Goal: Task Accomplishment & Management: Manage account settings

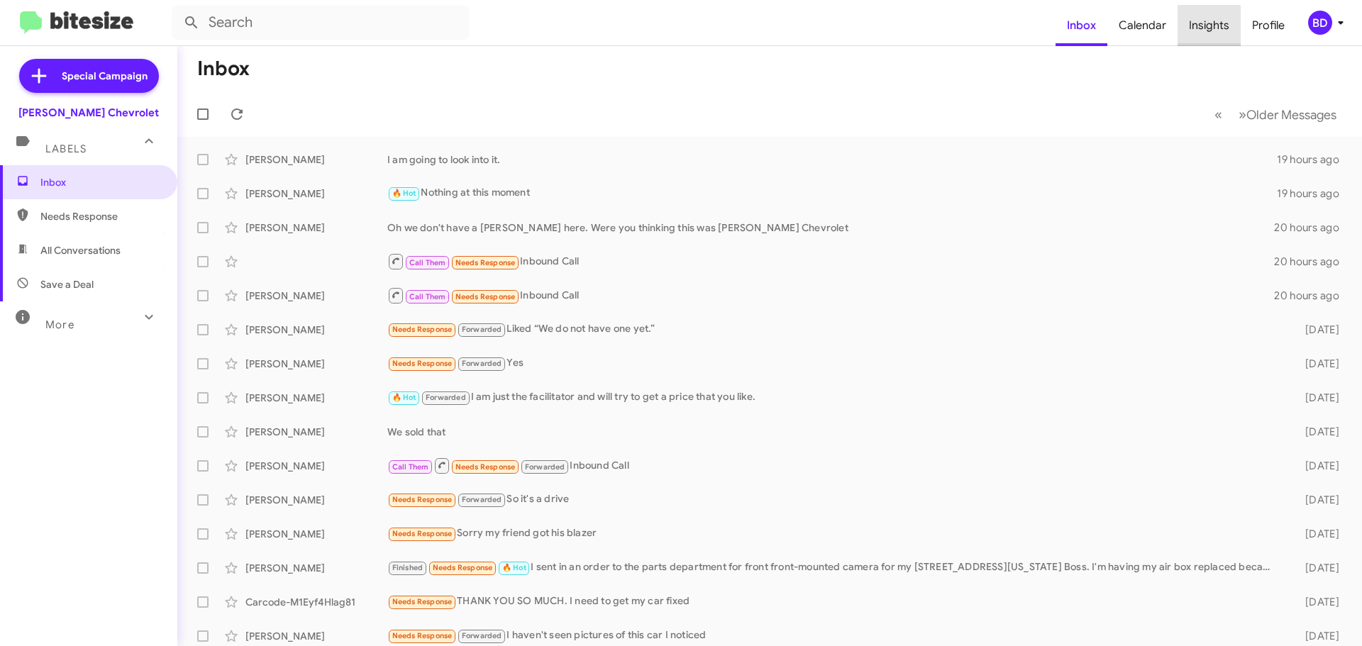
click at [1211, 28] on span "Insights" at bounding box center [1208, 25] width 63 height 41
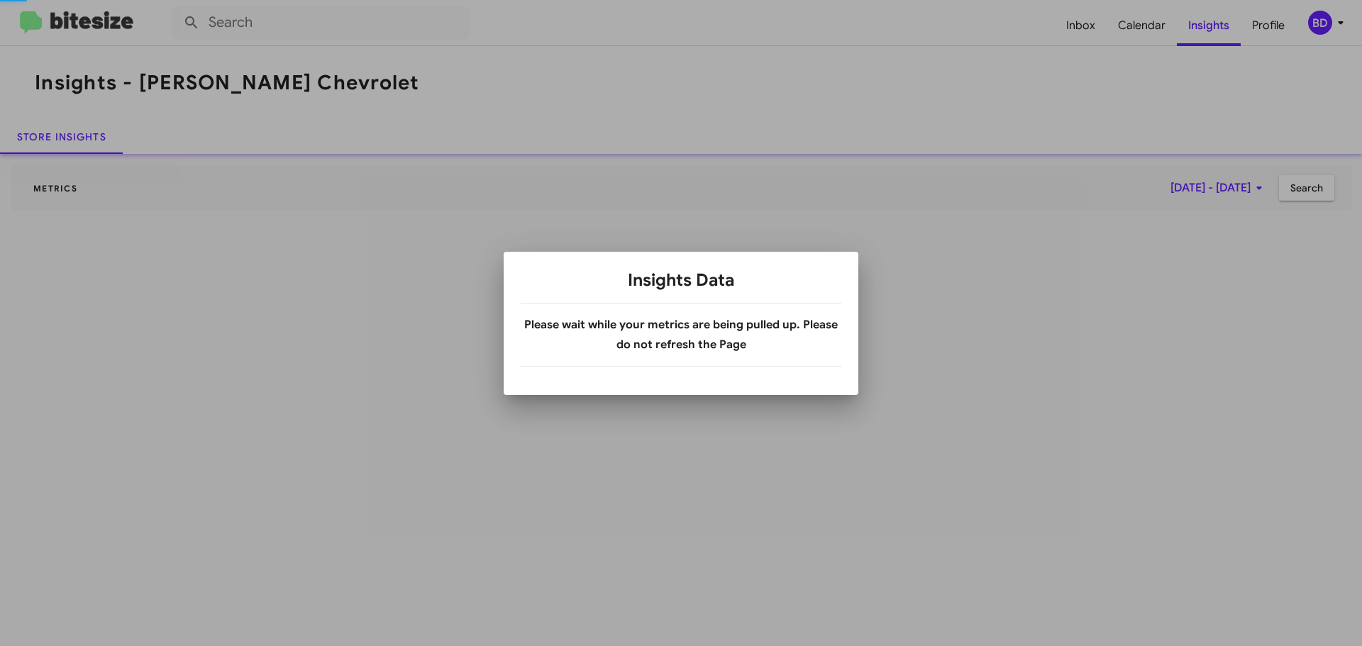
click at [1320, 26] on div at bounding box center [681, 323] width 1362 height 646
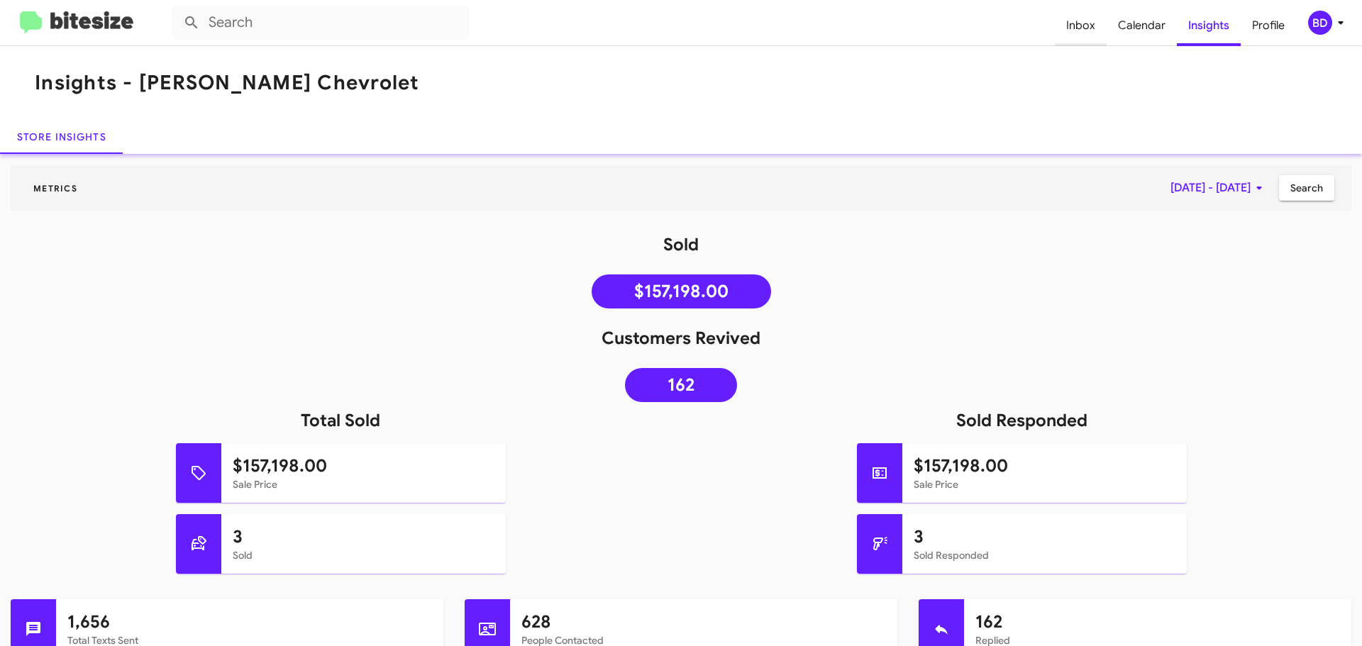
click at [1088, 22] on span "Inbox" at bounding box center [1081, 25] width 52 height 41
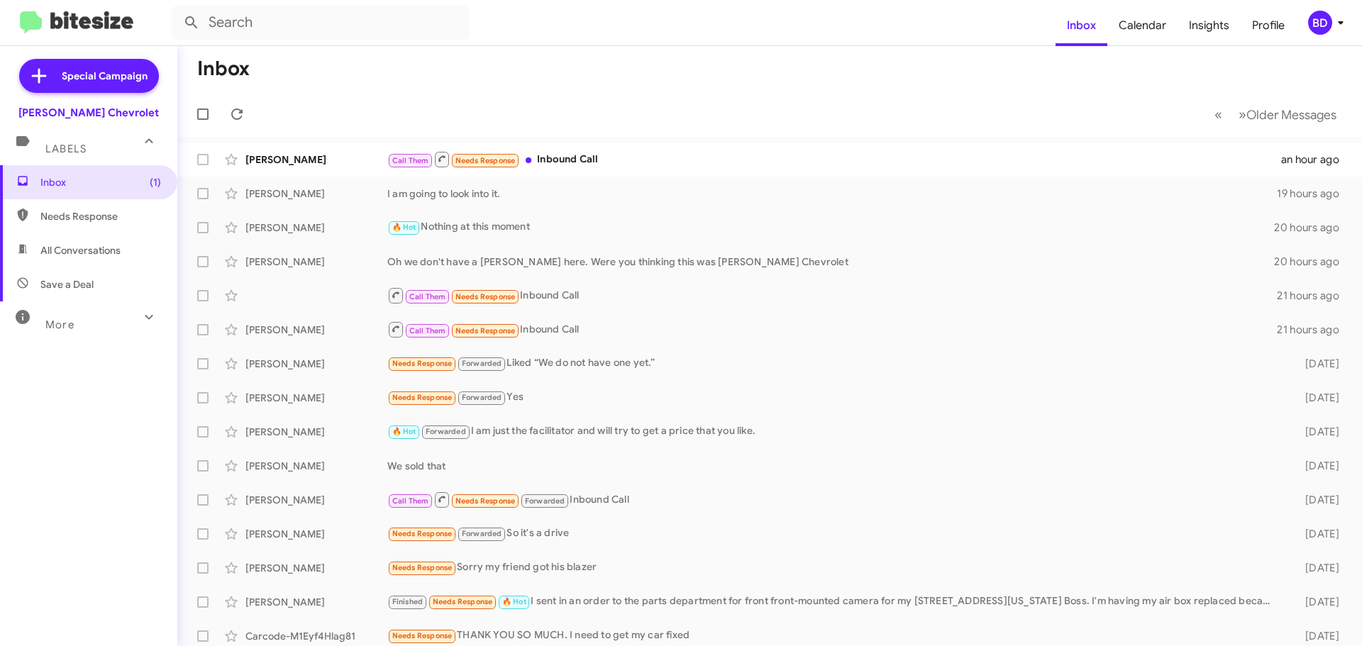
click at [67, 250] on span "All Conversations" at bounding box center [80, 250] width 80 height 14
type input "in:all-conversations"
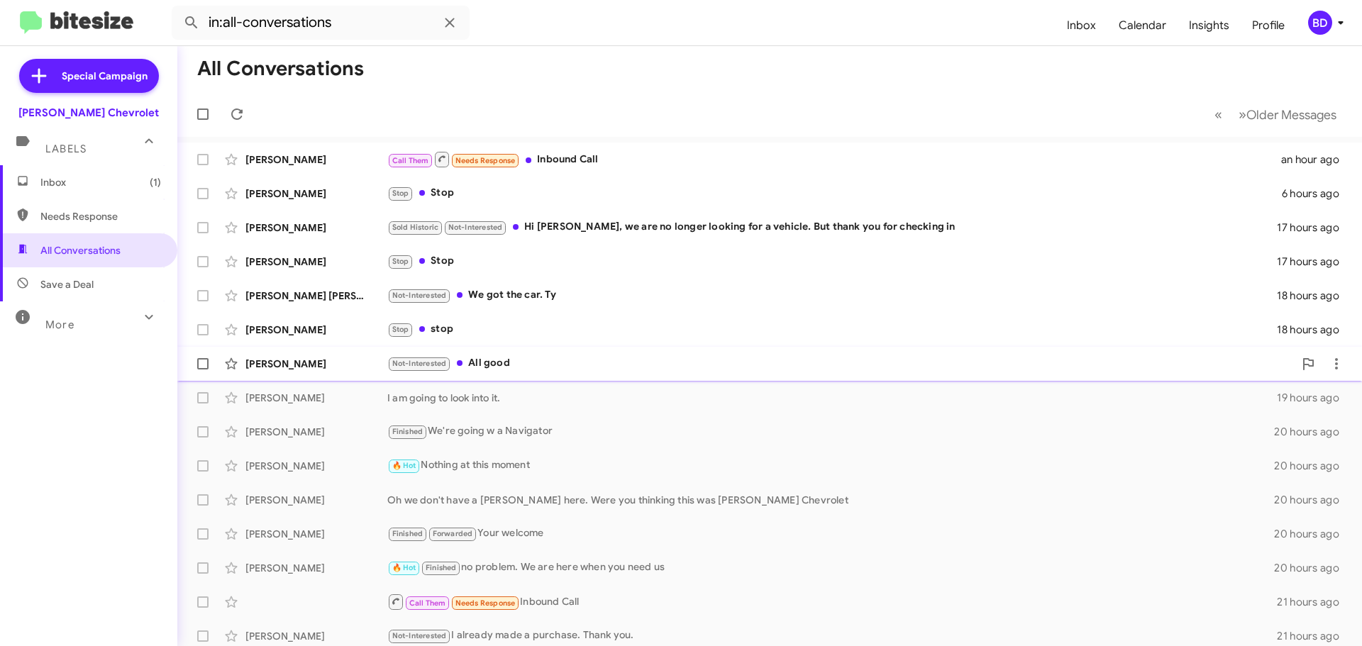
click at [496, 357] on div "Not-Interested All good" at bounding box center [840, 363] width 906 height 16
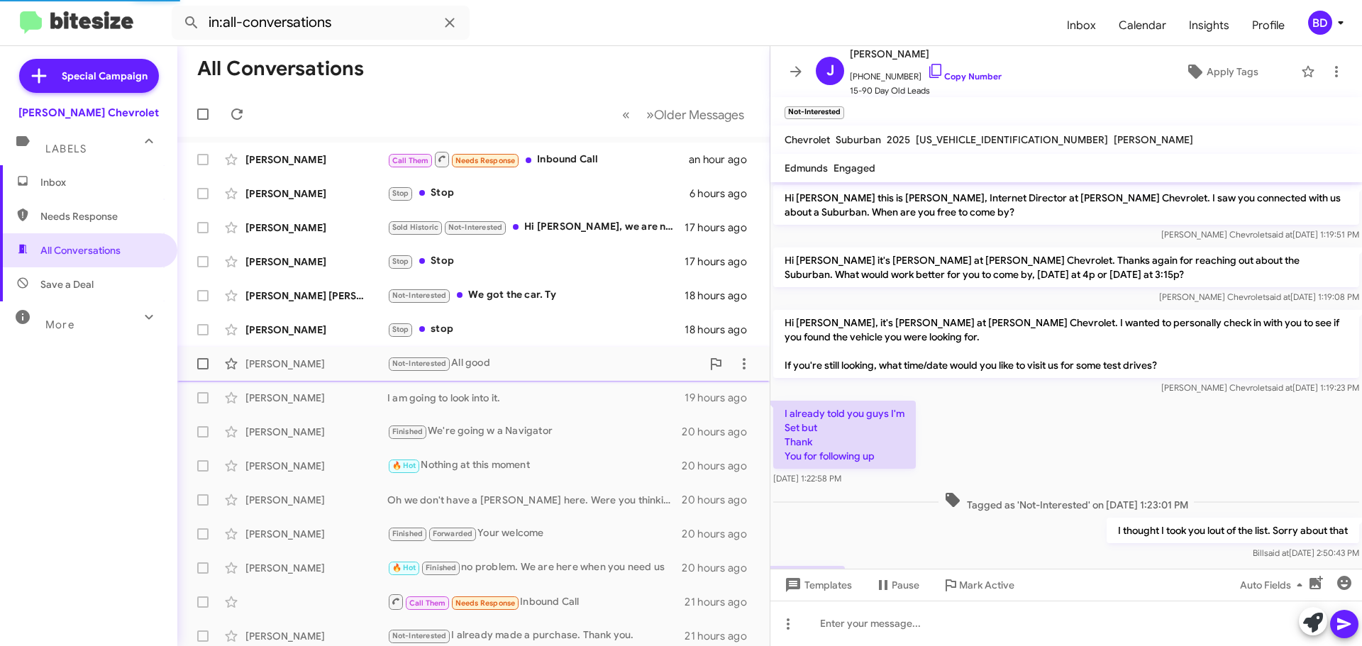
scroll to position [39, 0]
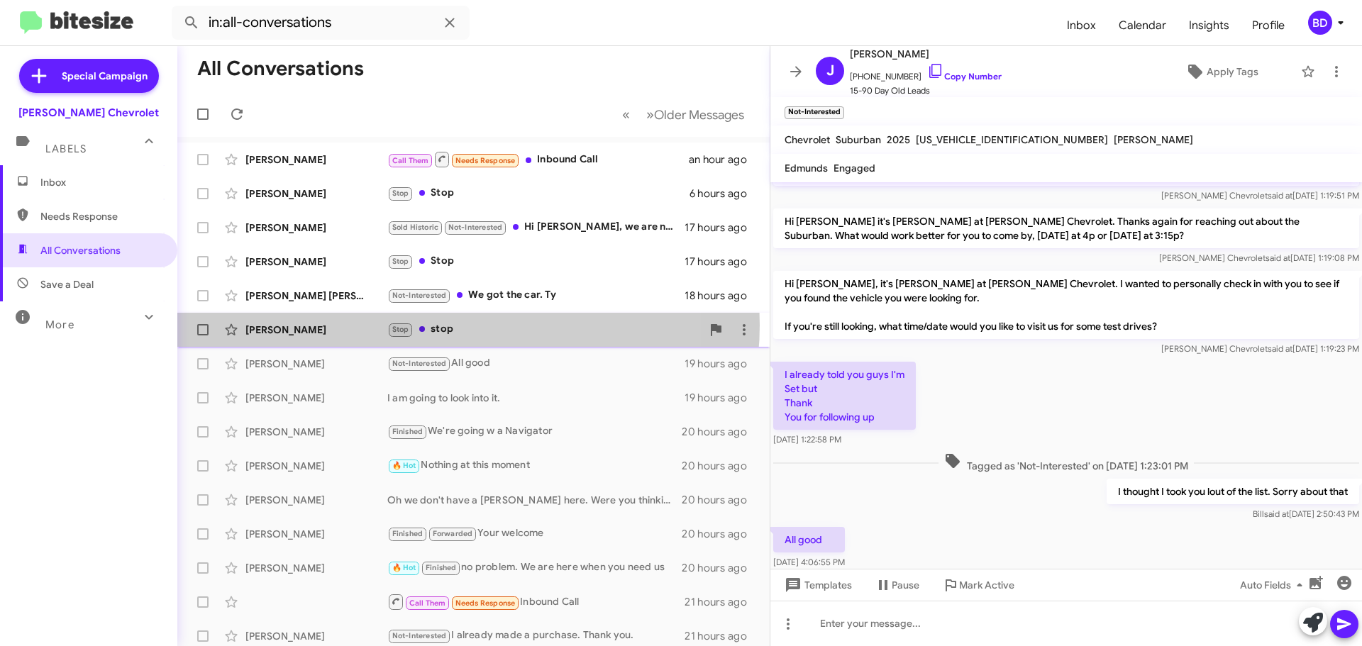
click at [460, 325] on div "Stop stop" at bounding box center [544, 329] width 314 height 16
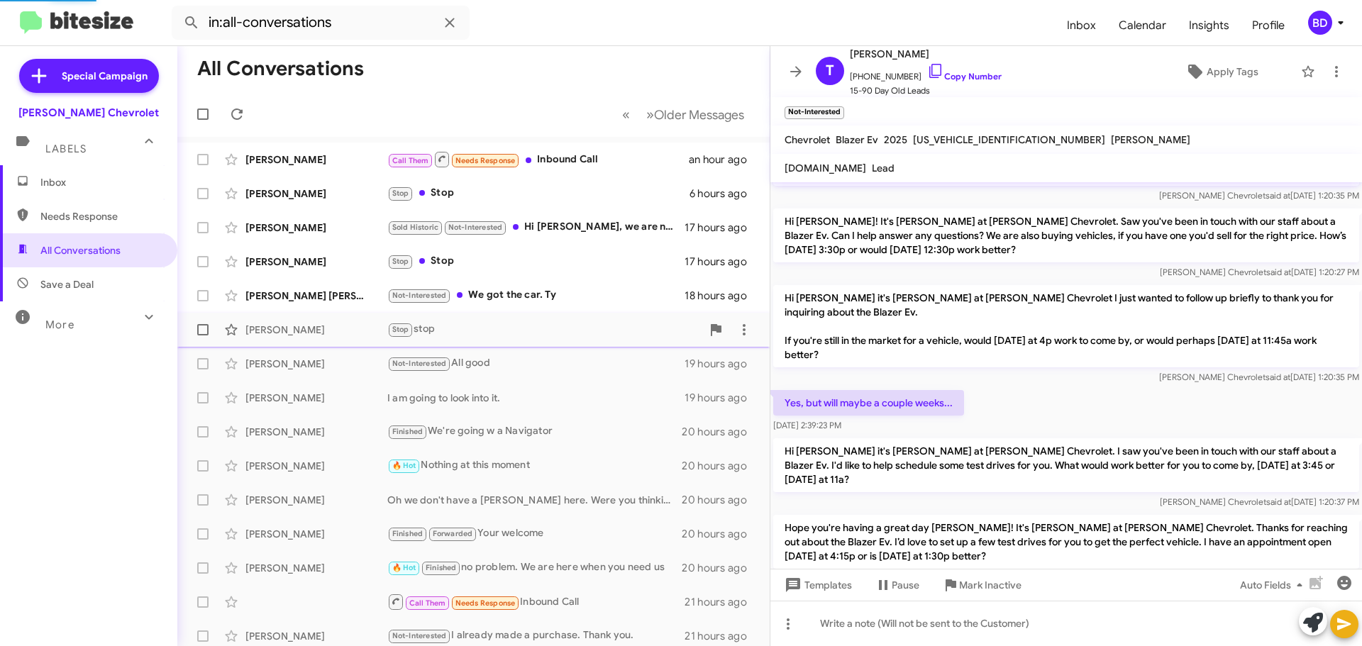
scroll to position [811, 0]
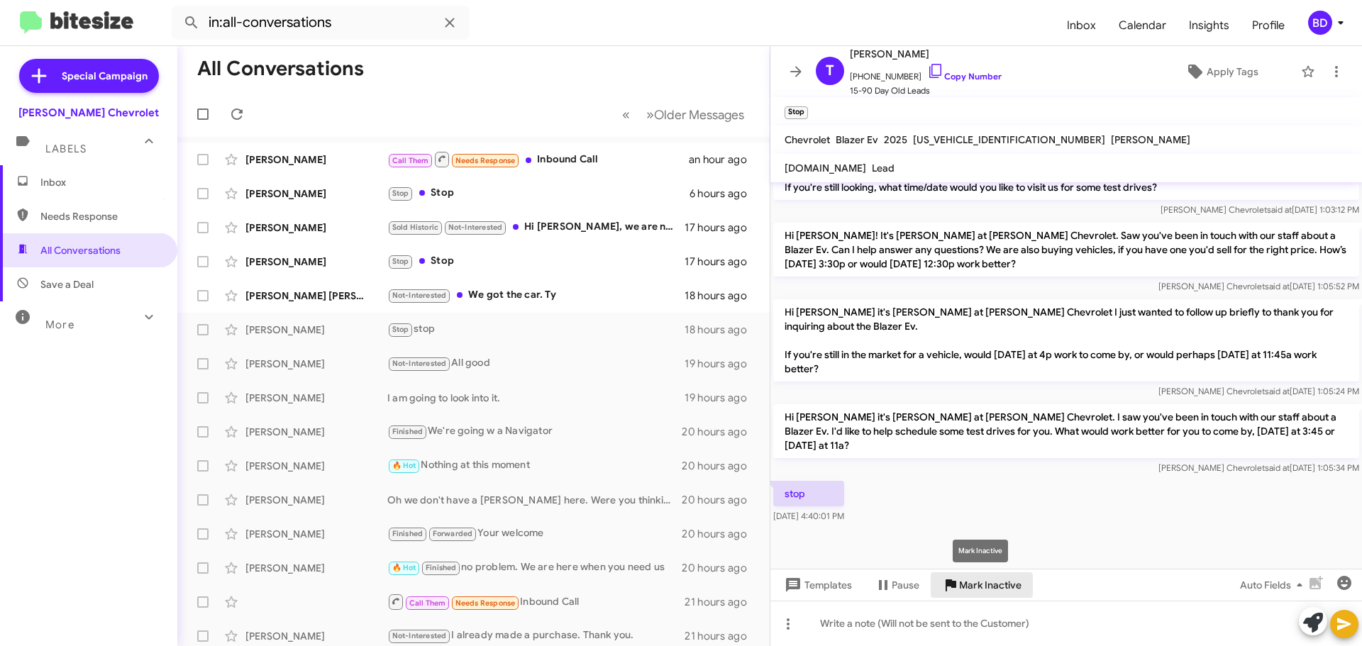
click at [992, 579] on span "Mark Inactive" at bounding box center [990, 585] width 62 height 26
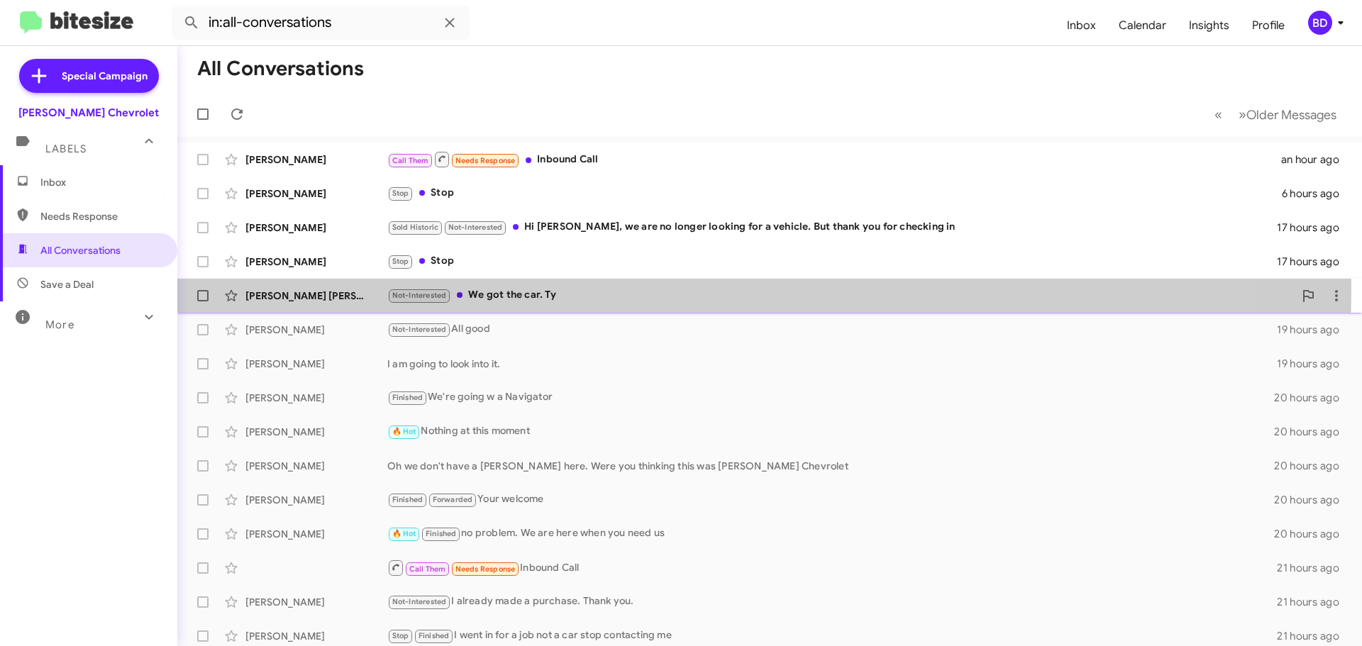
click at [494, 290] on div "Not-Interested We got the car. Ty" at bounding box center [840, 295] width 906 height 16
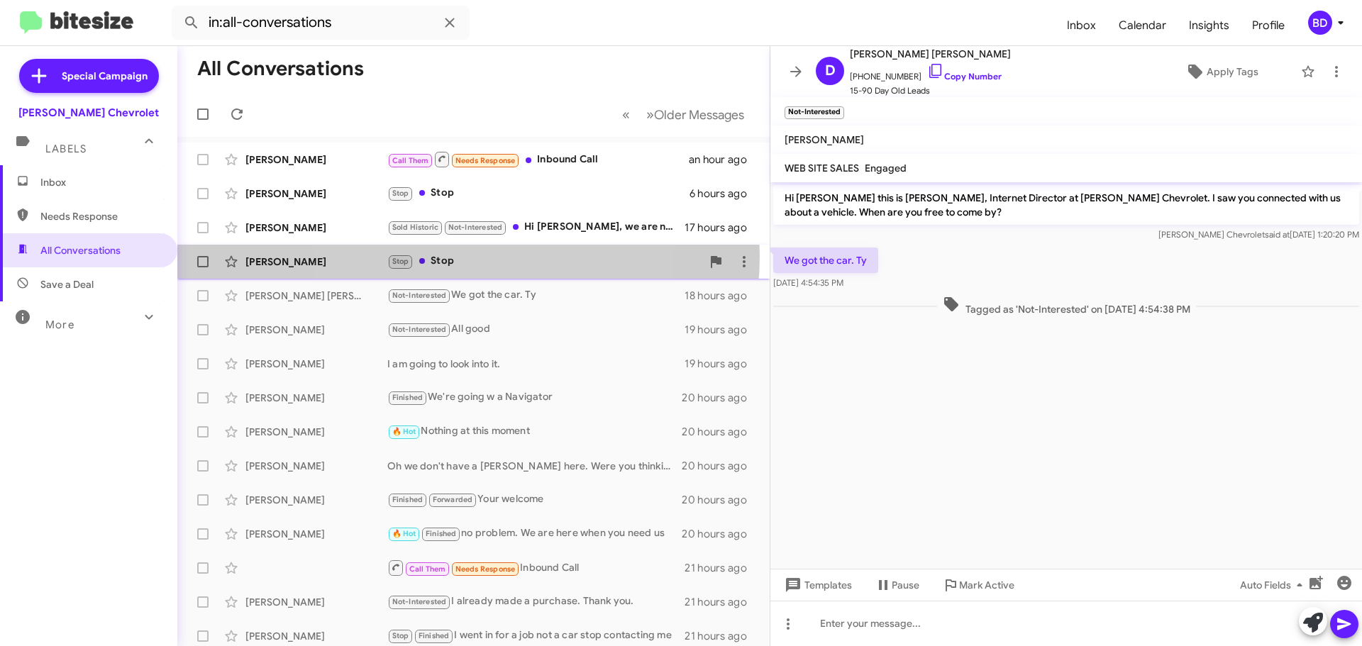
click at [446, 256] on div "Stop Stop" at bounding box center [544, 261] width 314 height 16
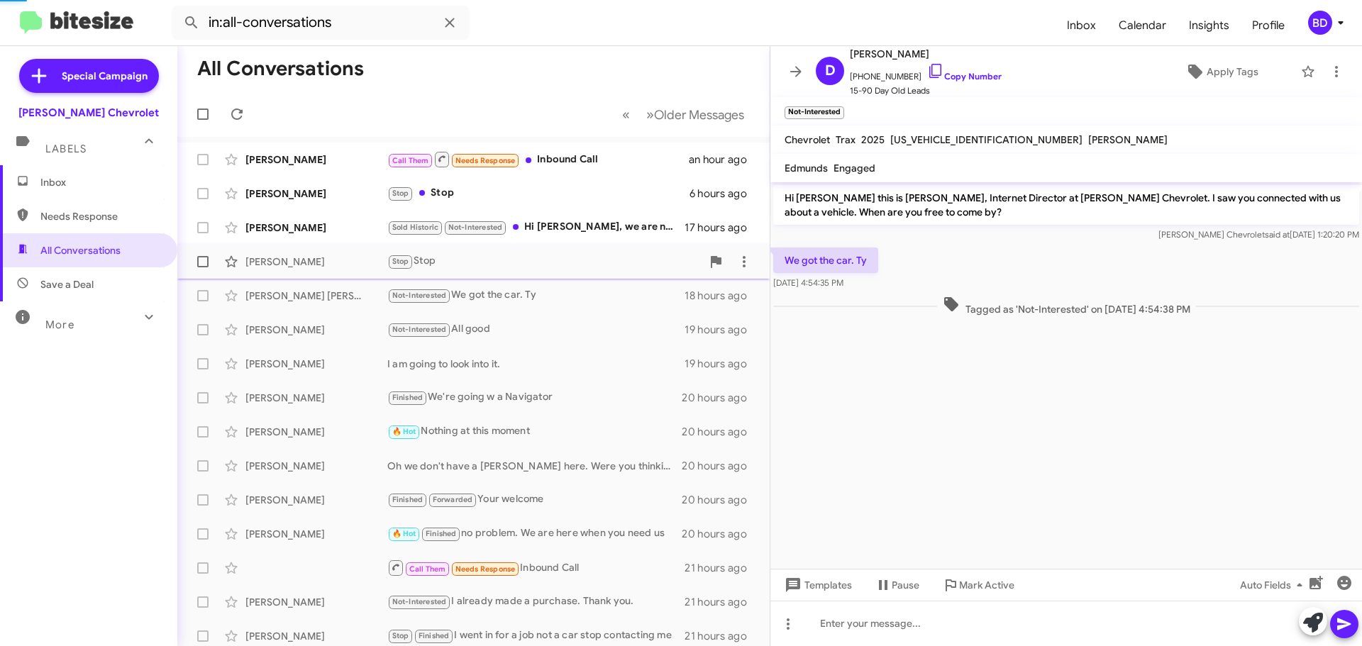
scroll to position [146, 0]
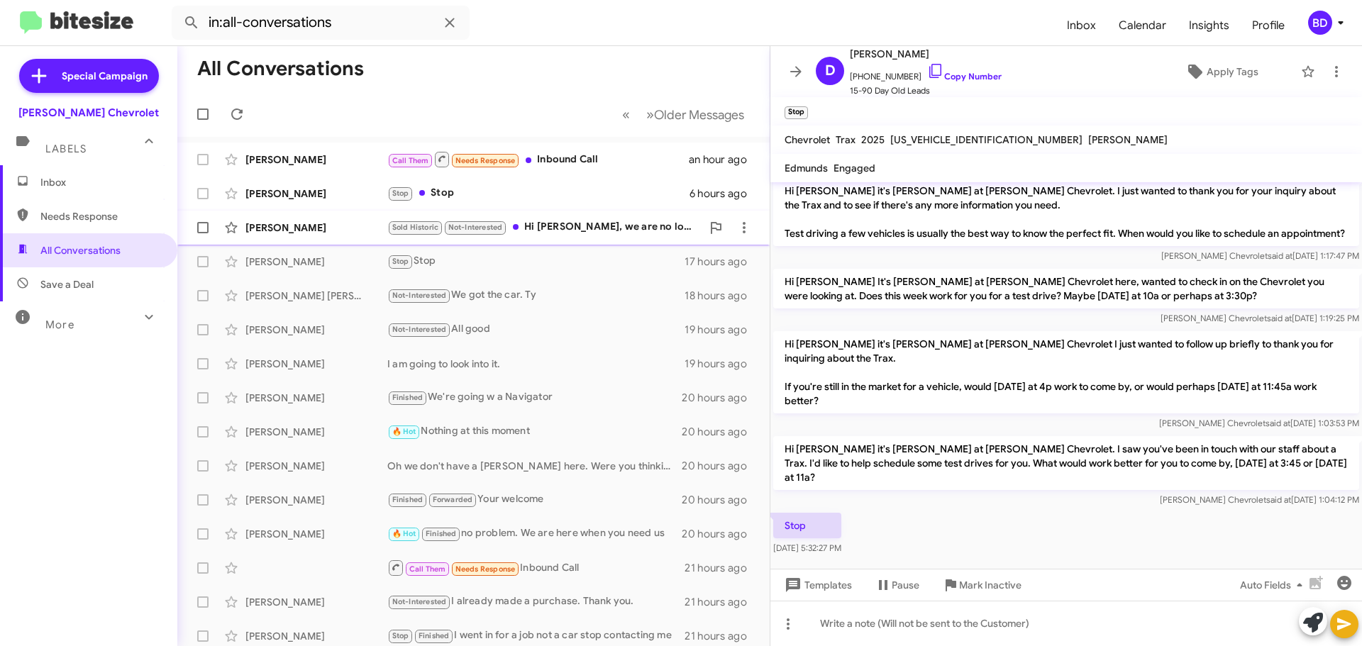
click at [551, 220] on div "Sold Historic Not-Interested Hi [PERSON_NAME], we are no longer looking for a v…" at bounding box center [544, 227] width 314 height 16
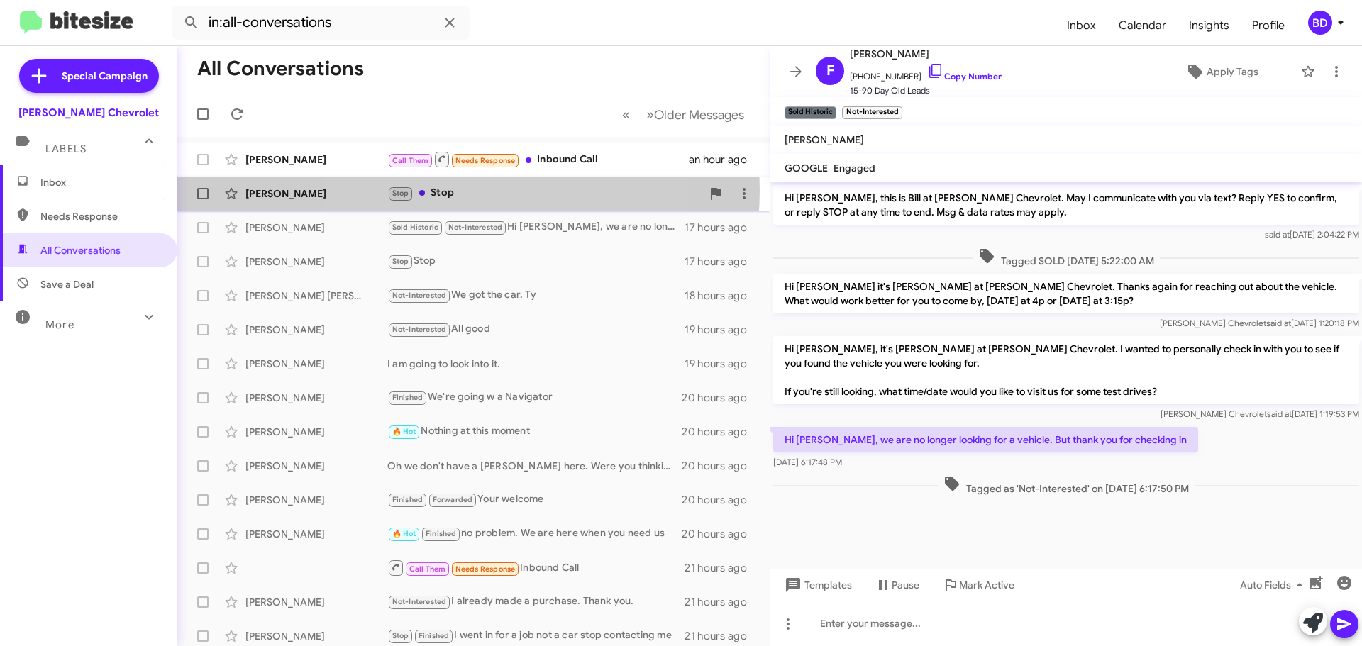
click at [452, 190] on div "Stop Stop" at bounding box center [544, 193] width 314 height 16
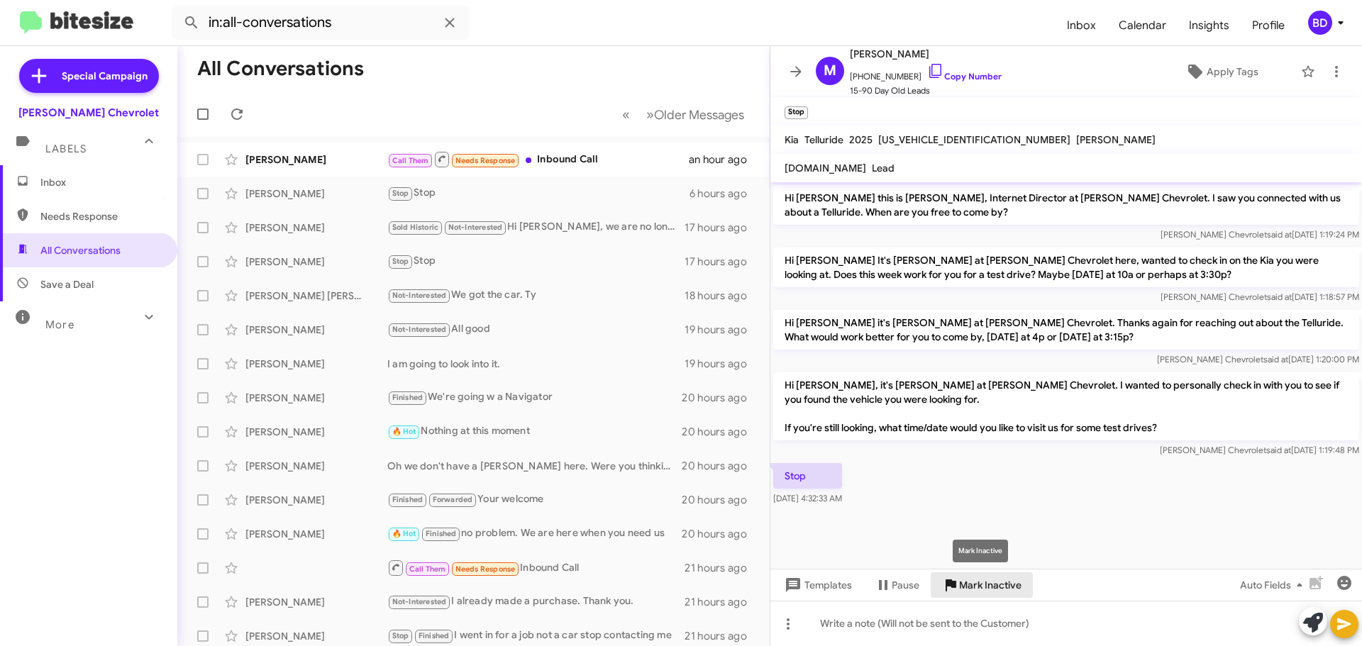
click at [983, 582] on span "Mark Inactive" at bounding box center [990, 585] width 62 height 26
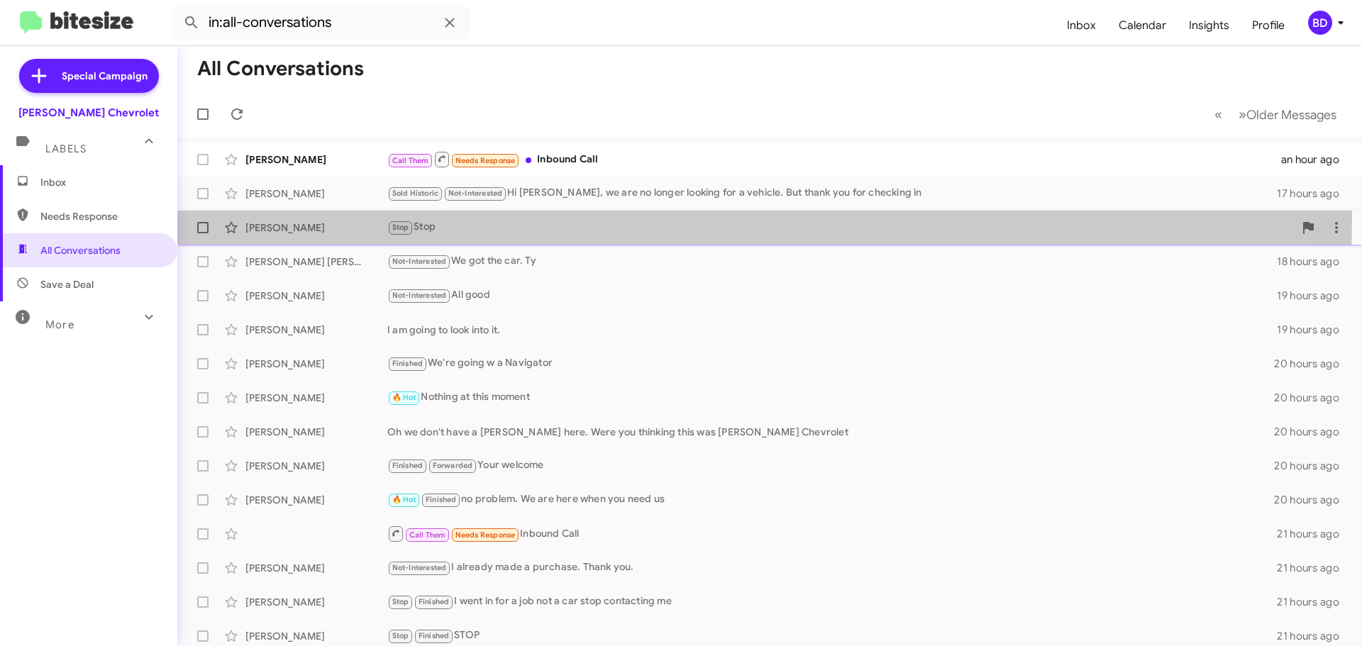
click at [428, 216] on div "[PERSON_NAME] Stop Stop 17 hours ago" at bounding box center [770, 227] width 1162 height 28
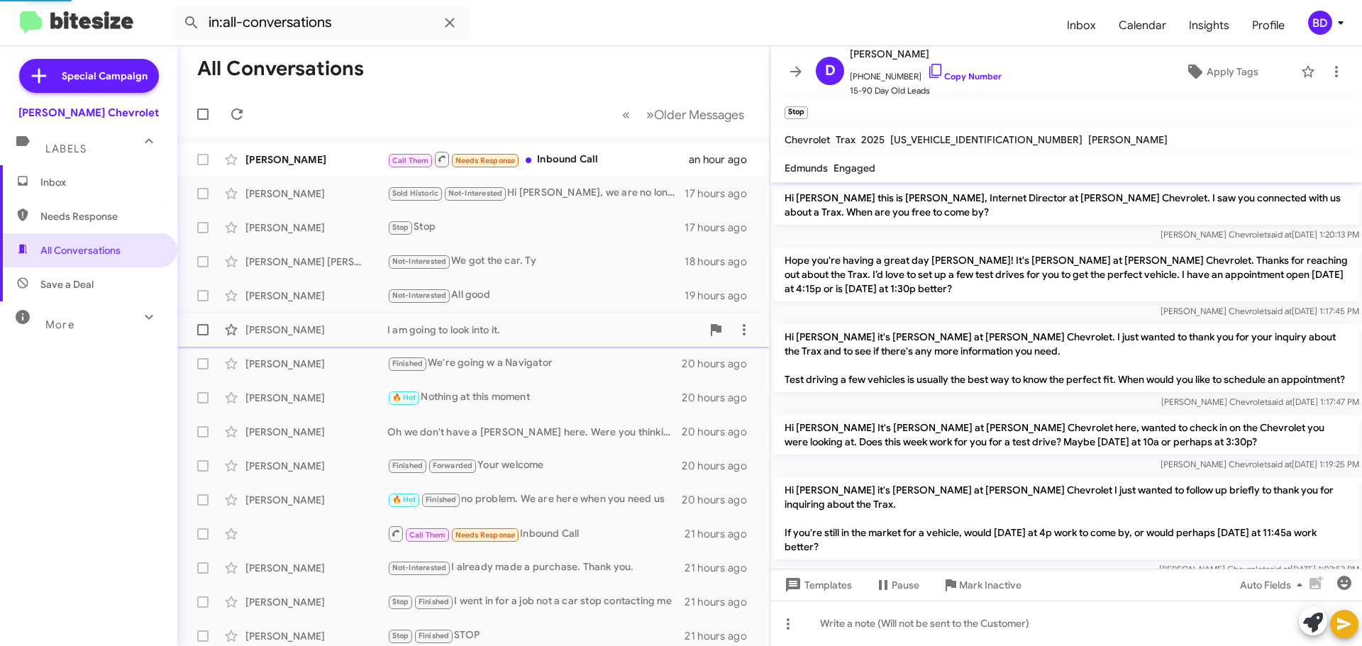
scroll to position [118, 0]
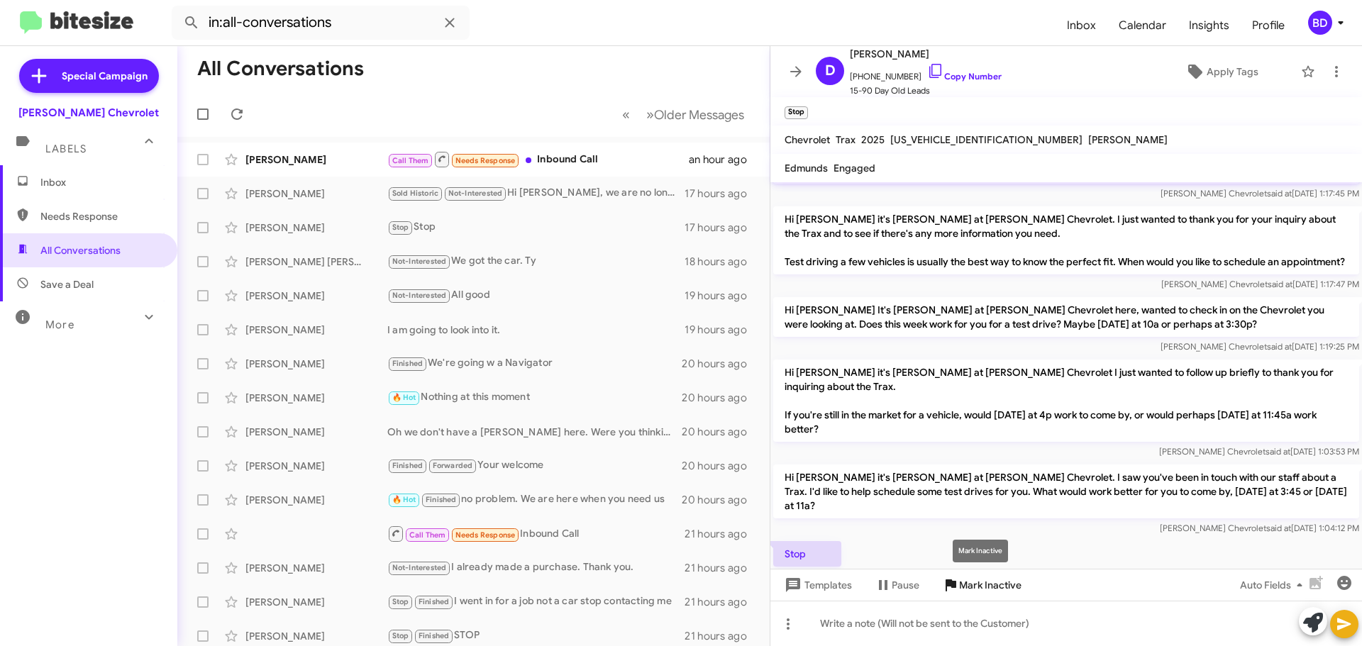
click at [981, 586] on span "Mark Inactive" at bounding box center [990, 585] width 62 height 26
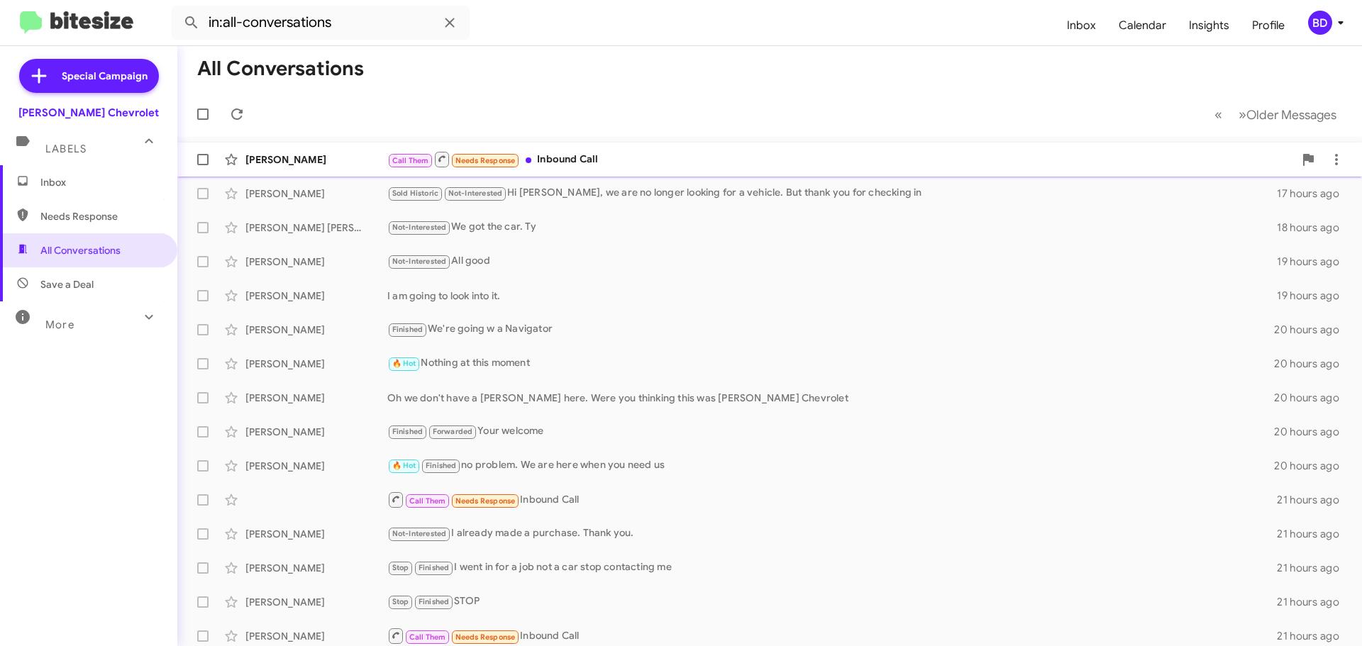
click at [562, 159] on div "Call Them Needs Response Inbound Call" at bounding box center [840, 159] width 906 height 18
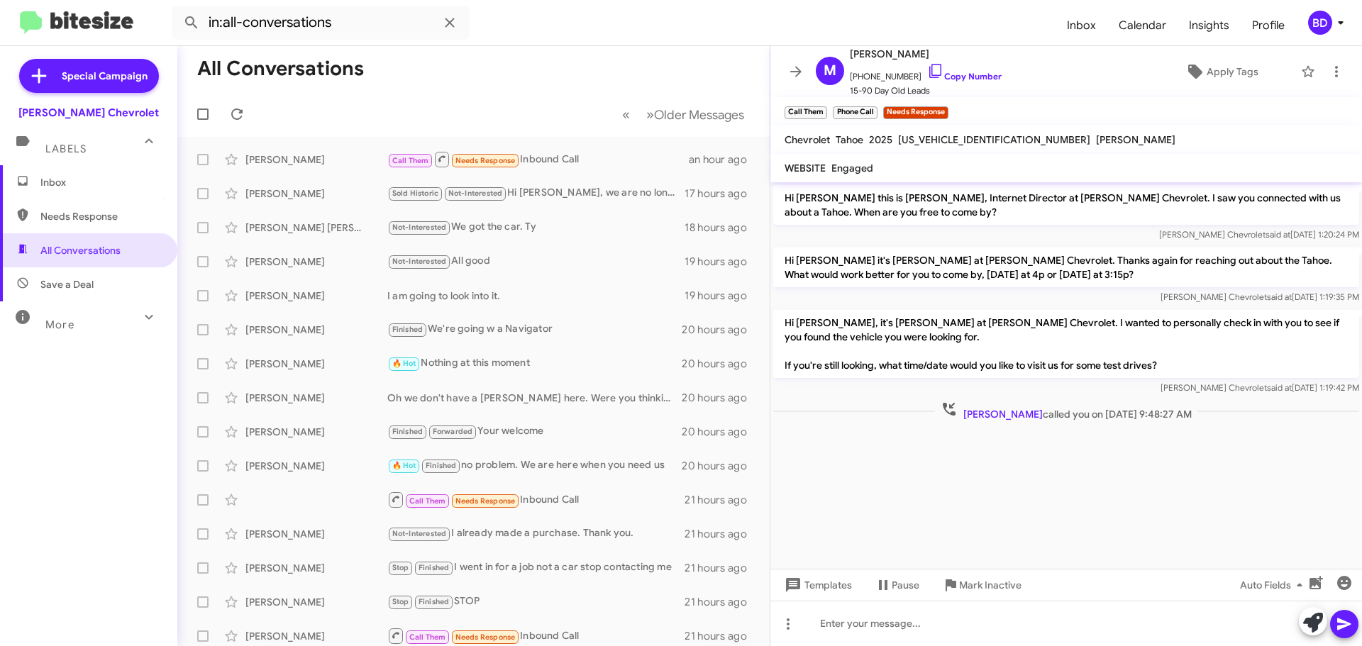
click at [55, 174] on span "Inbox" at bounding box center [88, 182] width 177 height 34
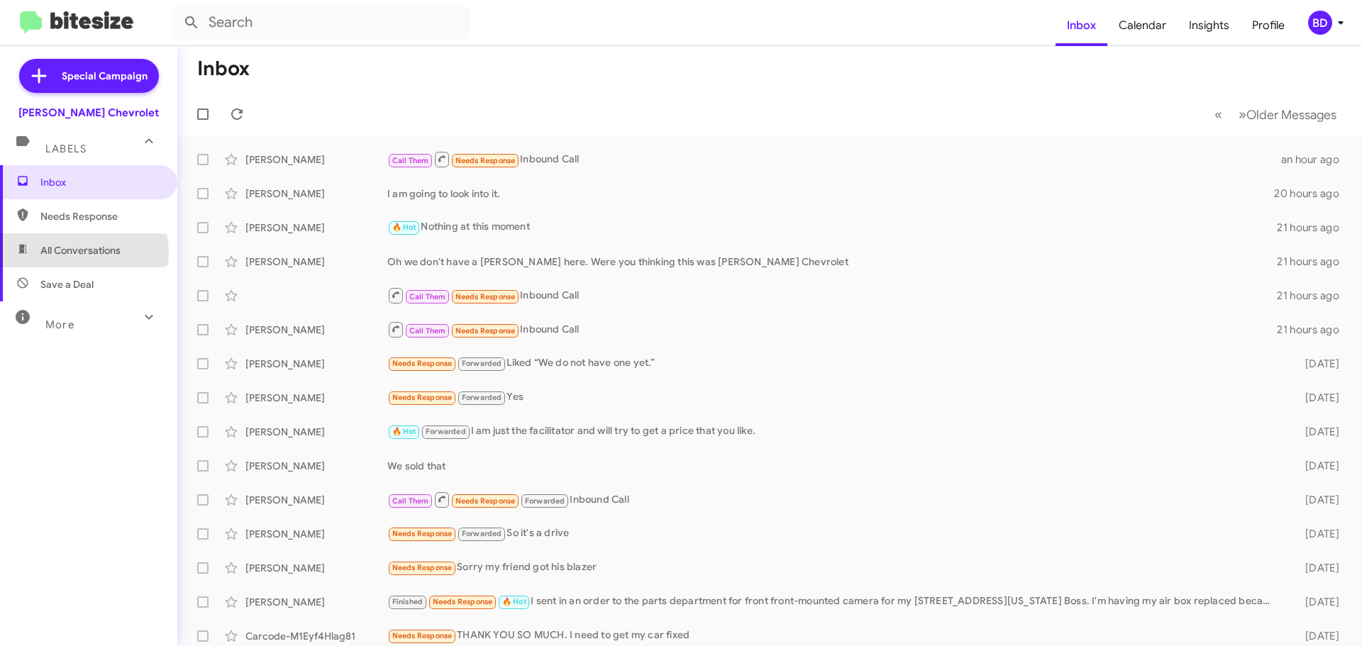
click at [80, 253] on span "All Conversations" at bounding box center [80, 250] width 80 height 14
type input "in:all-conversations"
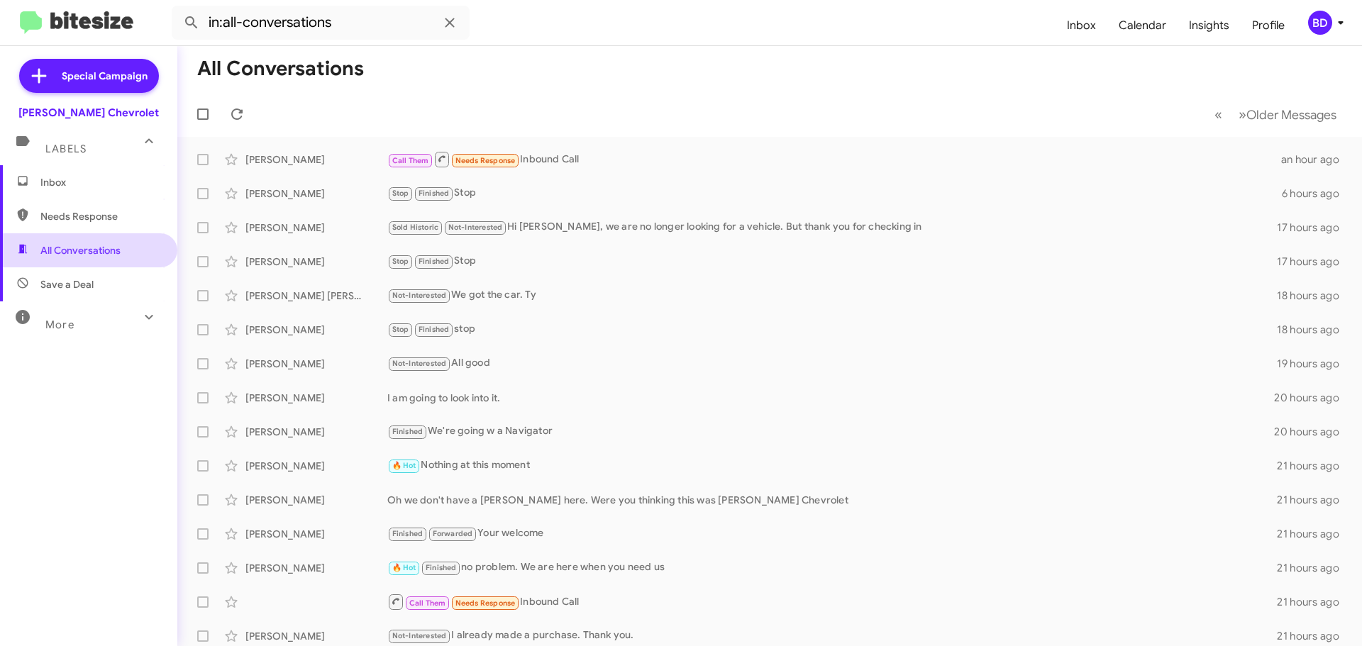
click at [84, 250] on span "All Conversations" at bounding box center [80, 250] width 80 height 14
click at [1137, 28] on span "Calendar" at bounding box center [1142, 25] width 70 height 41
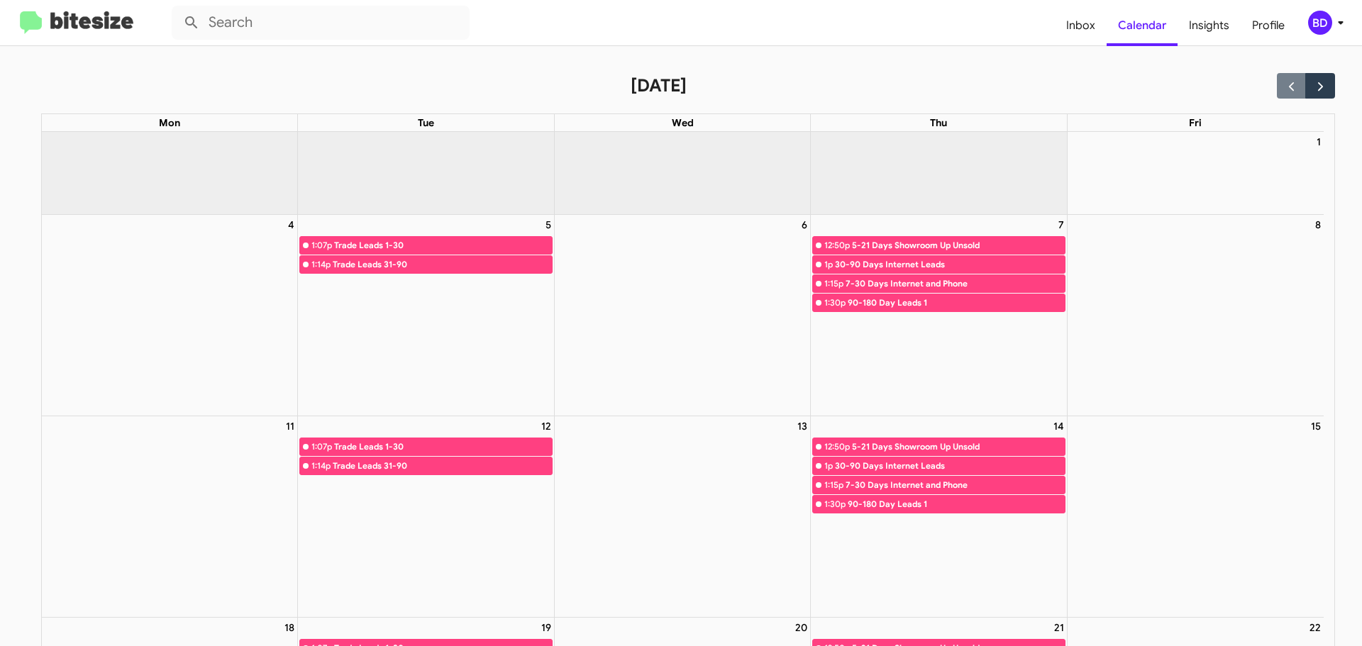
click at [1317, 21] on div "BD" at bounding box center [1320, 23] width 24 height 24
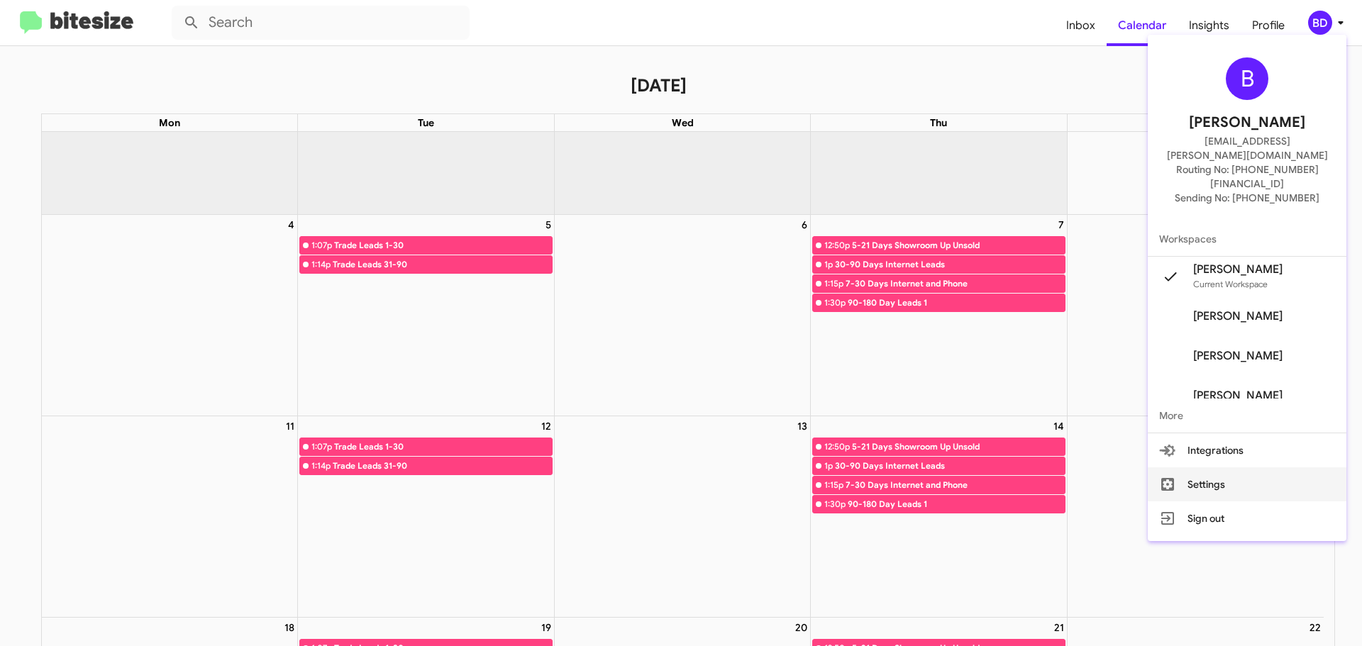
click at [1233, 467] on button "Settings" at bounding box center [1247, 484] width 199 height 34
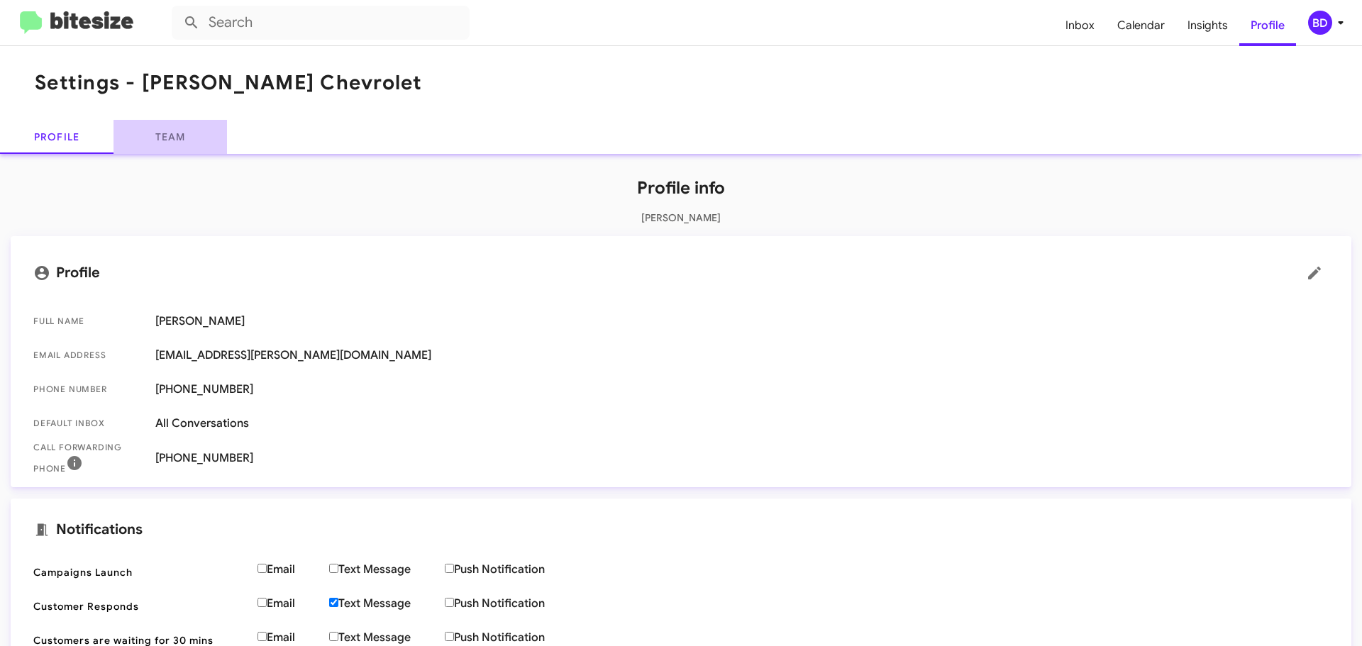
click at [177, 144] on link "Team" at bounding box center [169, 137] width 113 height 34
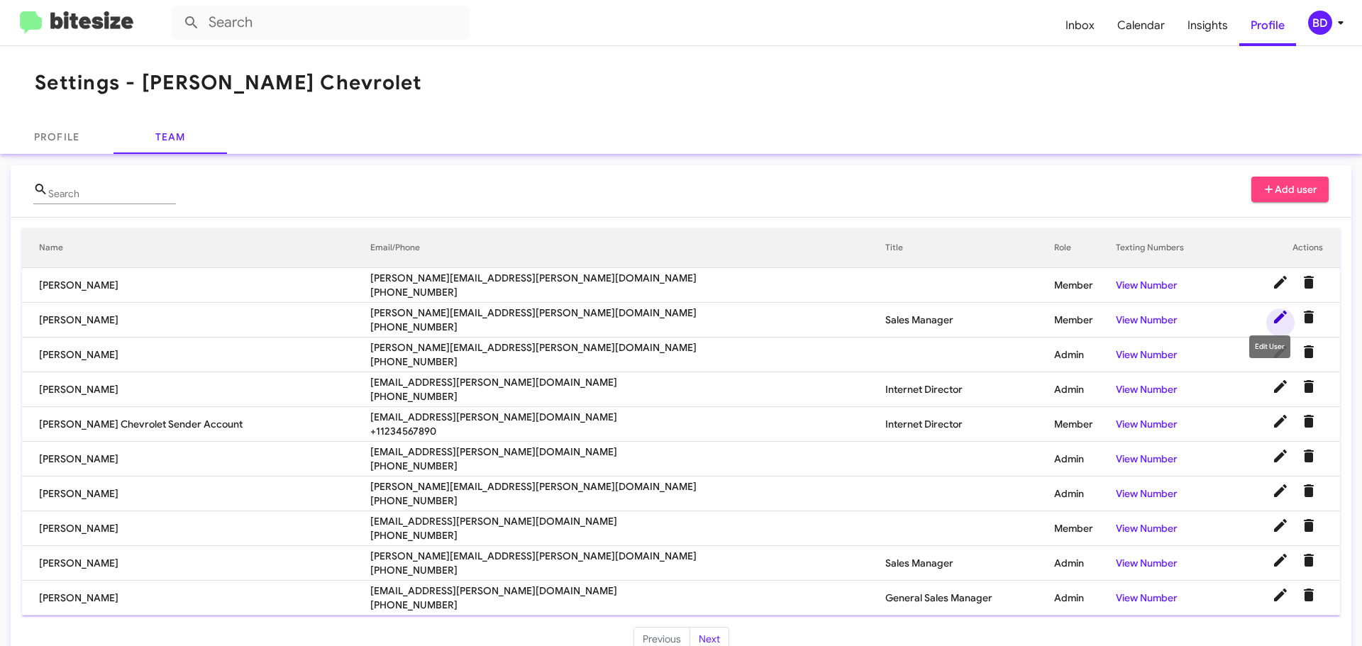
click at [1272, 315] on icon at bounding box center [1280, 317] width 17 height 17
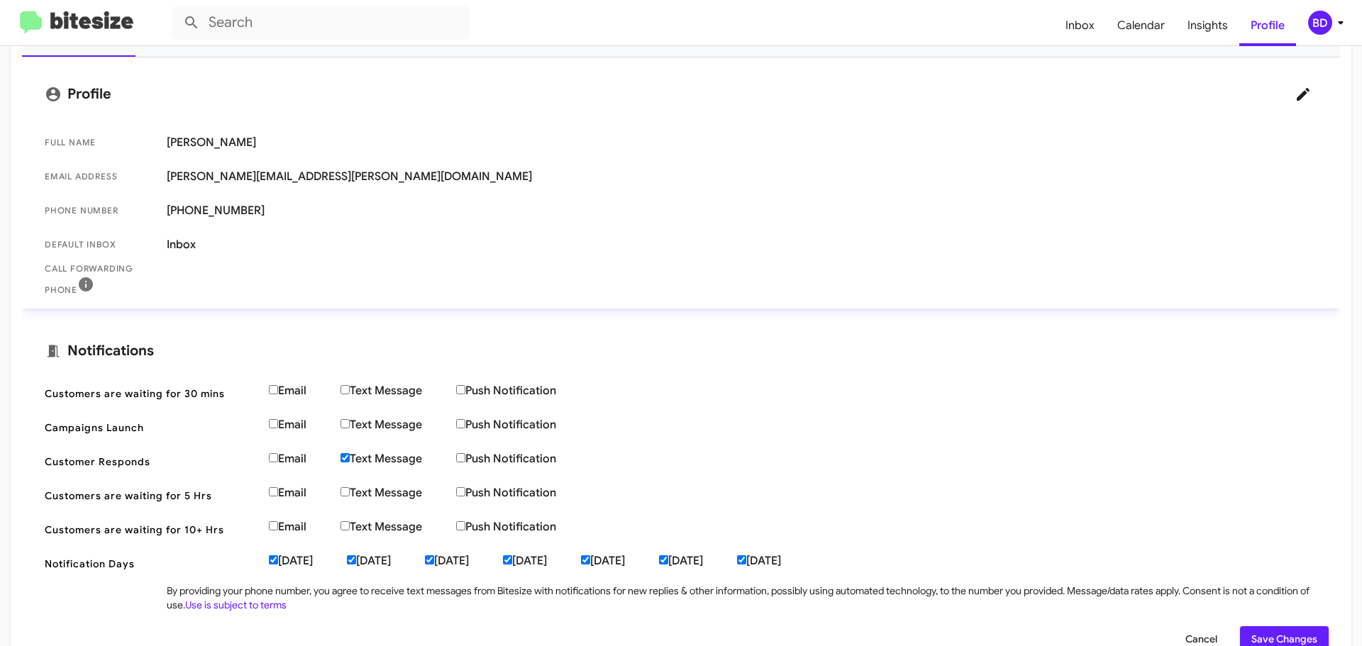
scroll to position [213, 0]
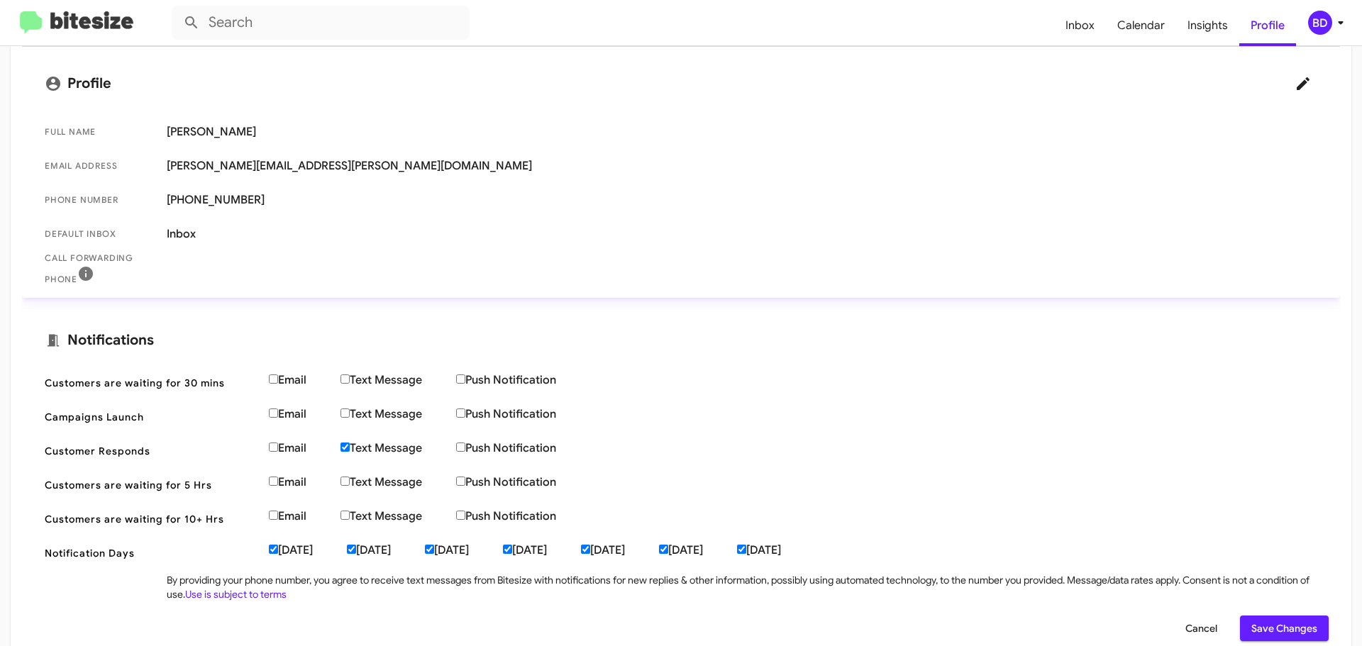
click at [347, 445] on input "Text Message" at bounding box center [344, 447] width 9 height 9
checkbox input "false"
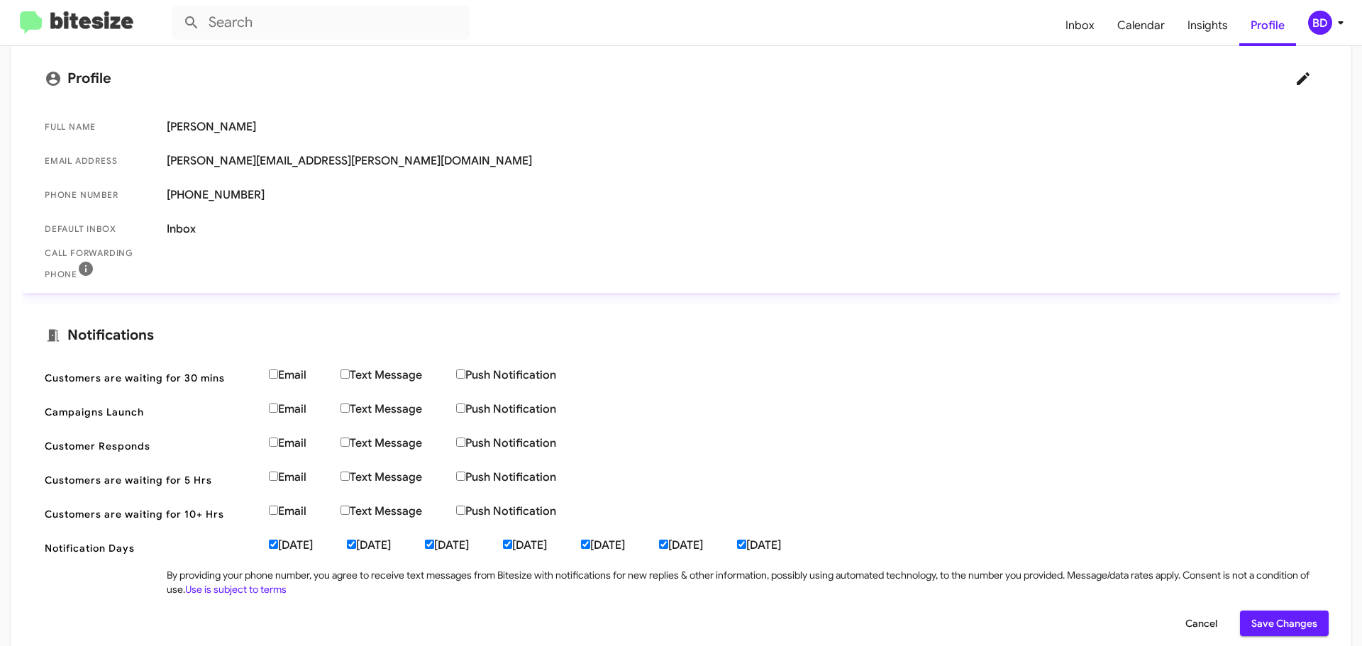
scroll to position [242, 0]
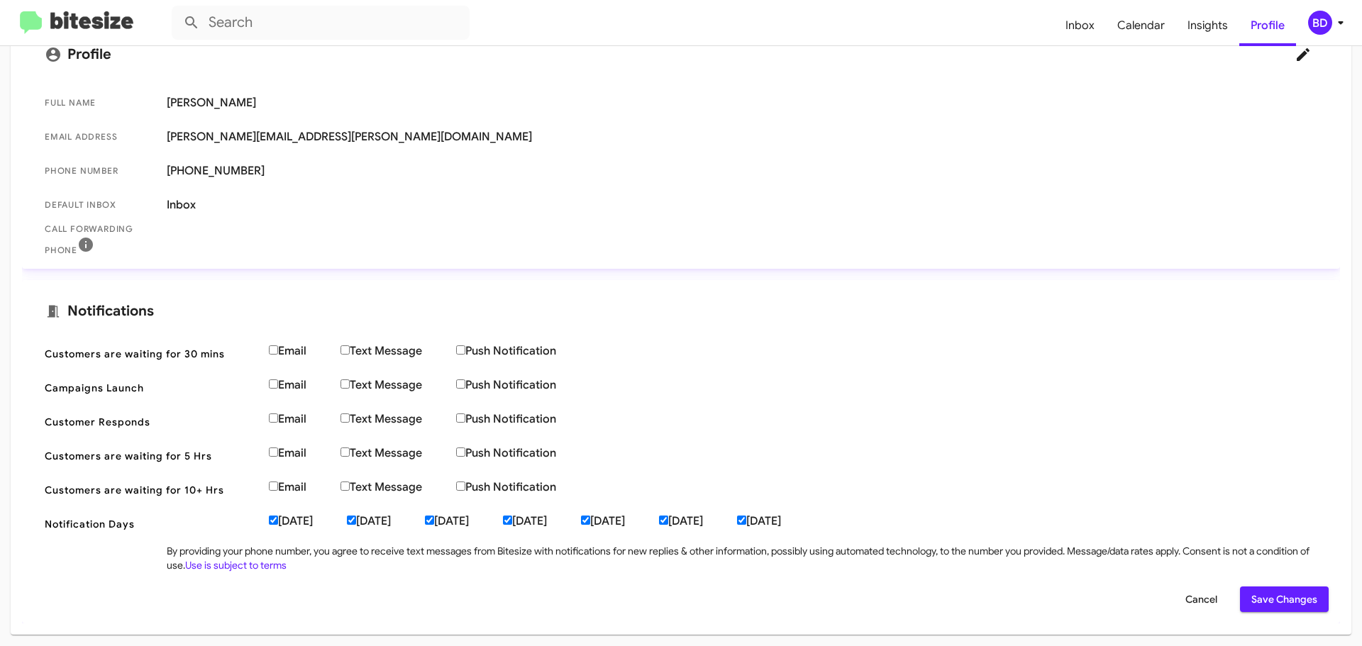
click at [1267, 596] on span "Save Changes" at bounding box center [1284, 600] width 66 height 26
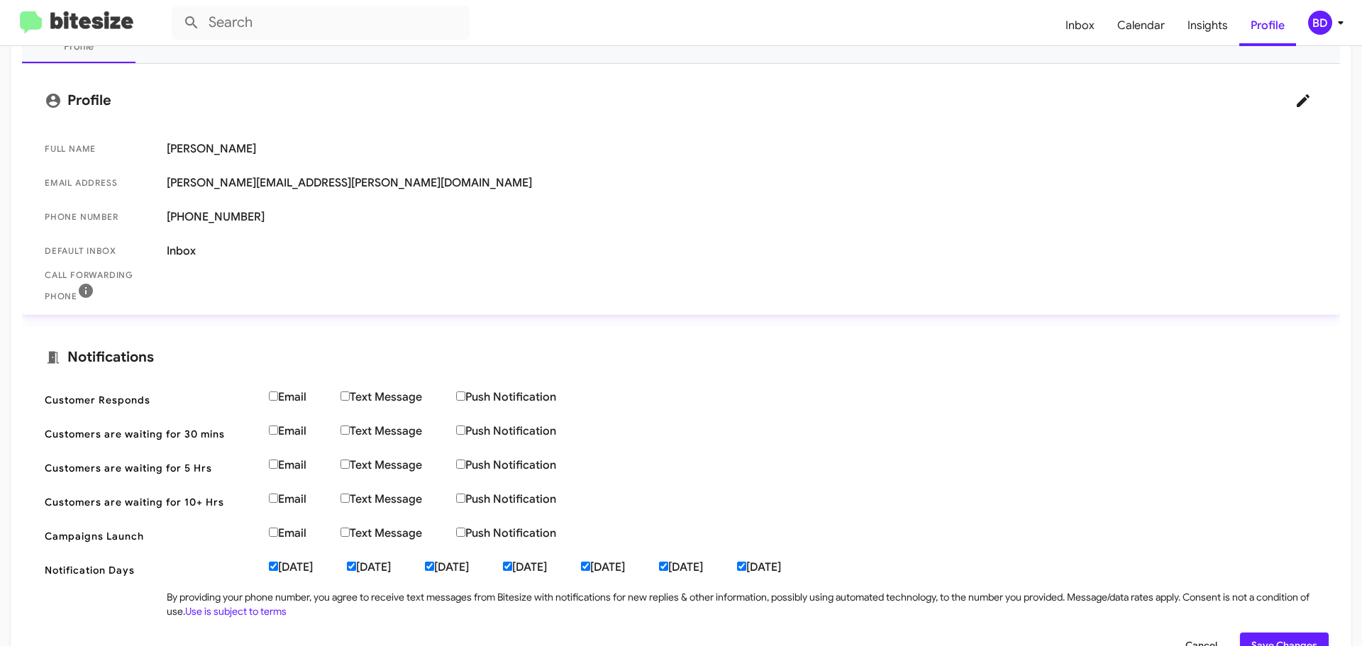
scroll to position [171, 0]
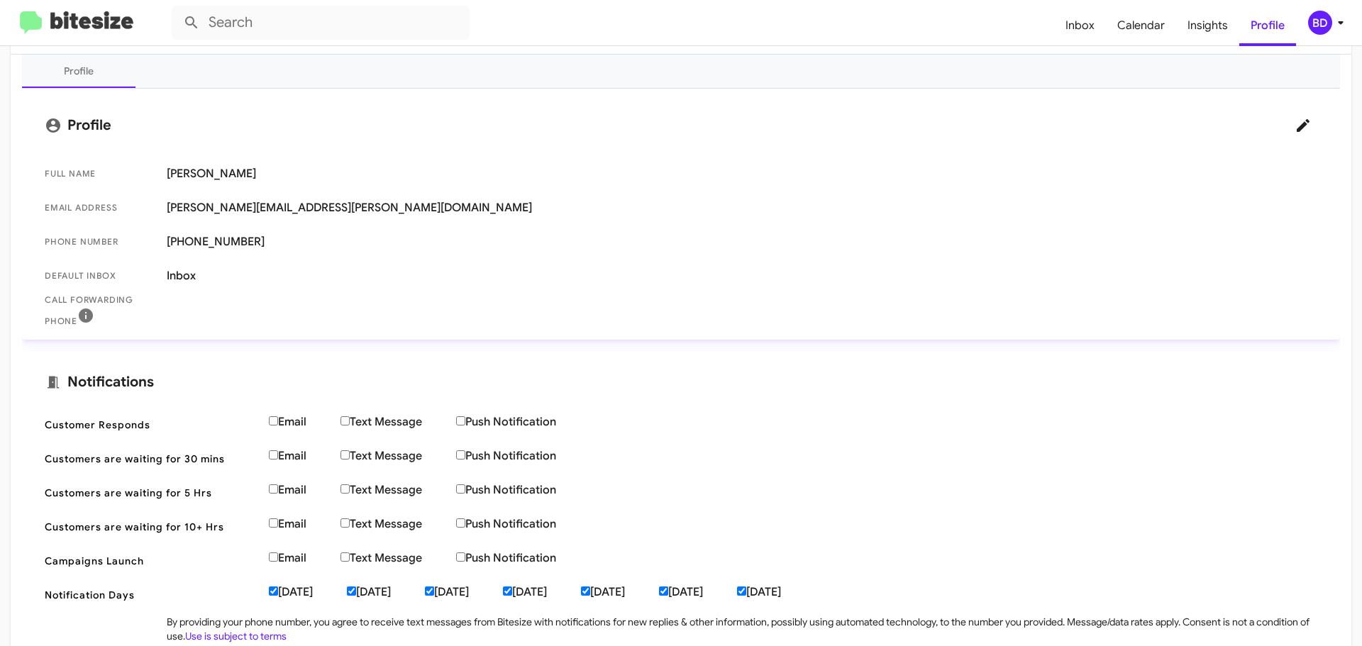
click at [347, 421] on input "Text Message" at bounding box center [344, 420] width 9 height 9
click at [350, 417] on input "Text Message" at bounding box center [344, 420] width 9 height 9
checkbox input "false"
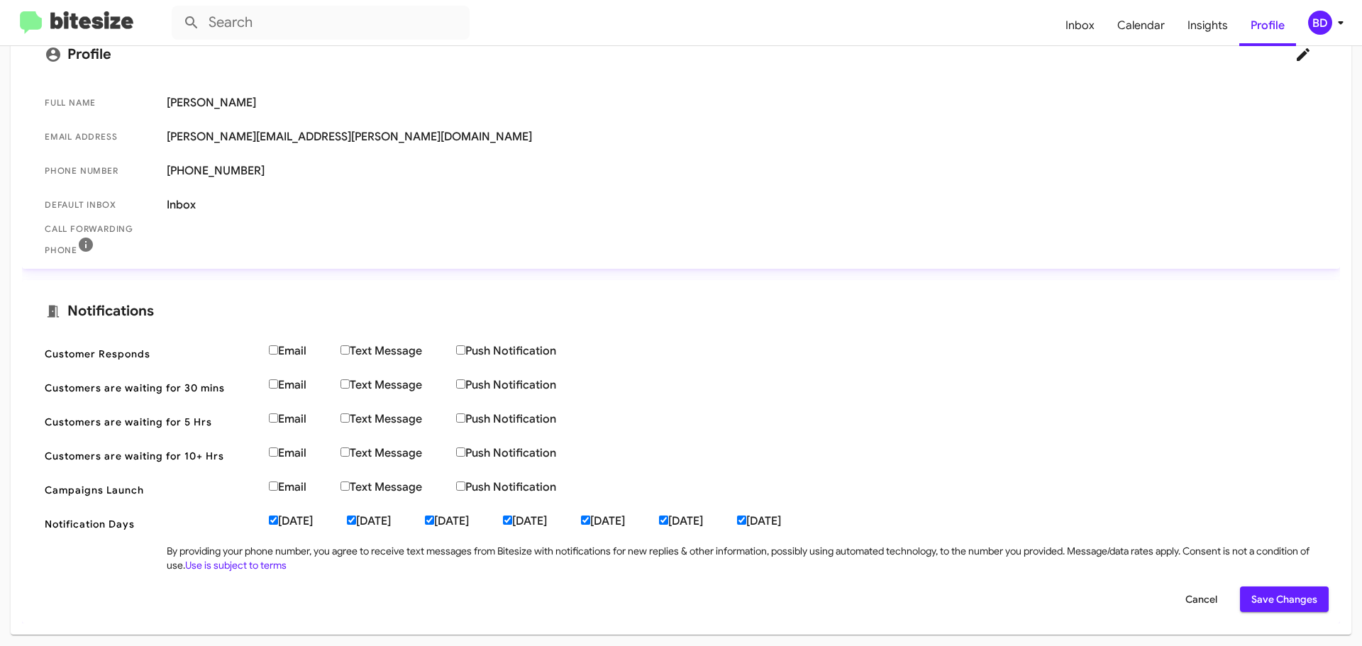
click at [1263, 594] on span "Save Changes" at bounding box center [1284, 600] width 66 height 26
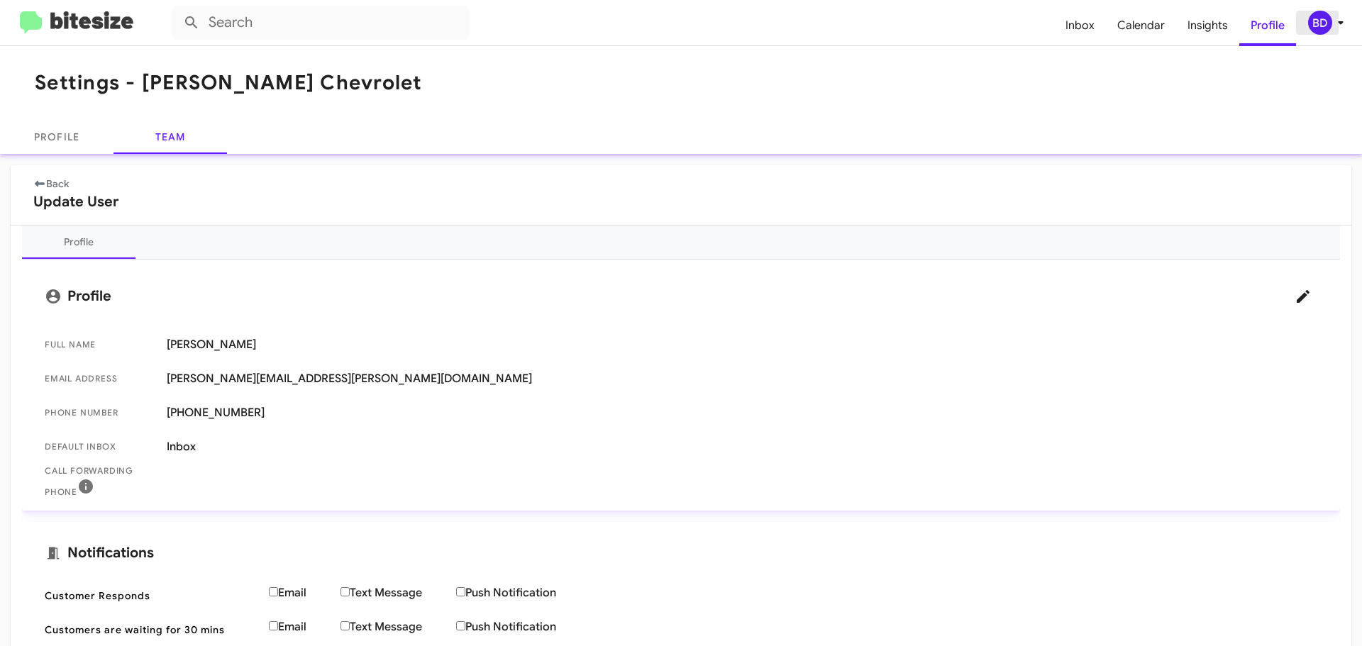
click at [1323, 21] on div "BD" at bounding box center [1320, 23] width 24 height 24
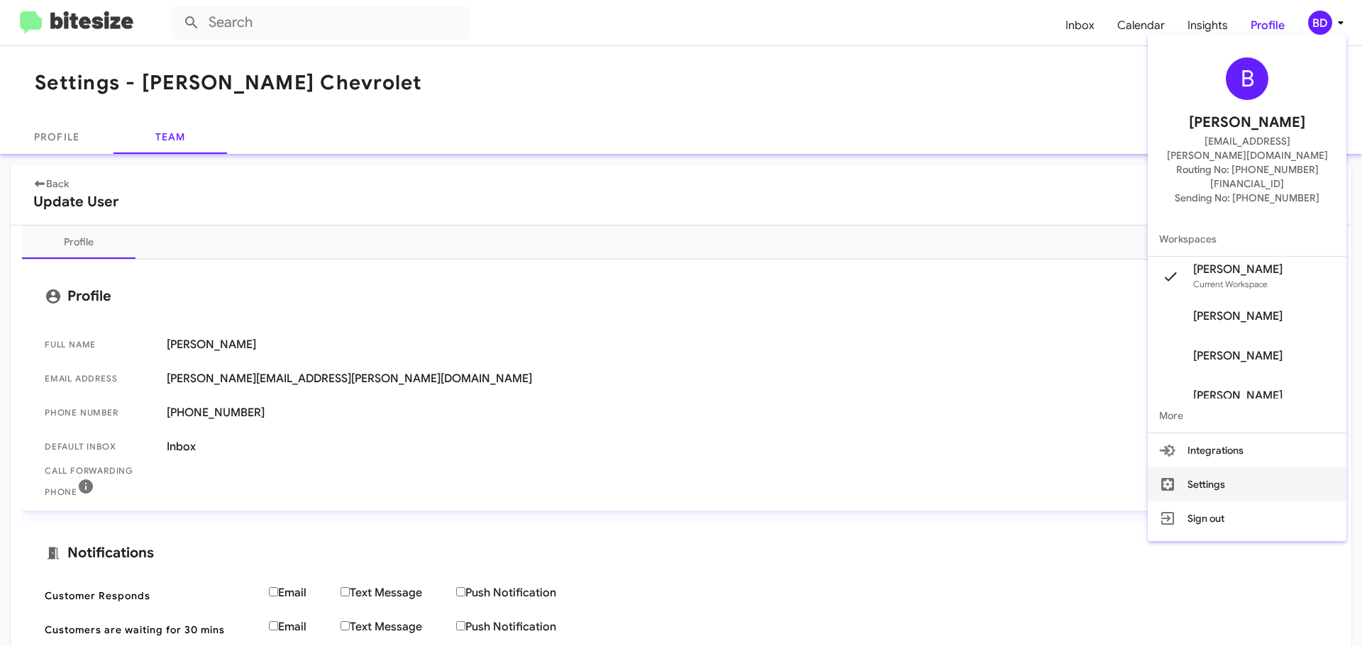
click at [1238, 467] on button "Settings" at bounding box center [1247, 484] width 199 height 34
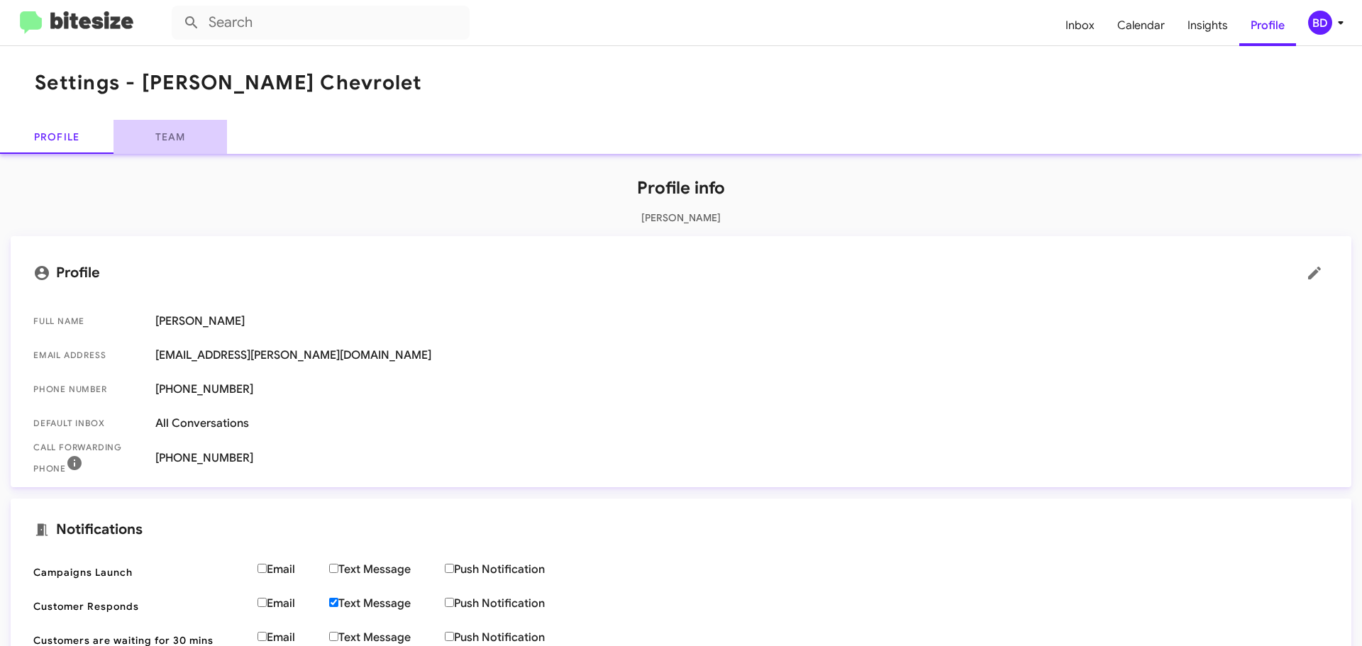
click at [163, 135] on link "Team" at bounding box center [169, 137] width 113 height 34
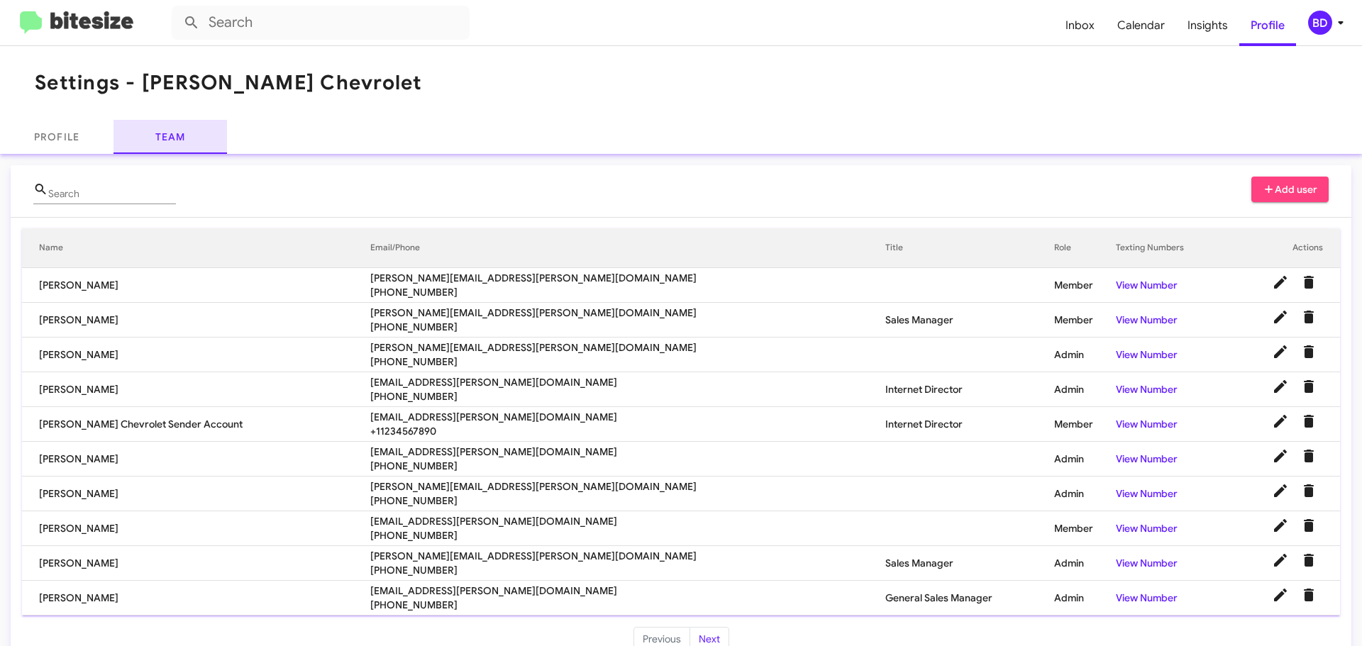
scroll to position [29, 0]
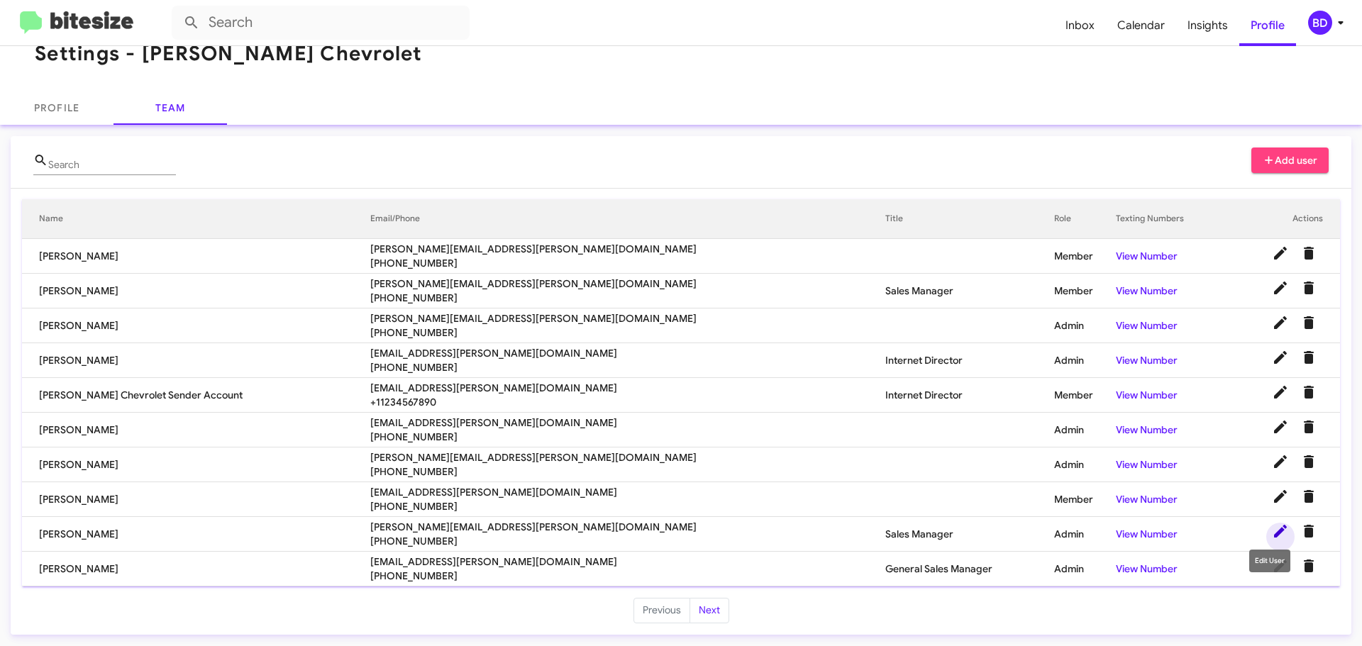
click at [1272, 530] on icon at bounding box center [1280, 531] width 17 height 17
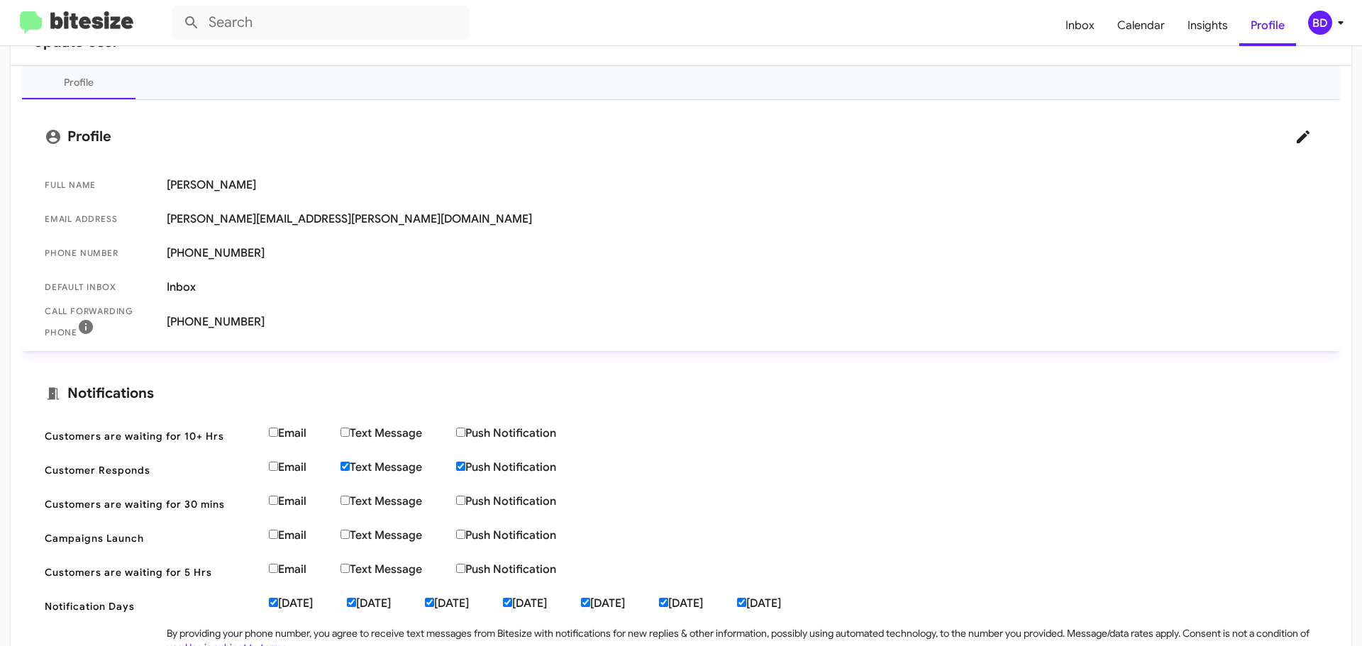
scroll to position [213, 0]
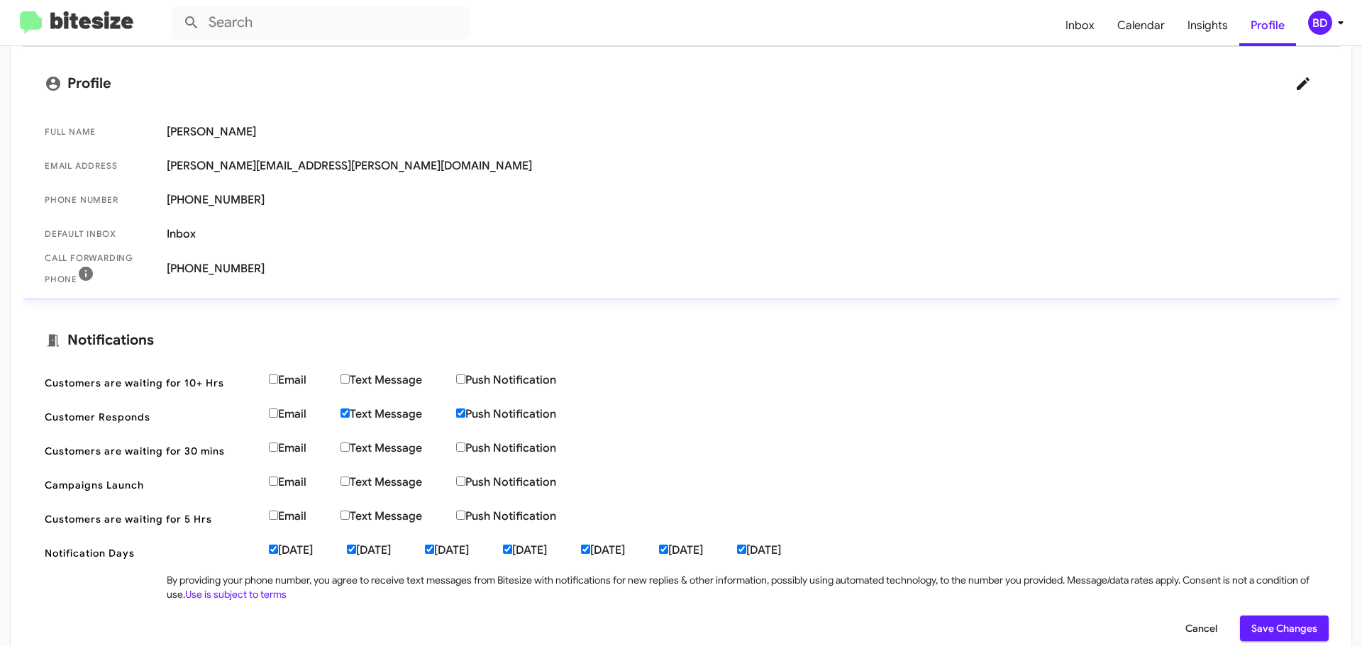
click at [344, 409] on input "Text Message" at bounding box center [344, 413] width 9 height 9
checkbox input "false"
click at [1275, 628] on span "Save Changes" at bounding box center [1284, 629] width 66 height 26
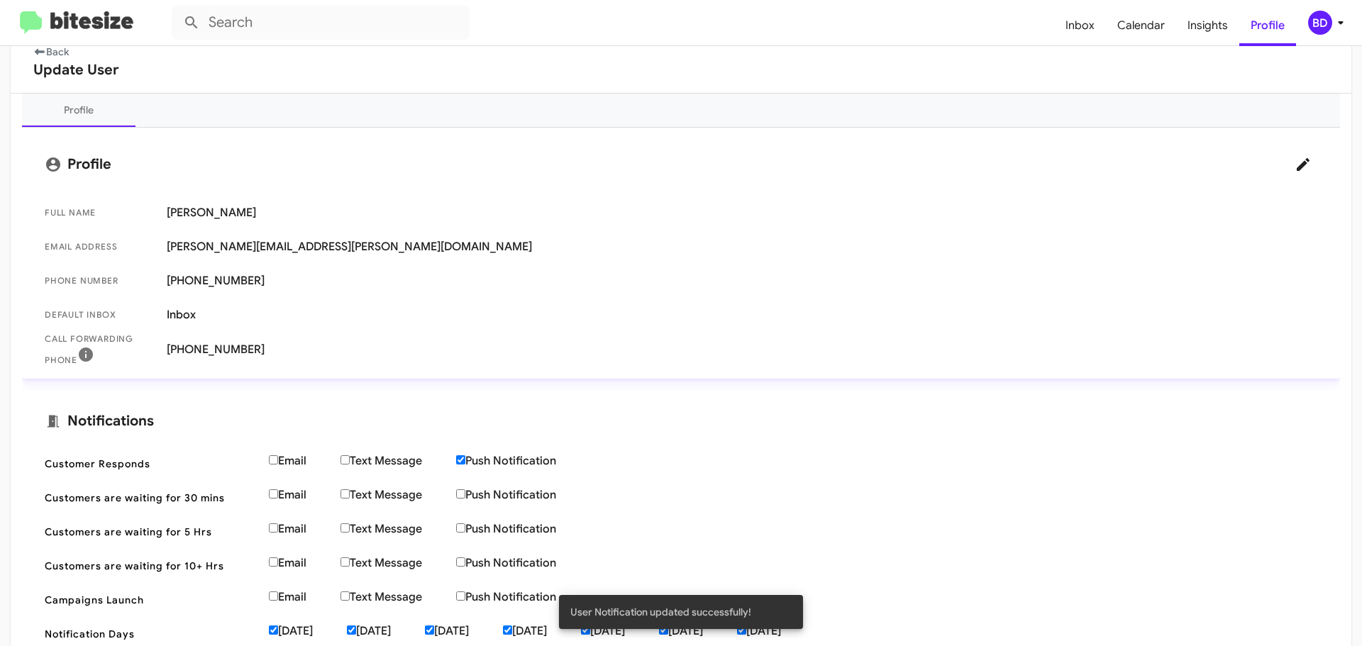
scroll to position [0, 0]
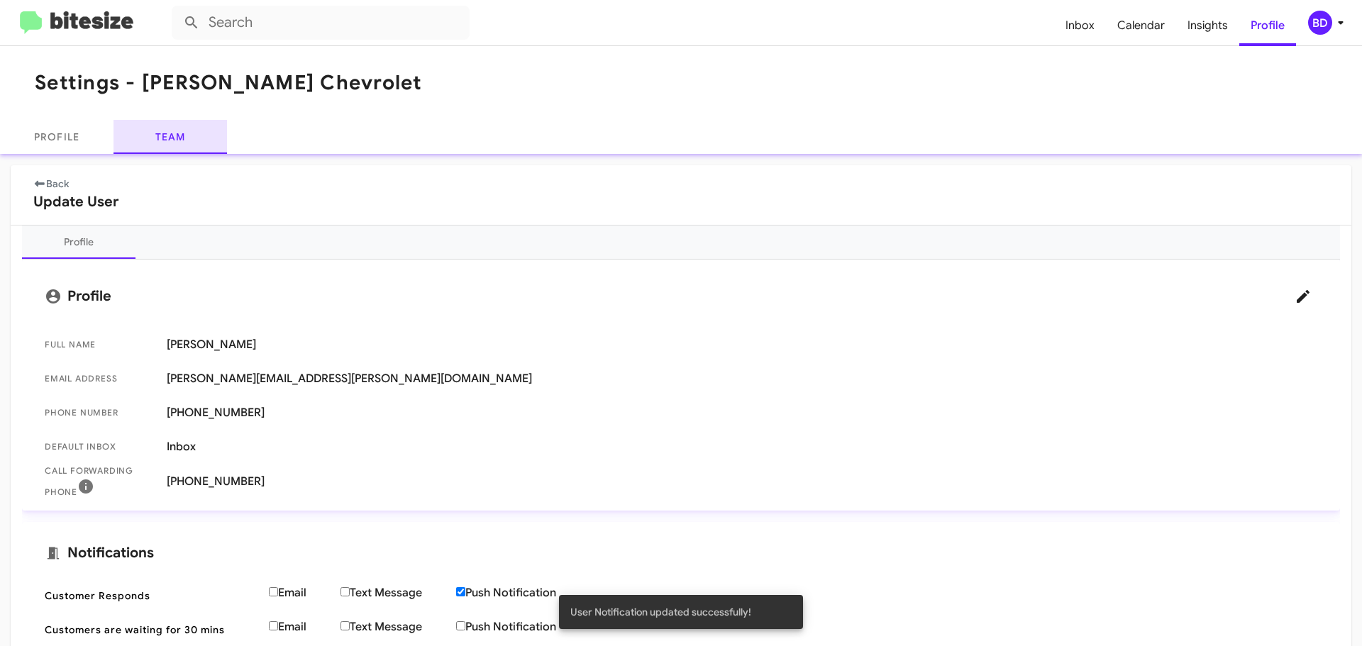
click at [165, 138] on link "Team" at bounding box center [169, 137] width 113 height 34
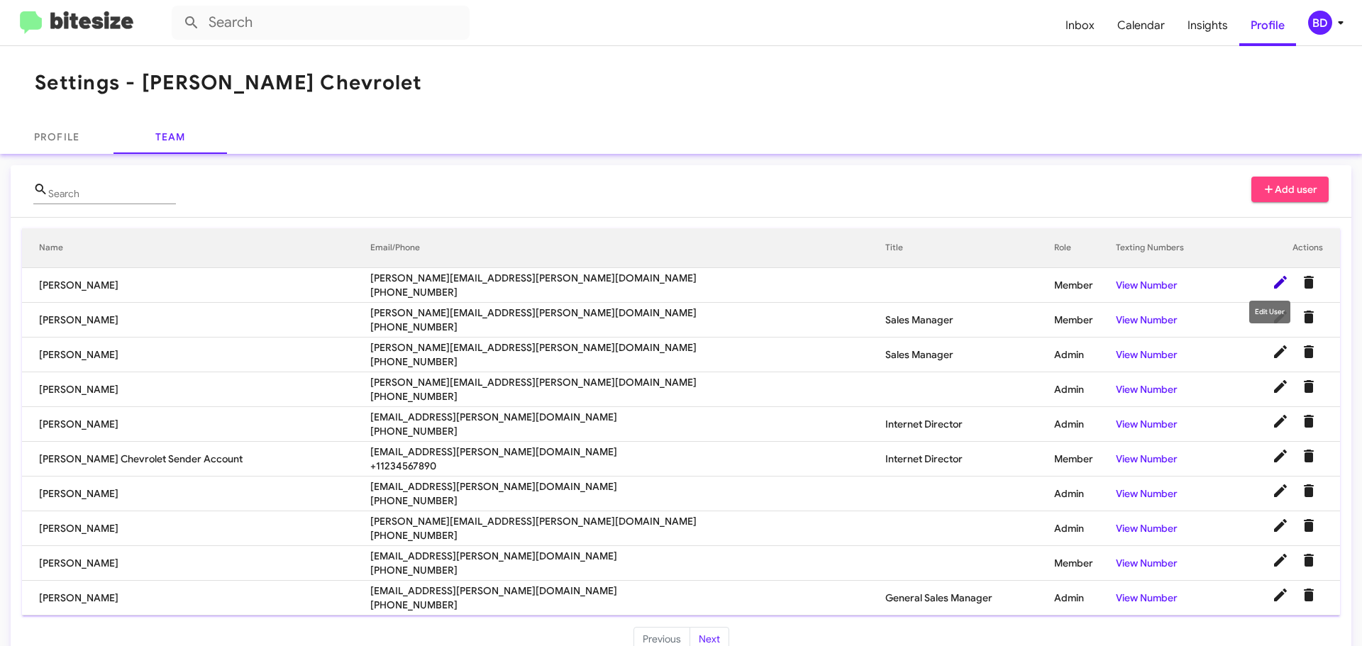
click at [1272, 277] on icon at bounding box center [1280, 282] width 17 height 17
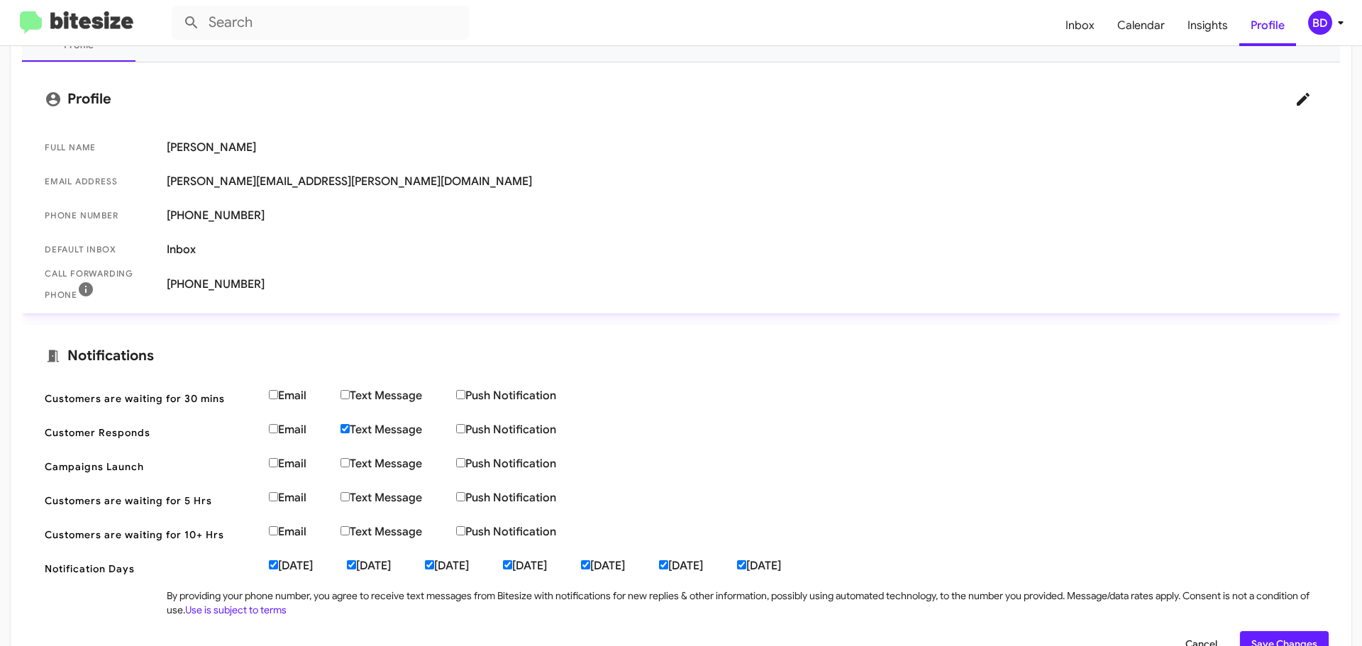
scroll to position [213, 0]
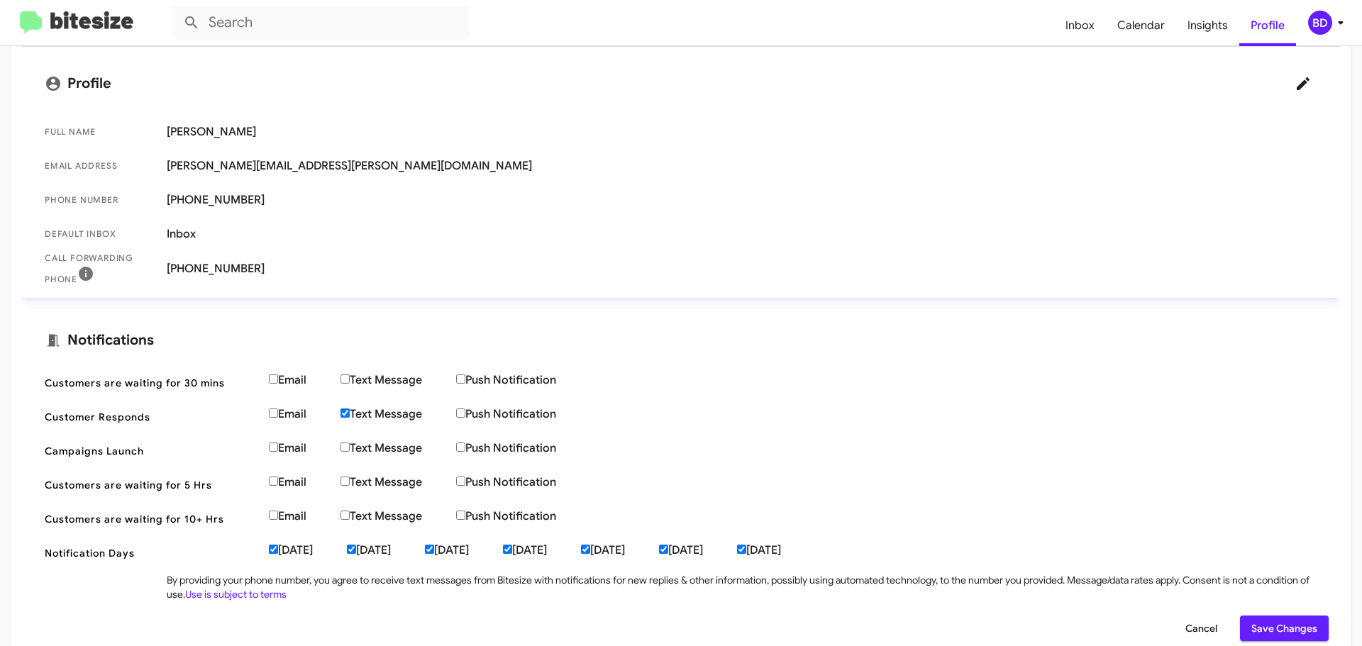
click at [344, 414] on input "Text Message" at bounding box center [344, 413] width 9 height 9
checkbox input "false"
click at [1281, 627] on span "Save Changes" at bounding box center [1284, 629] width 66 height 26
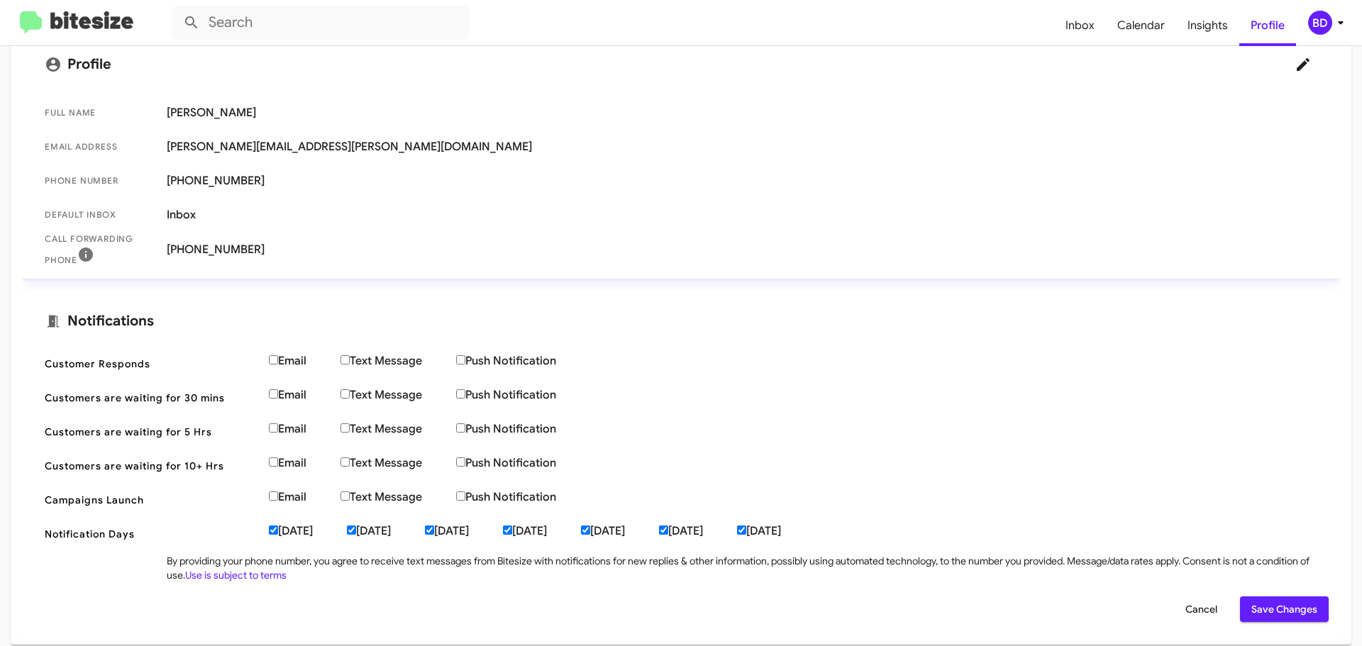
scroll to position [242, 0]
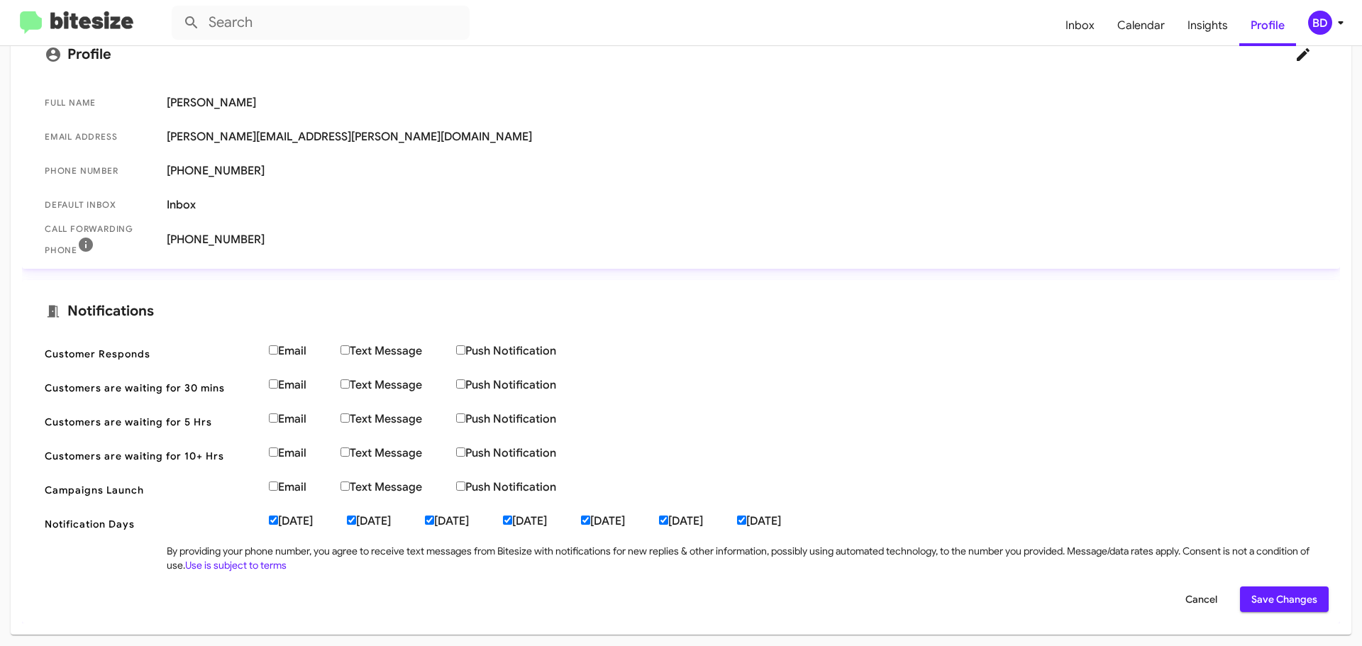
click at [1267, 598] on span "Save Changes" at bounding box center [1284, 600] width 66 height 26
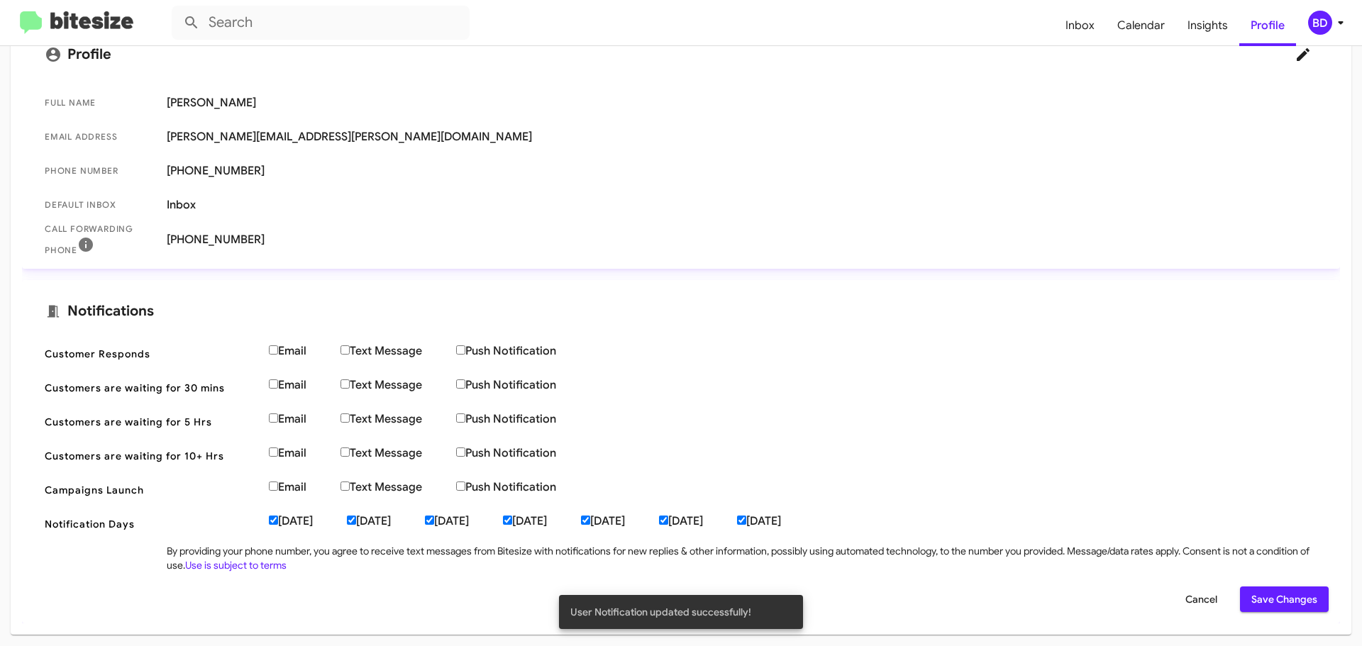
scroll to position [0, 0]
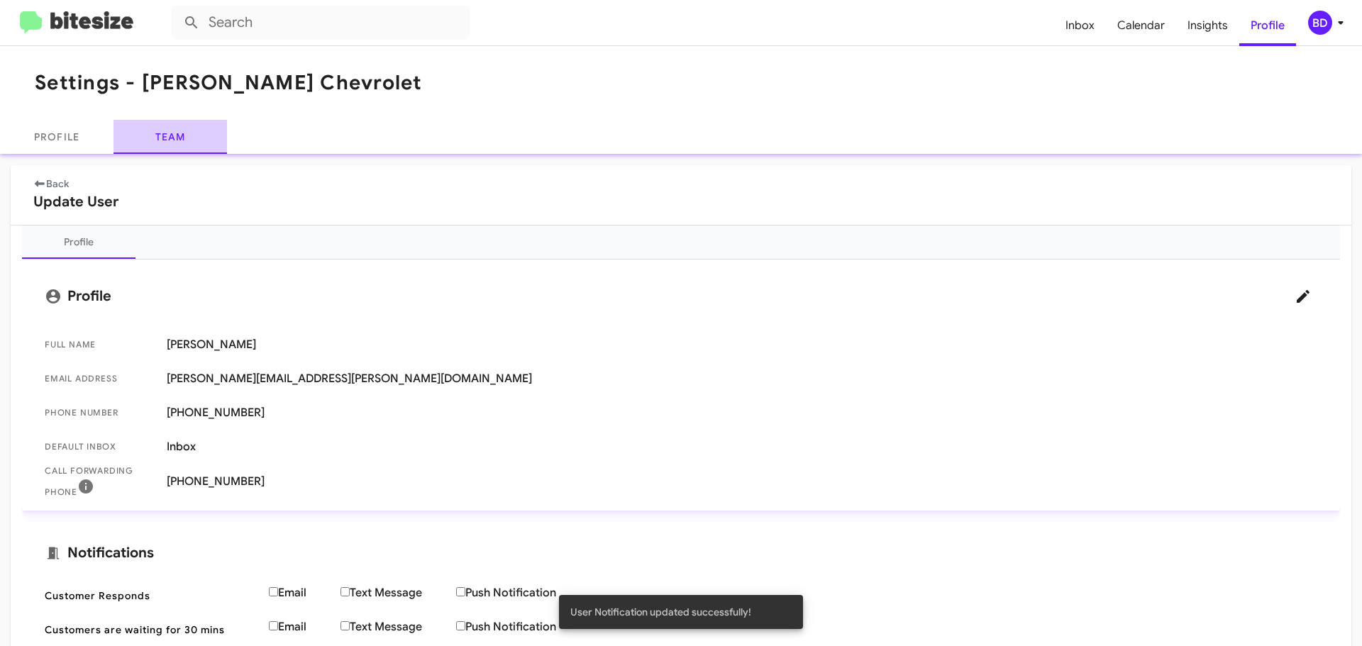
click at [174, 134] on link "Team" at bounding box center [169, 137] width 113 height 34
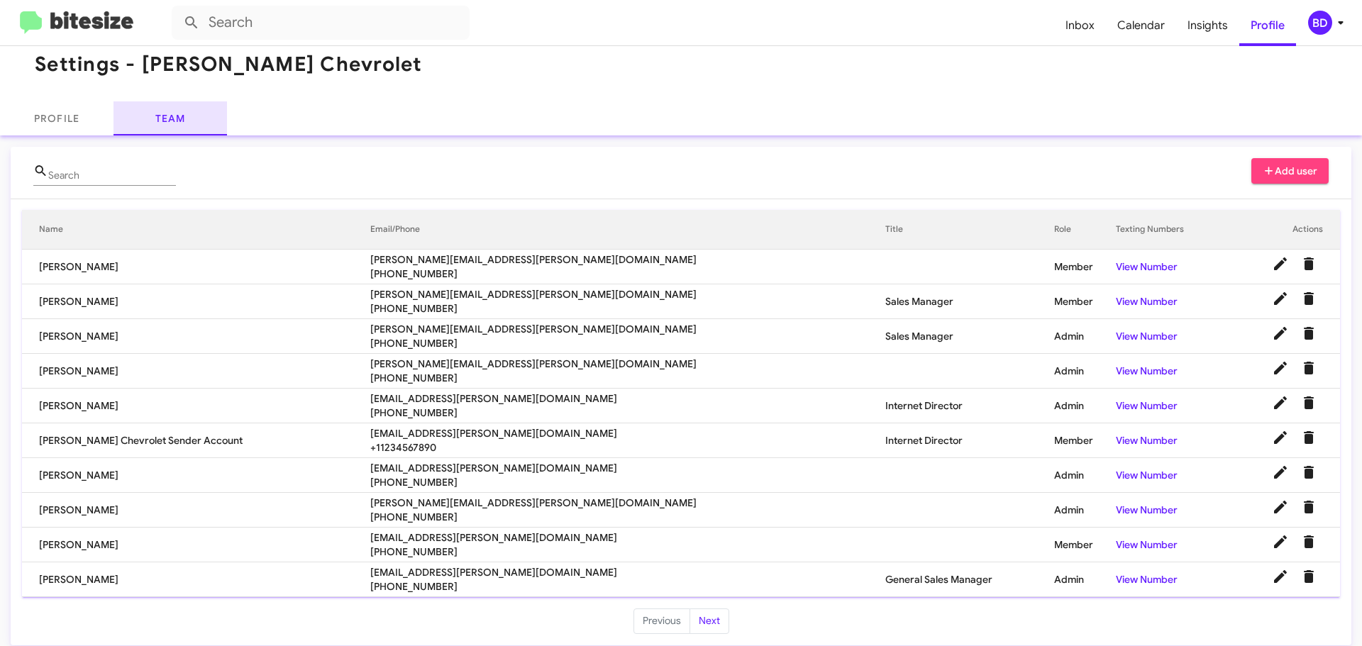
scroll to position [29, 0]
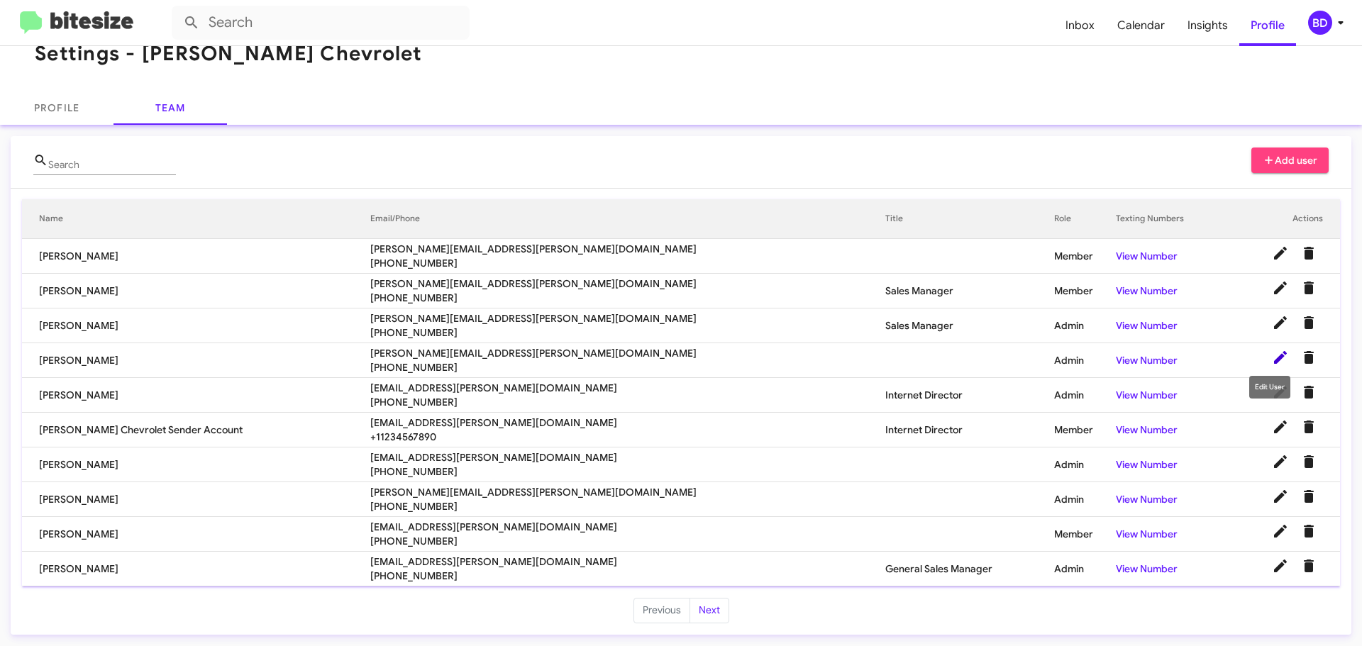
click at [1272, 360] on icon at bounding box center [1280, 357] width 17 height 17
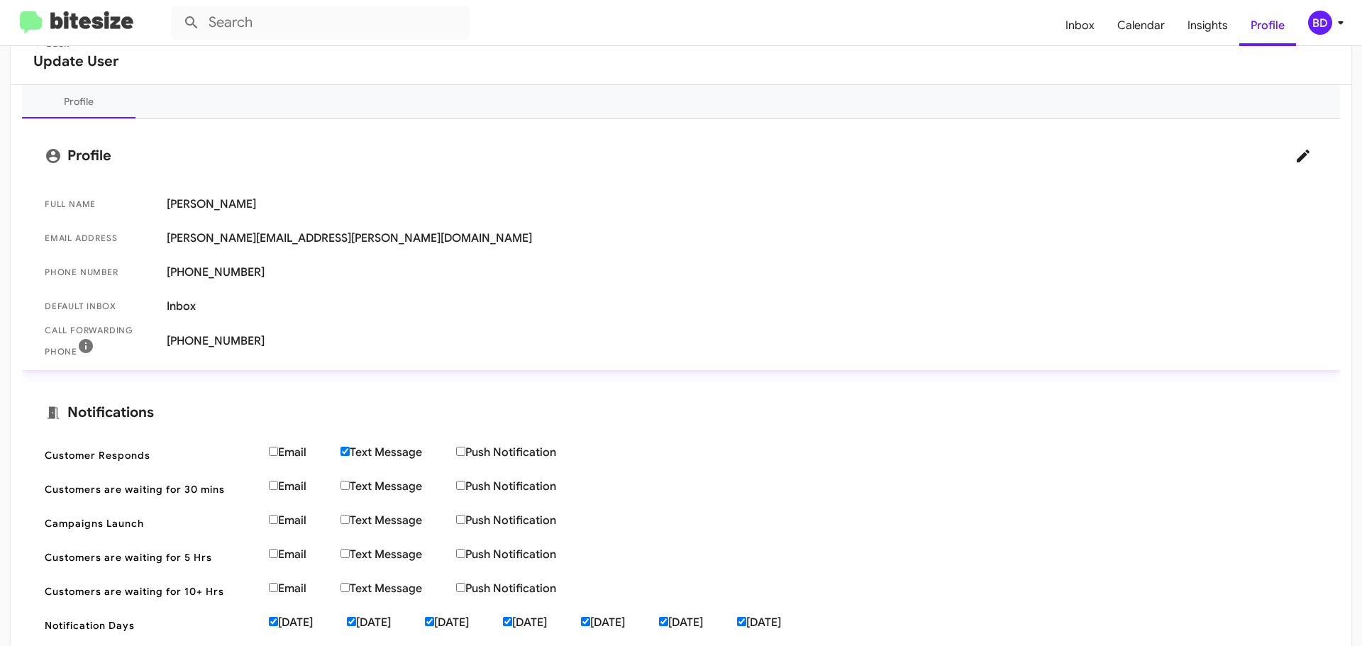
scroll to position [142, 0]
click at [345, 449] on input "Text Message" at bounding box center [344, 449] width 9 height 9
checkbox input "false"
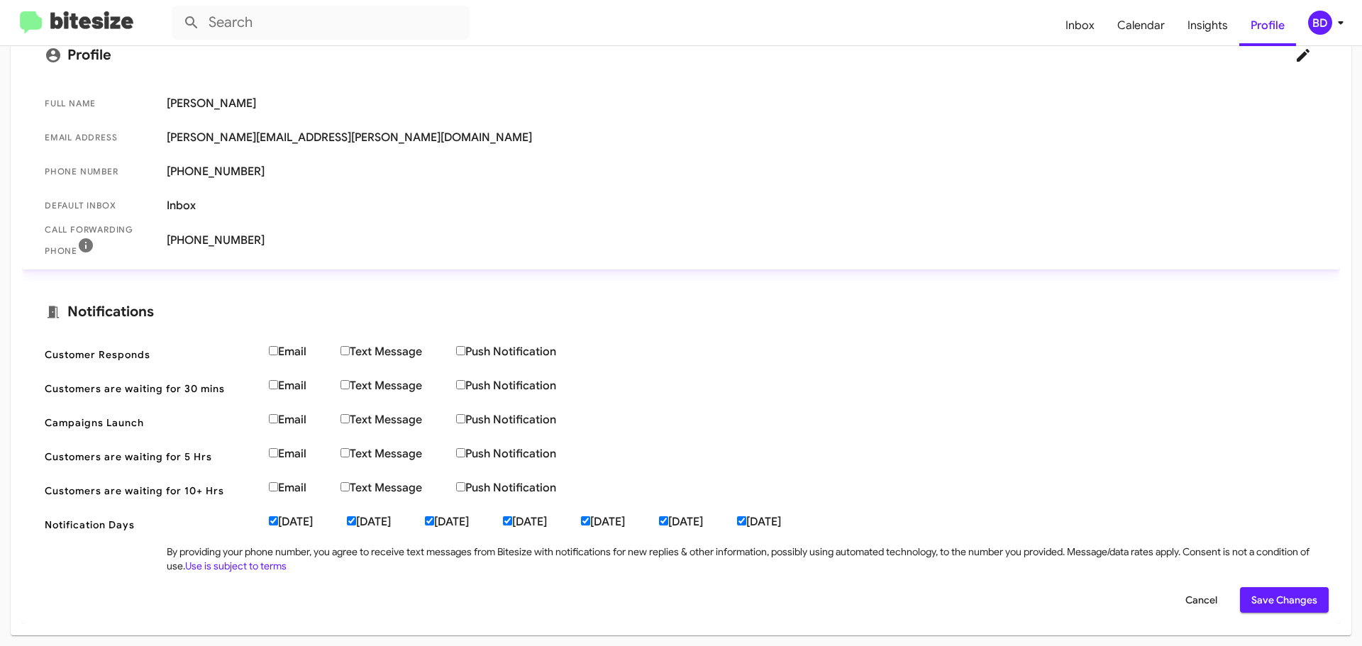
scroll to position [242, 0]
click at [1251, 594] on span "Save Changes" at bounding box center [1284, 600] width 66 height 26
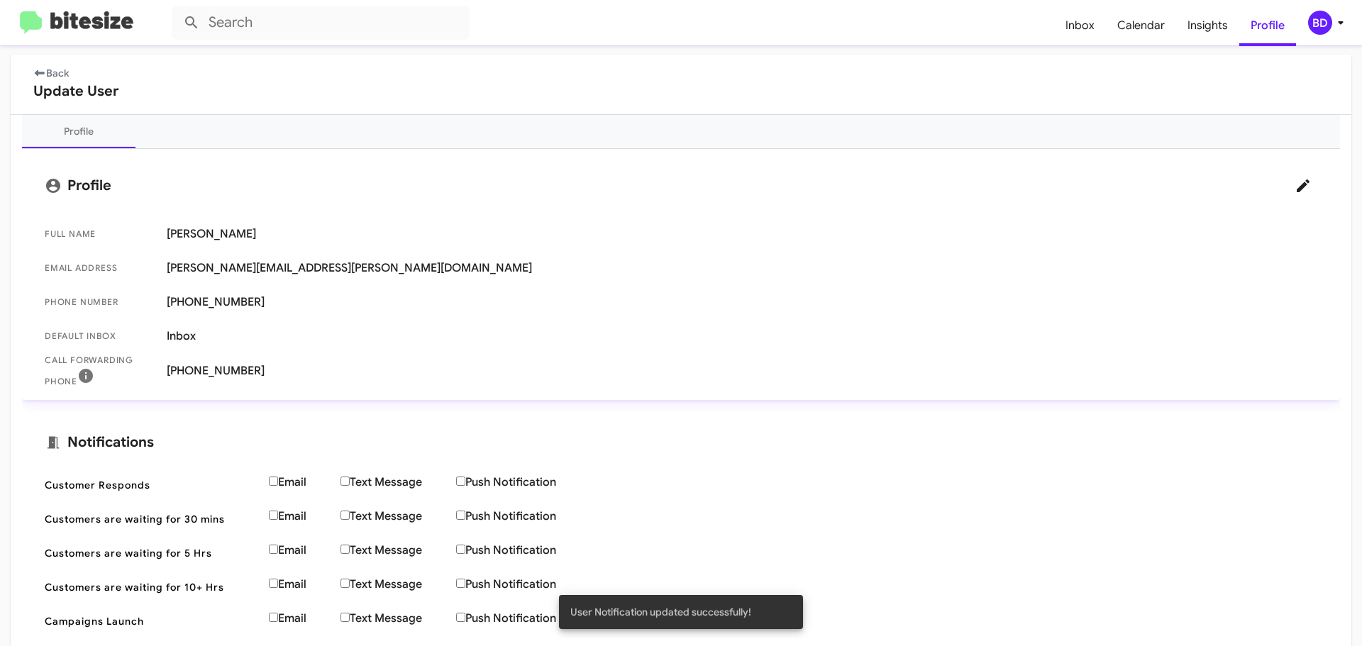
scroll to position [0, 0]
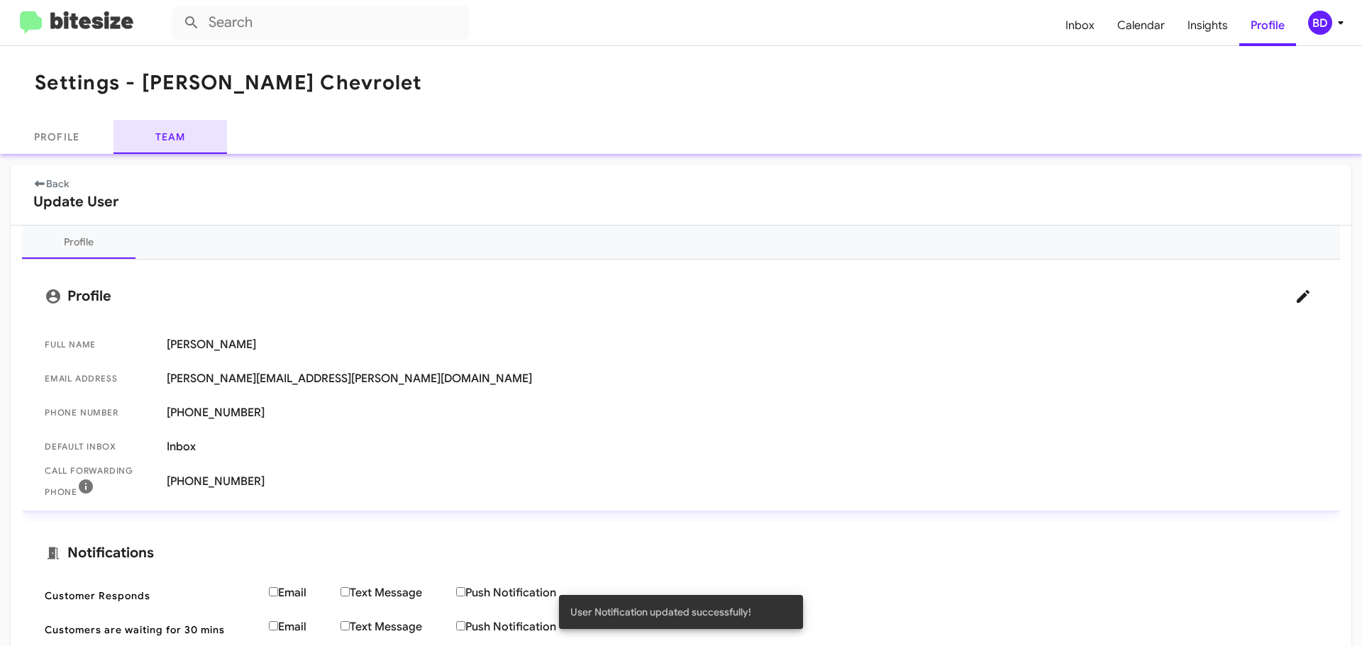
click at [173, 134] on link "Team" at bounding box center [169, 137] width 113 height 34
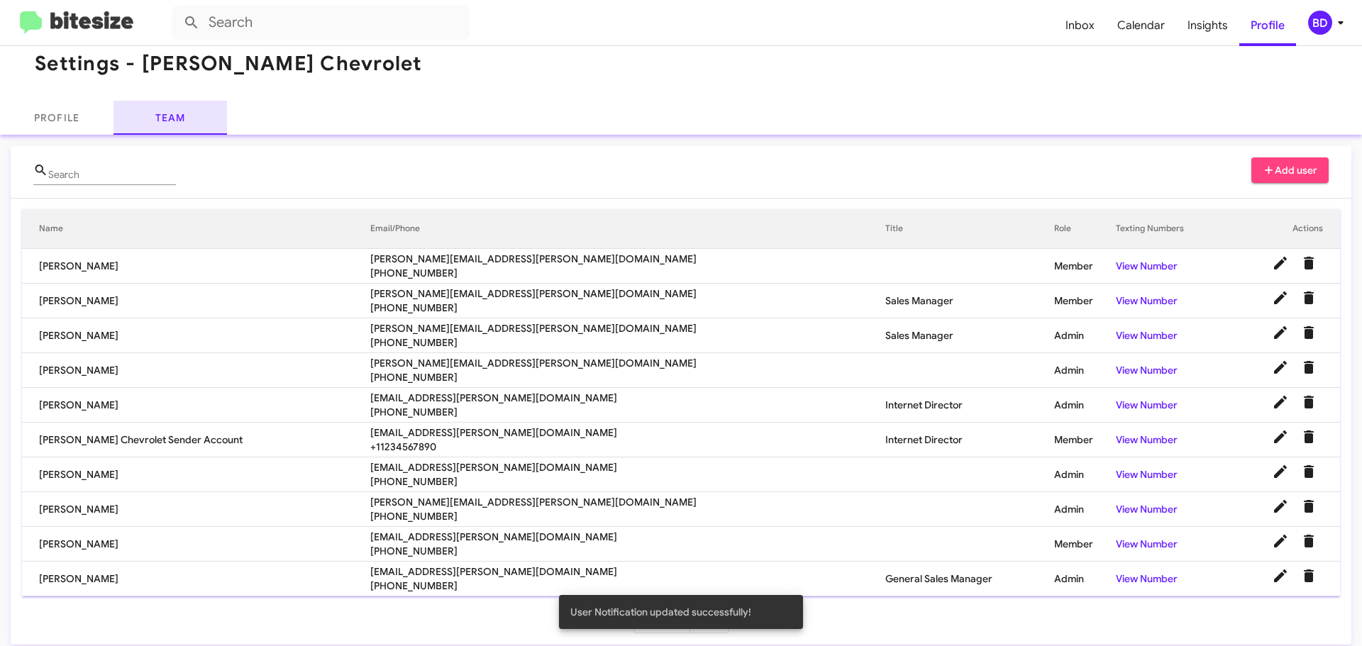
scroll to position [29, 0]
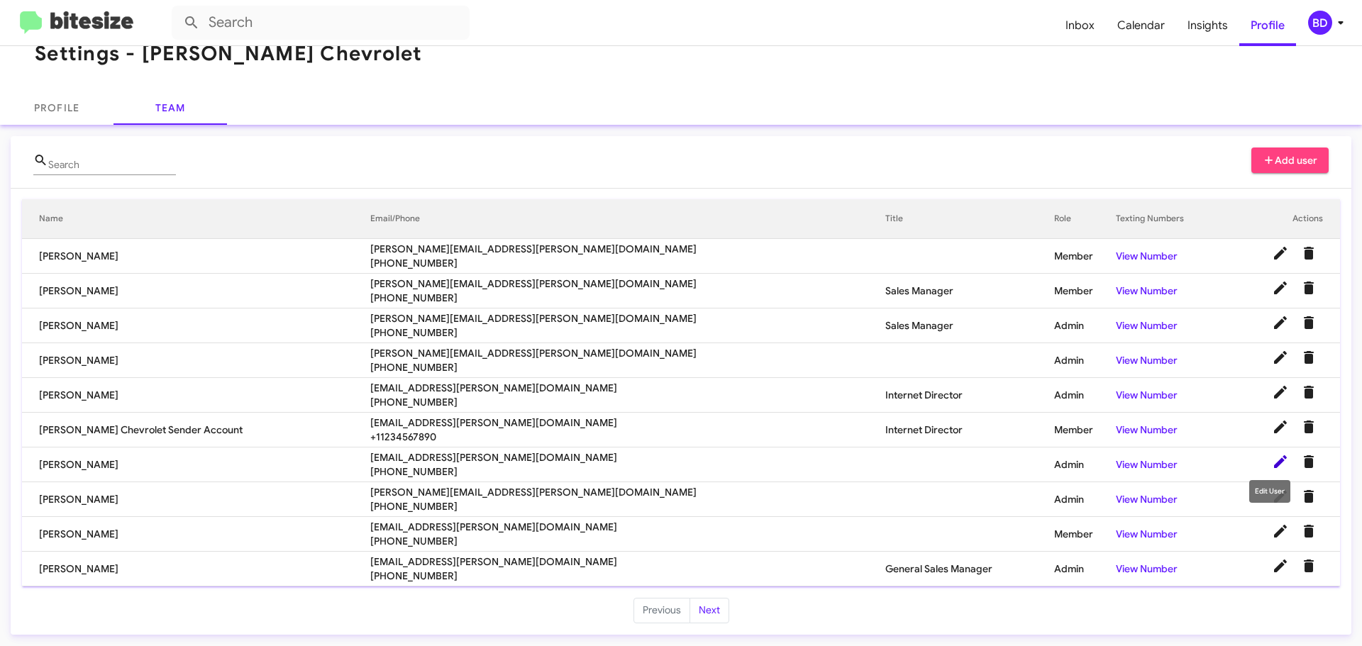
click at [1274, 462] on icon at bounding box center [1280, 461] width 13 height 13
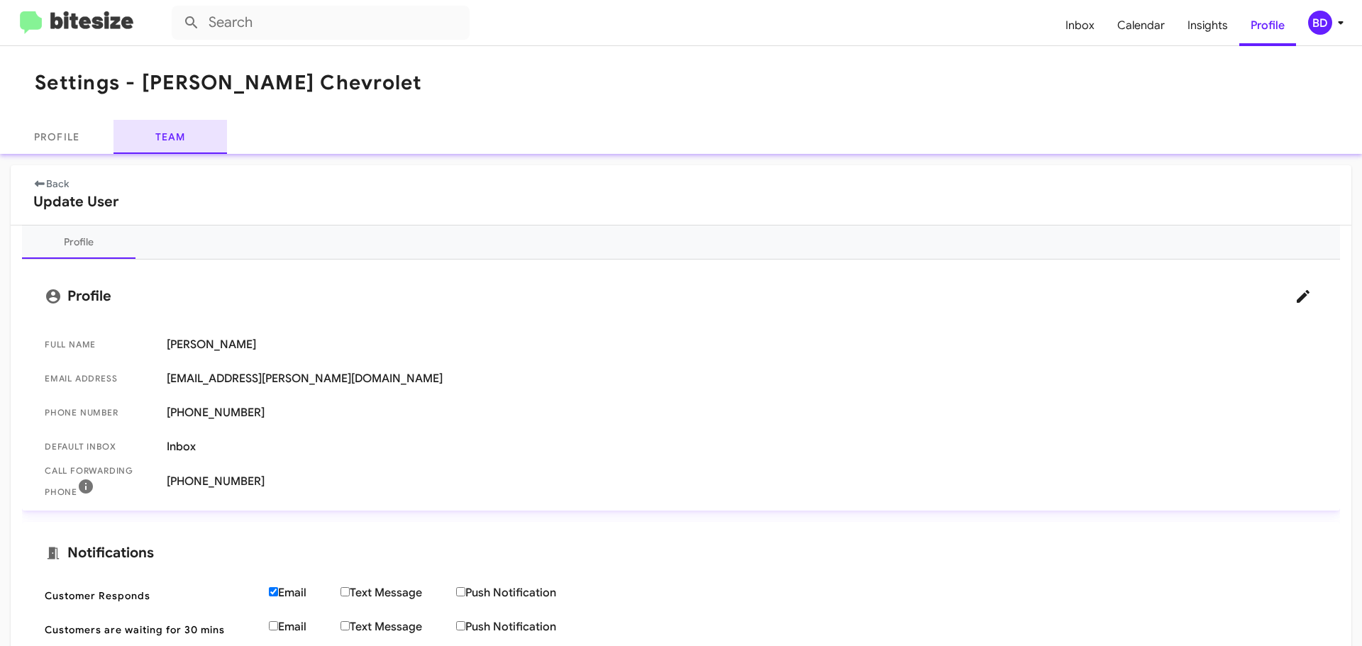
click at [169, 134] on link "Team" at bounding box center [169, 137] width 113 height 34
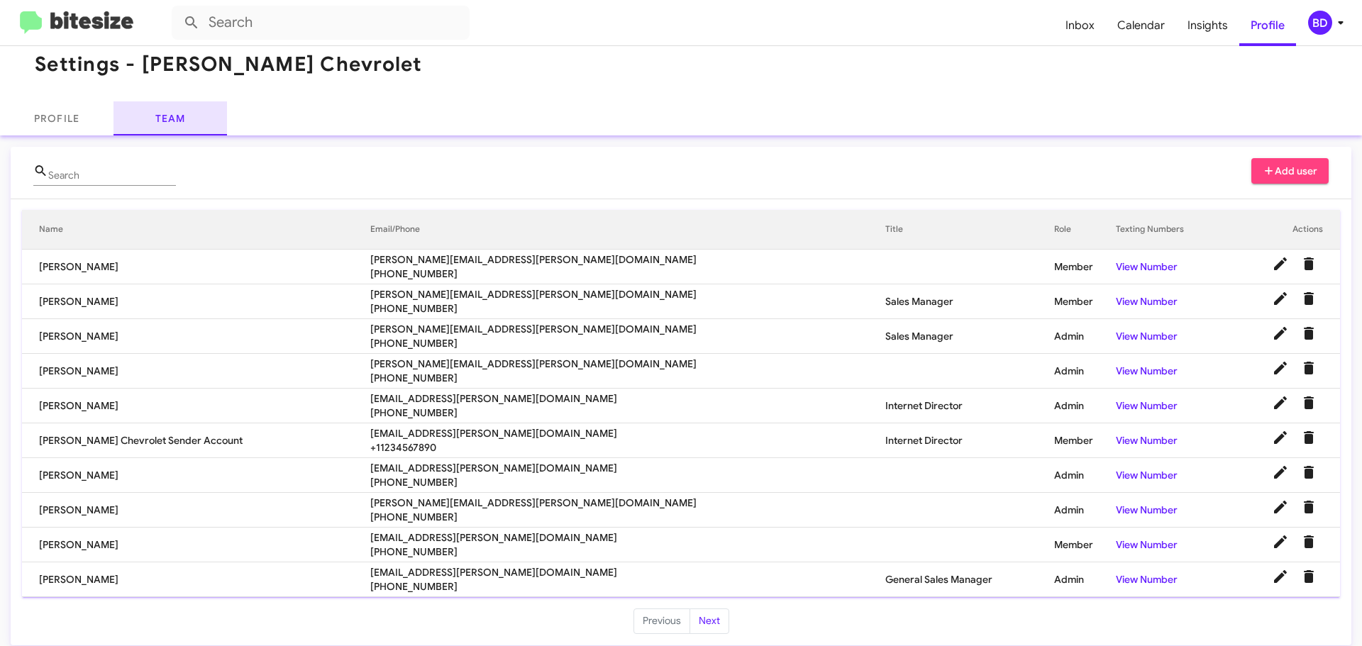
scroll to position [29, 0]
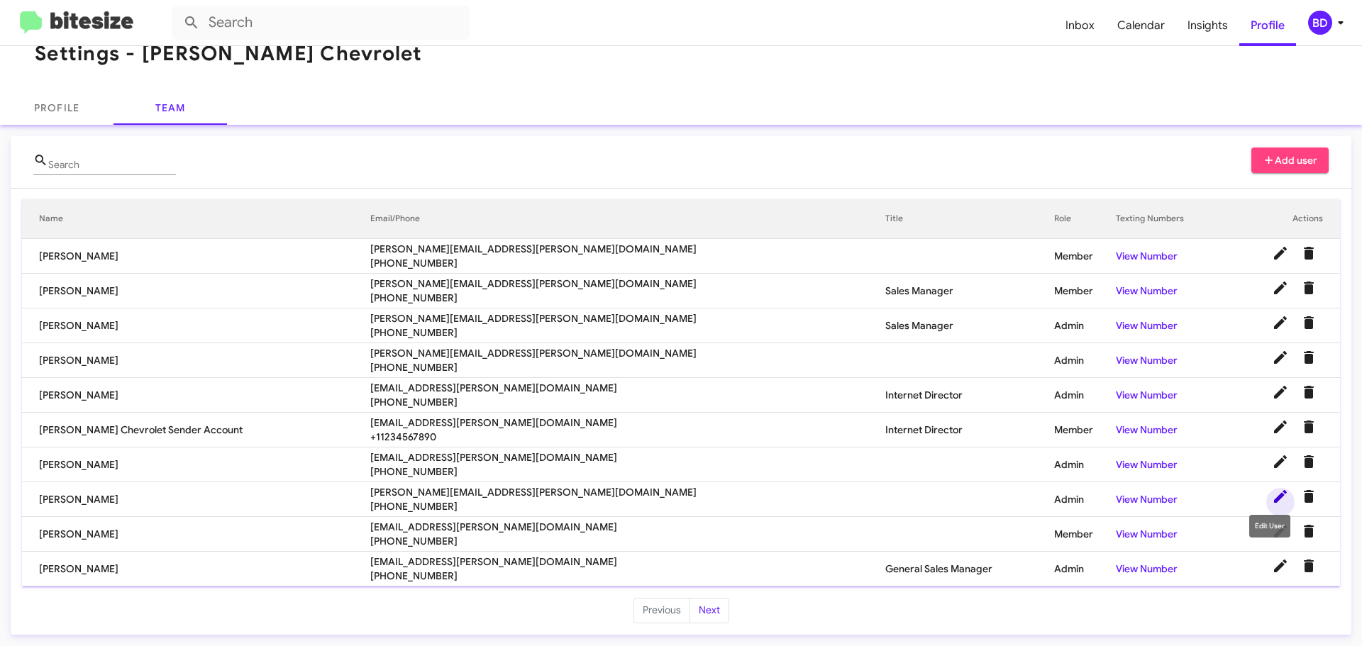
click at [1274, 496] on icon at bounding box center [1280, 496] width 13 height 13
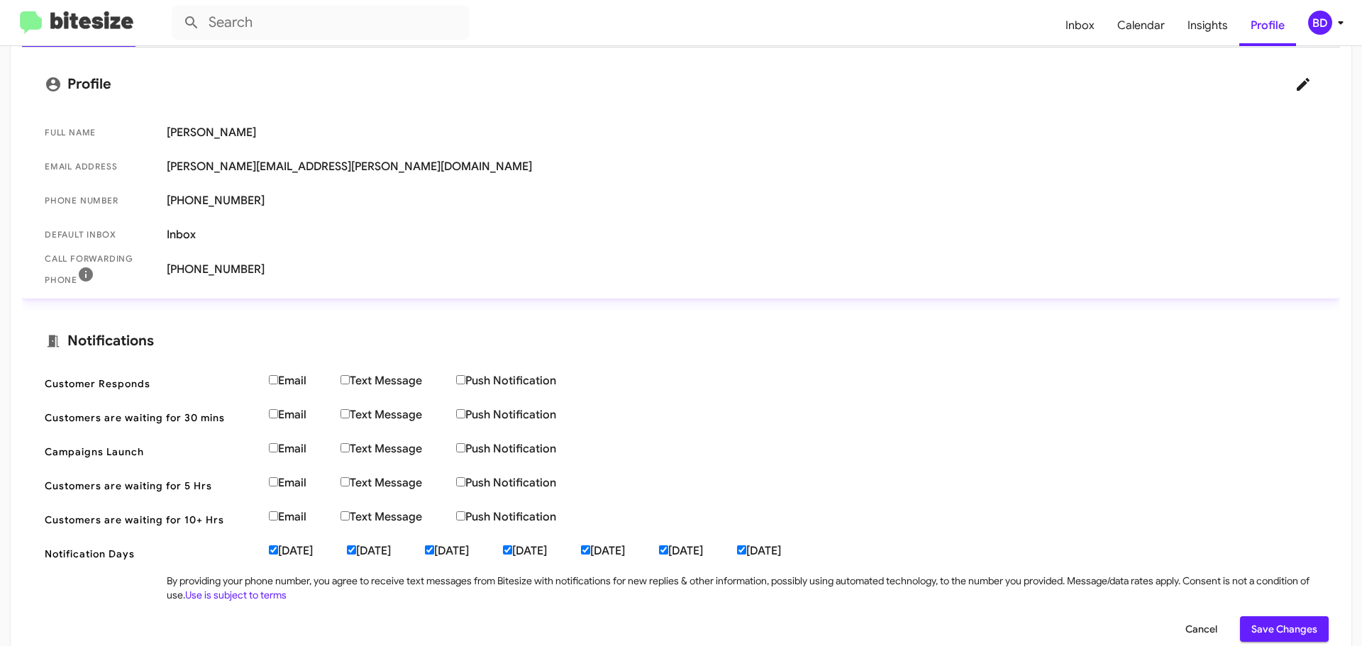
scroll to position [213, 0]
click at [1290, 632] on span "Save Changes" at bounding box center [1284, 629] width 66 height 26
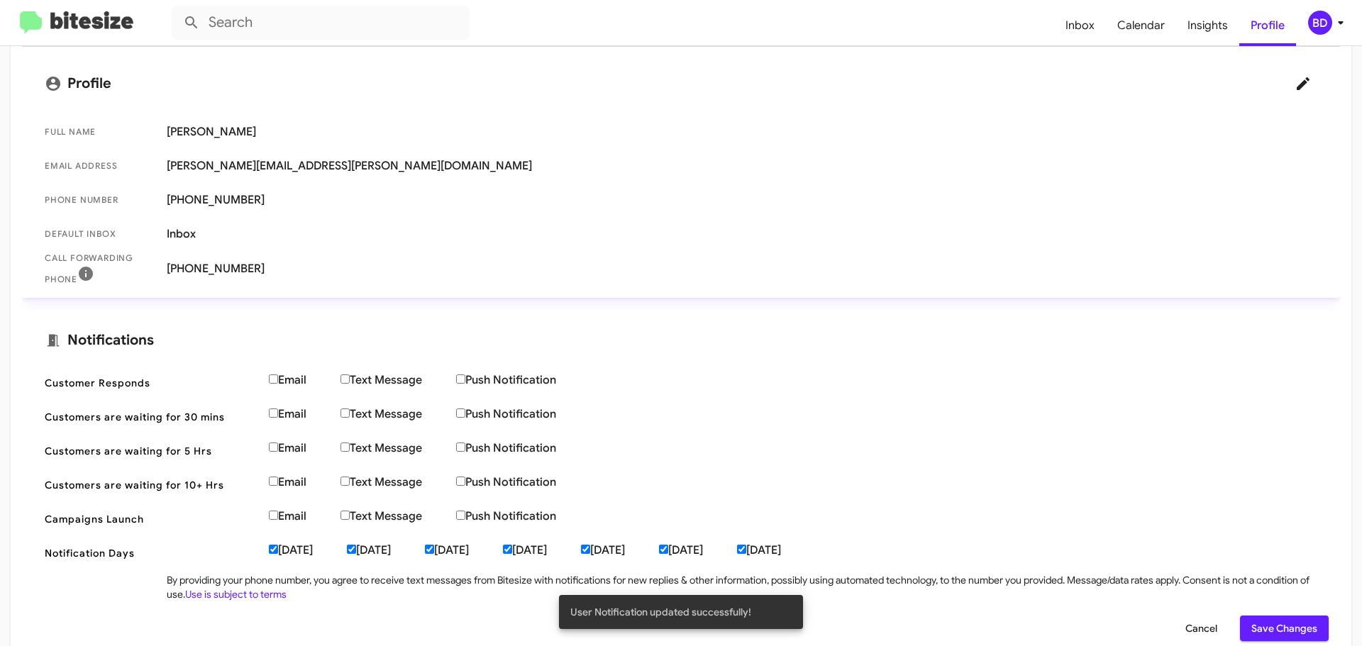
click at [274, 375] on input "Email" at bounding box center [273, 378] width 9 height 9
checkbox input "true"
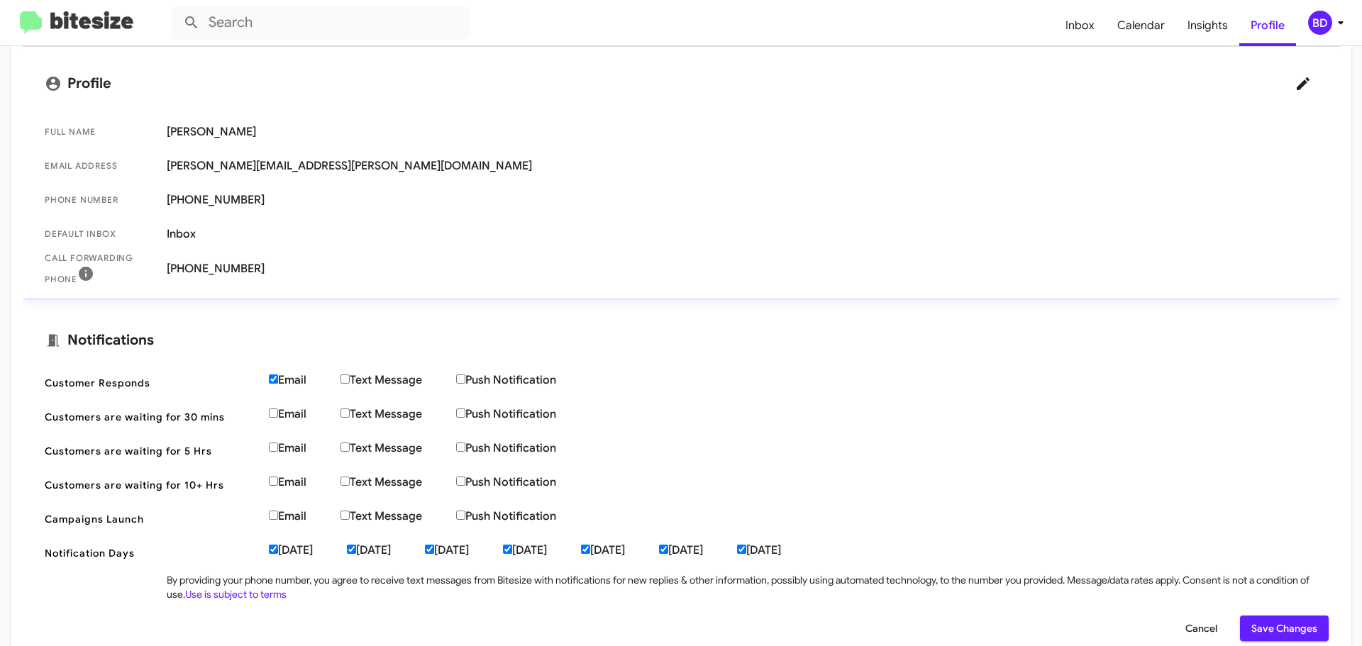
click at [1282, 630] on span "Save Changes" at bounding box center [1284, 629] width 66 height 26
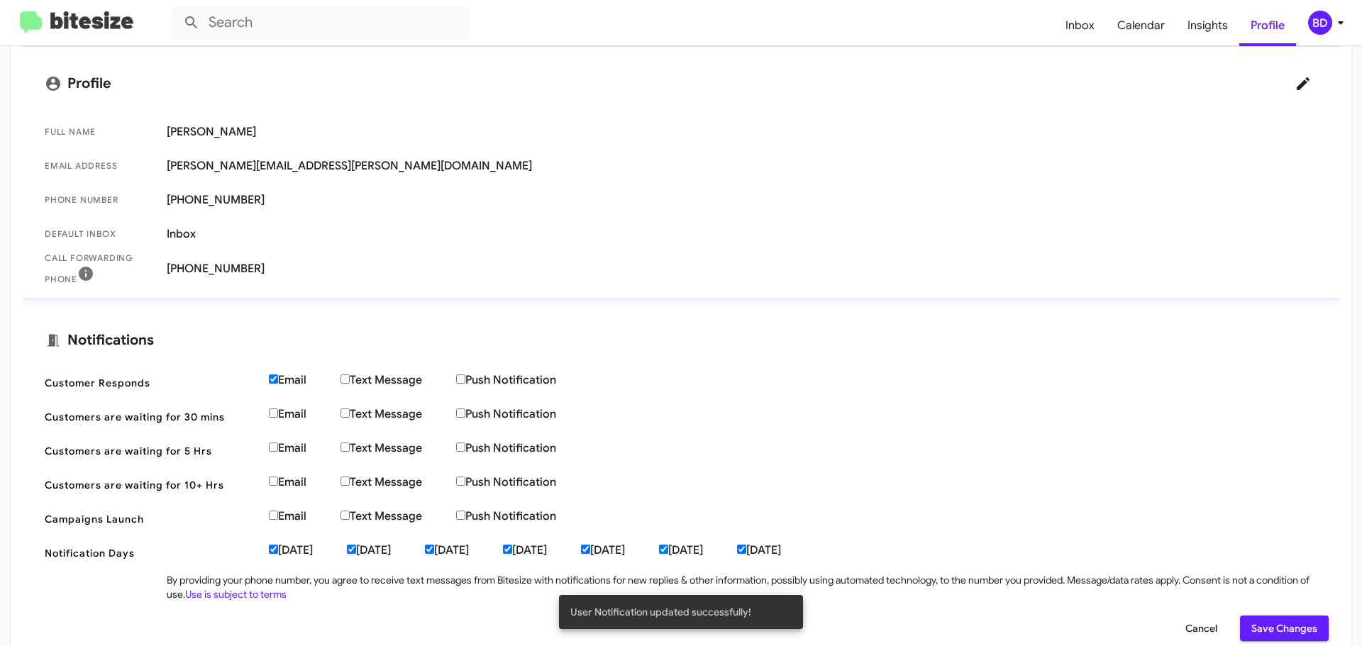
scroll to position [0, 0]
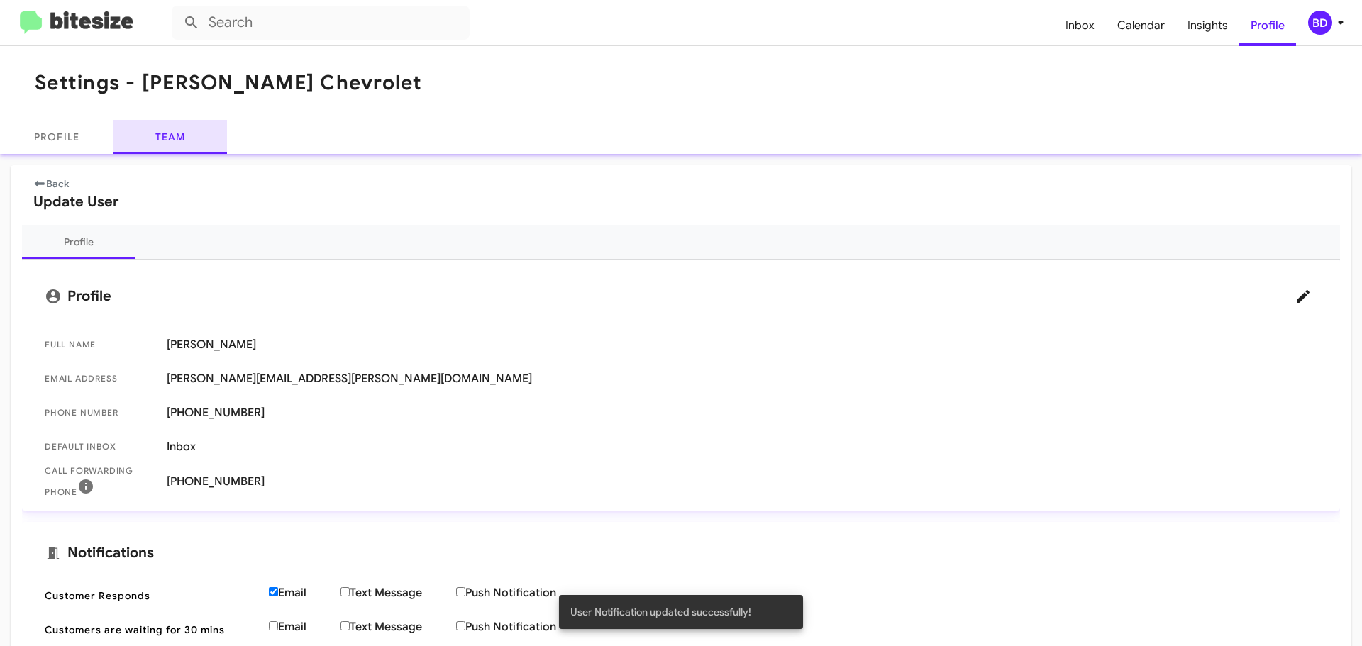
click at [177, 134] on link "Team" at bounding box center [169, 137] width 113 height 34
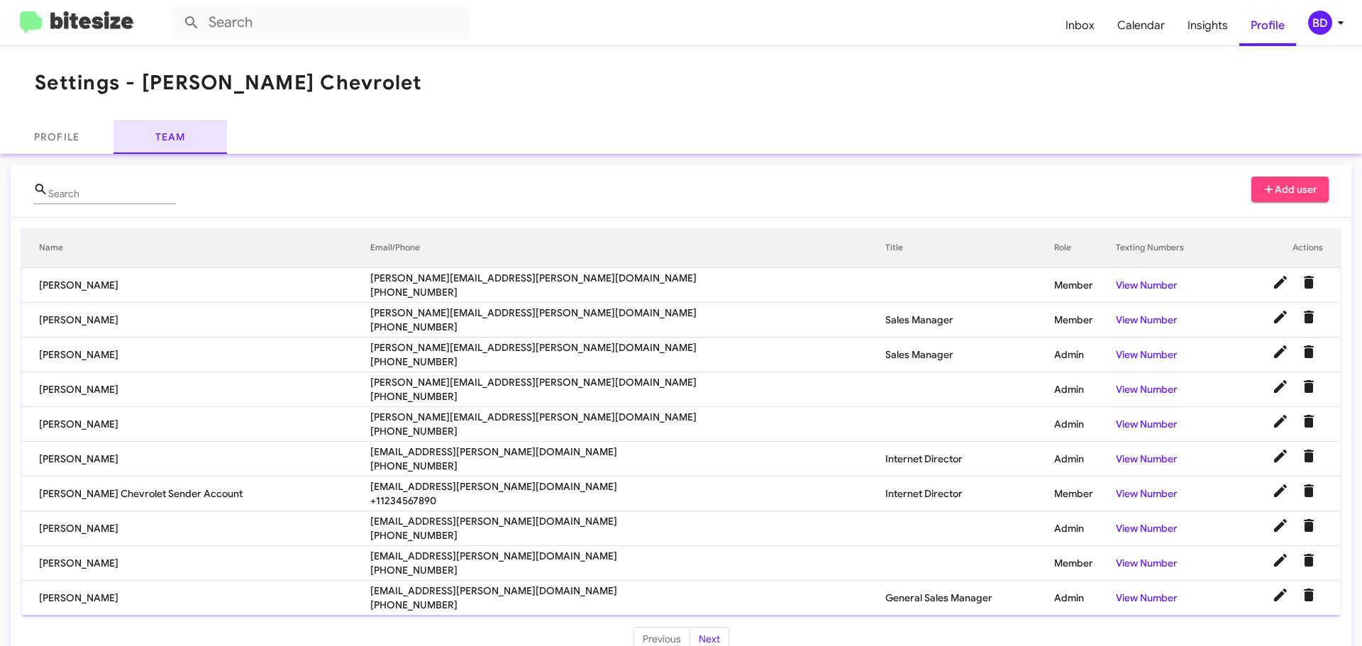
scroll to position [29, 0]
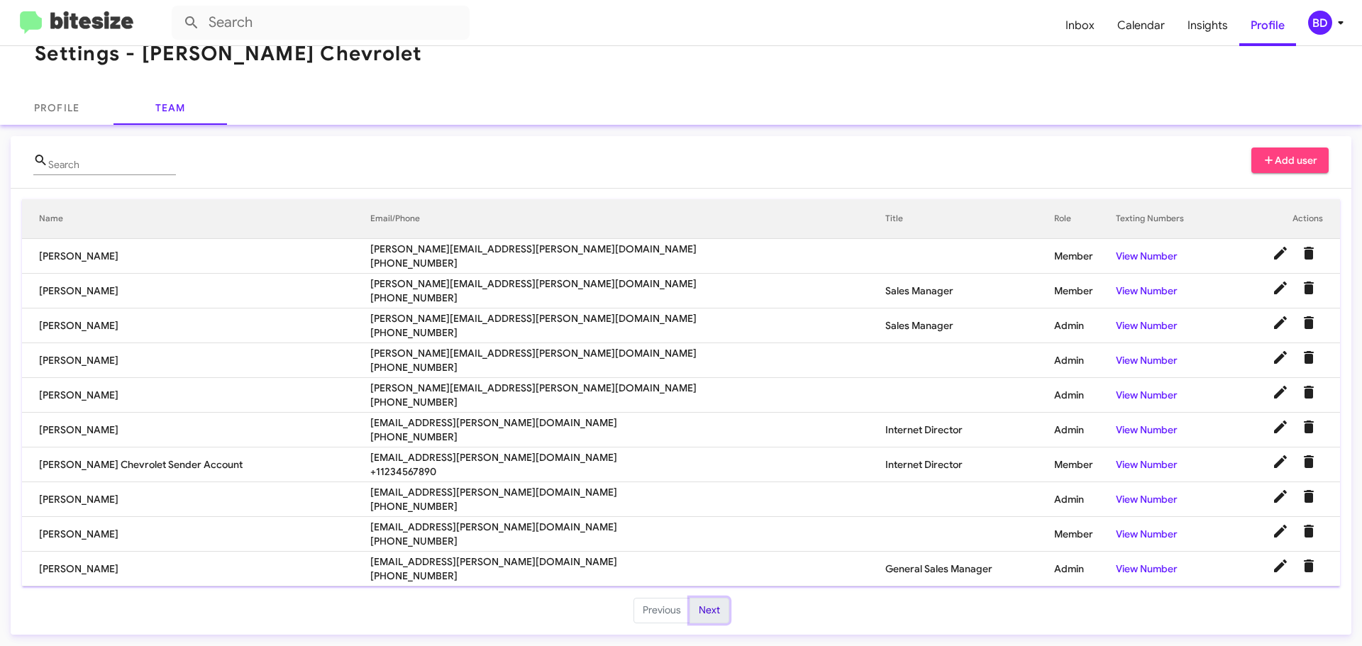
click at [701, 611] on button "Next" at bounding box center [709, 611] width 40 height 26
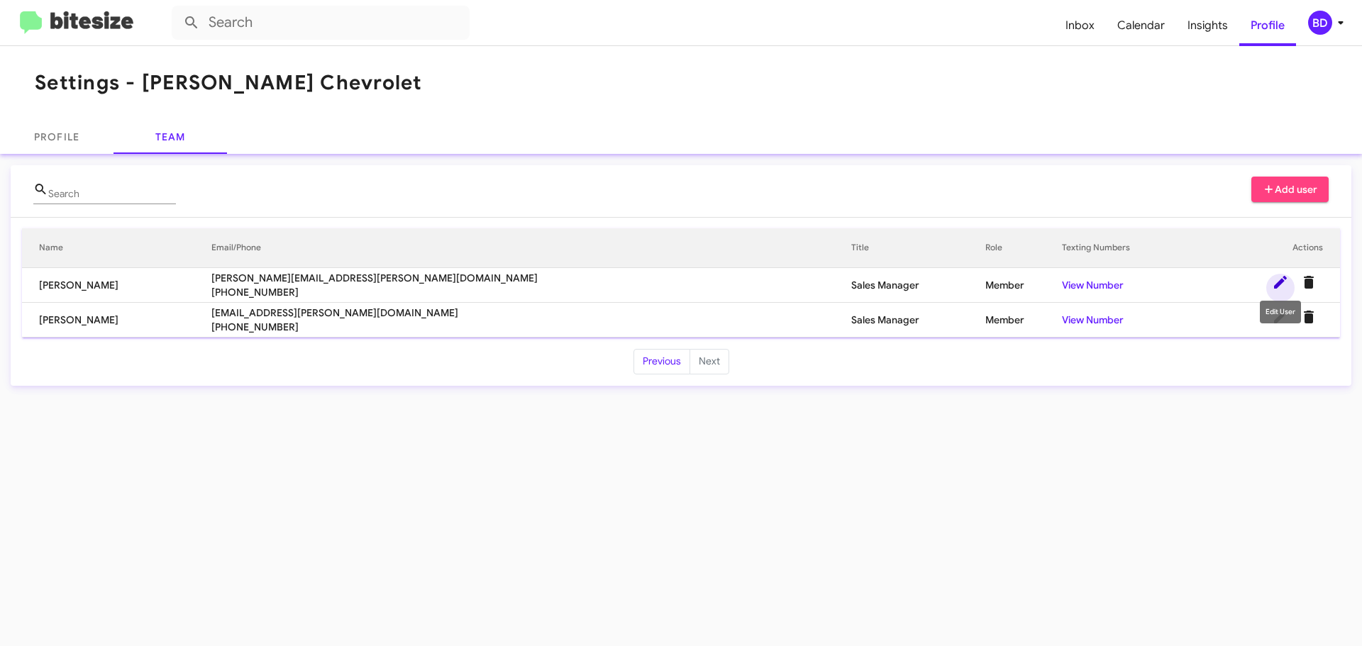
click at [1275, 277] on icon at bounding box center [1280, 282] width 17 height 17
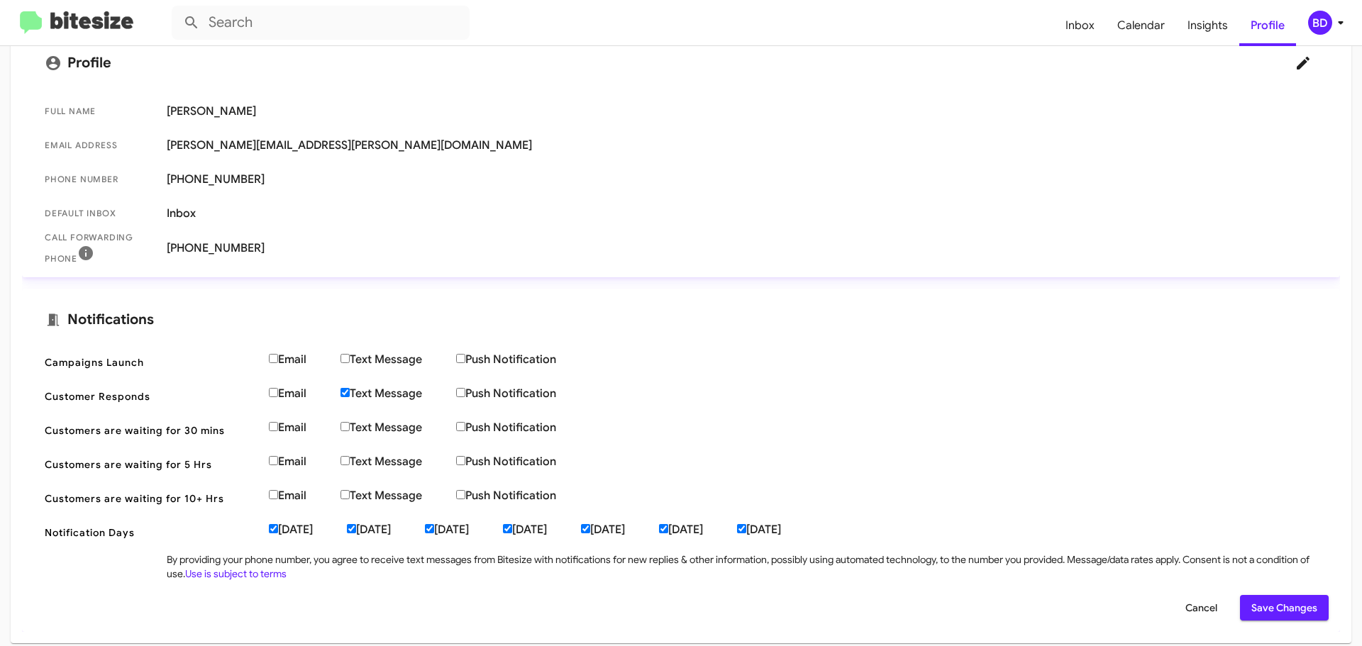
scroll to position [242, 0]
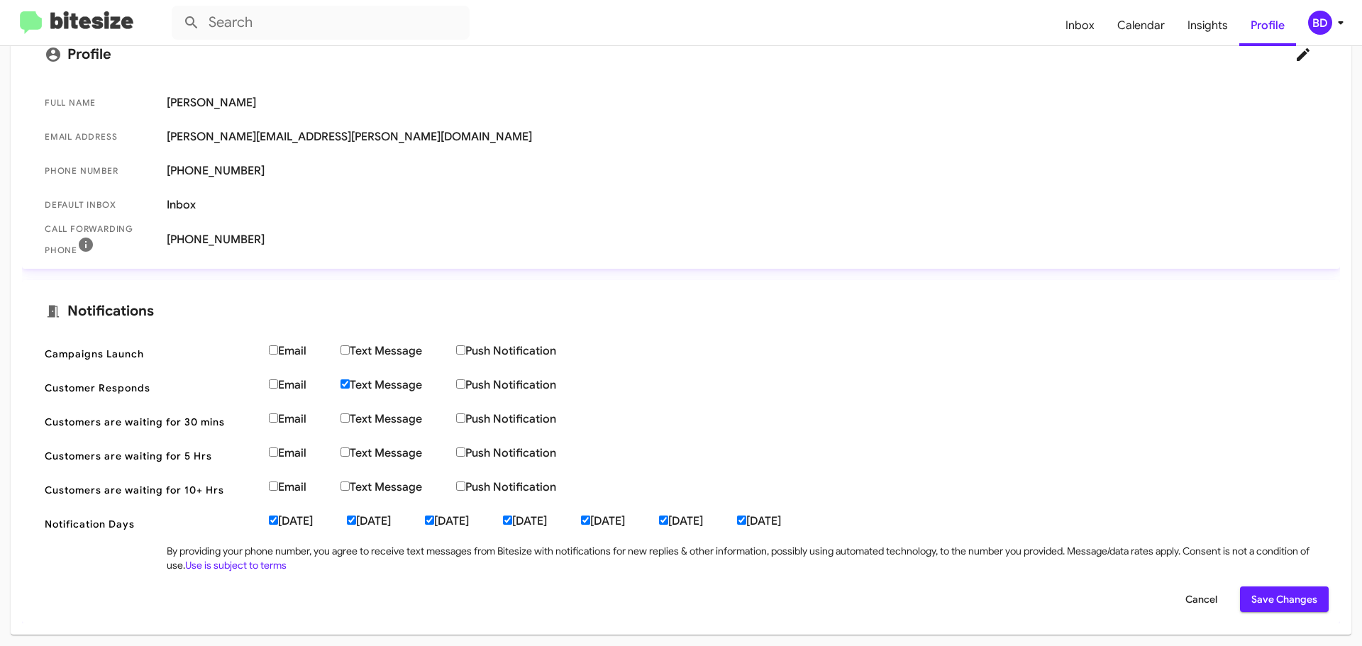
click at [352, 386] on label "Text Message" at bounding box center [398, 385] width 116 height 14
click at [350, 386] on input "Text Message" at bounding box center [344, 383] width 9 height 9
checkbox input "false"
click at [1292, 600] on span "Save Changes" at bounding box center [1284, 600] width 66 height 26
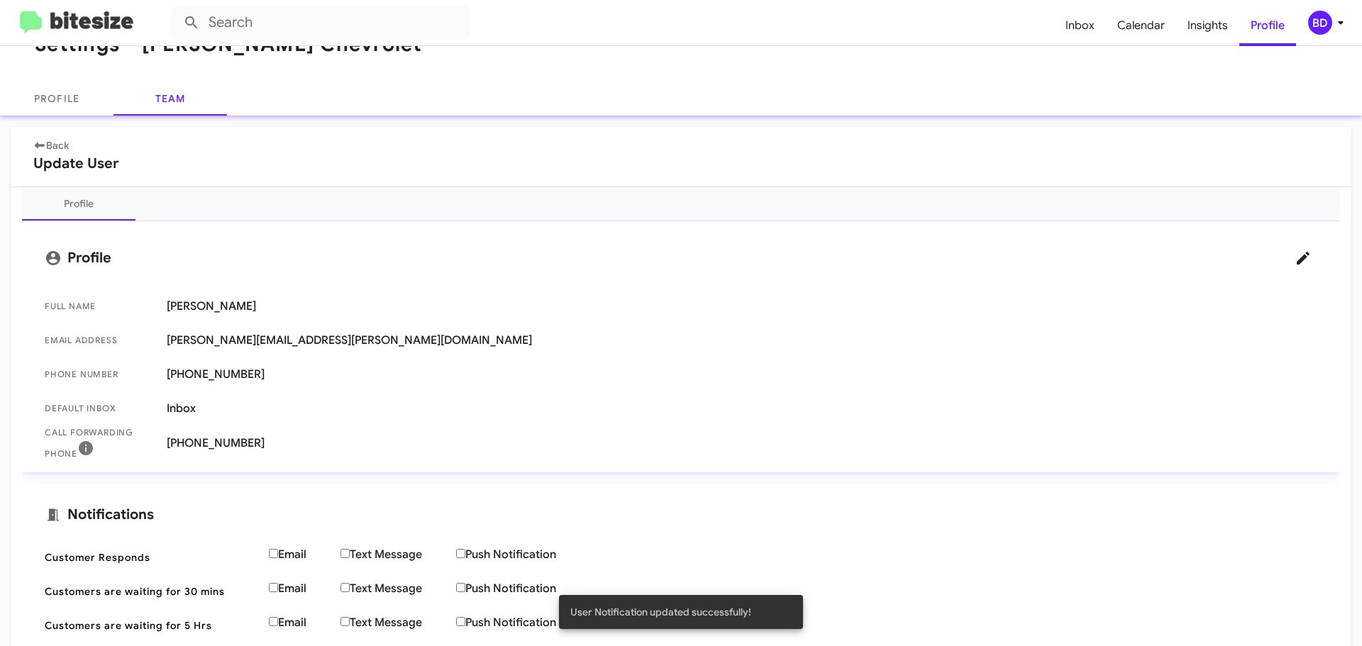
scroll to position [0, 0]
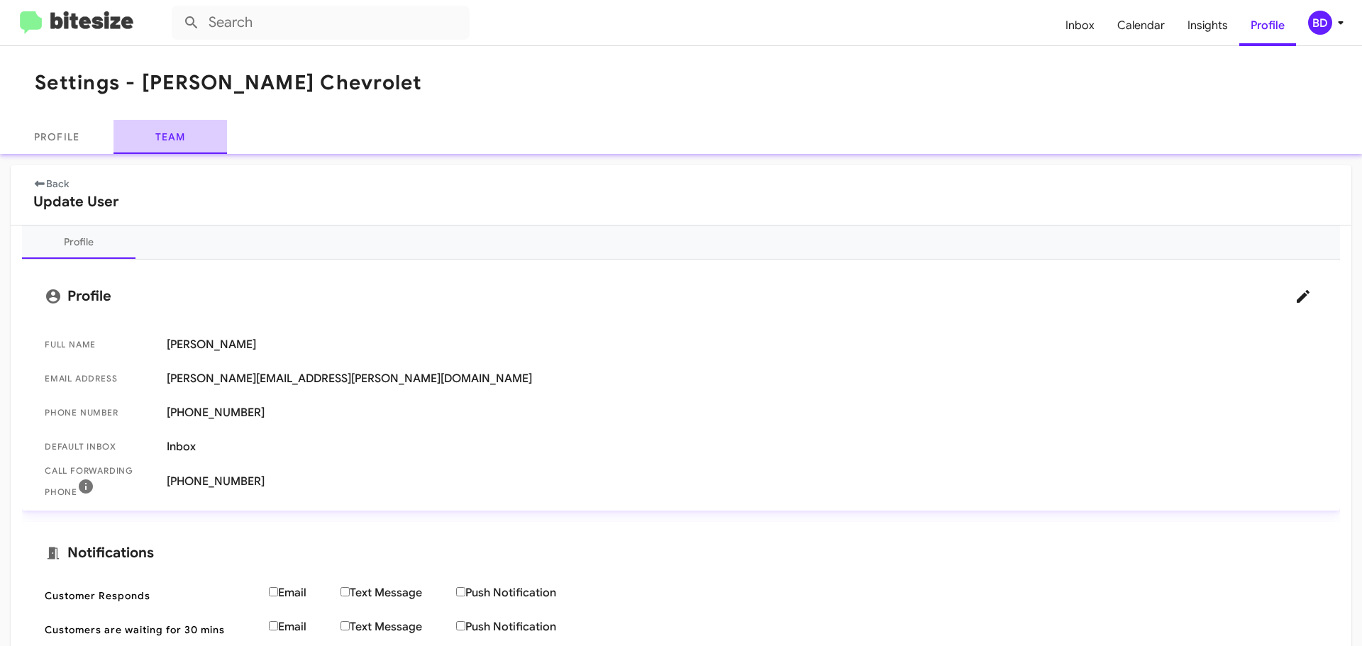
click at [164, 137] on link "Team" at bounding box center [169, 137] width 113 height 34
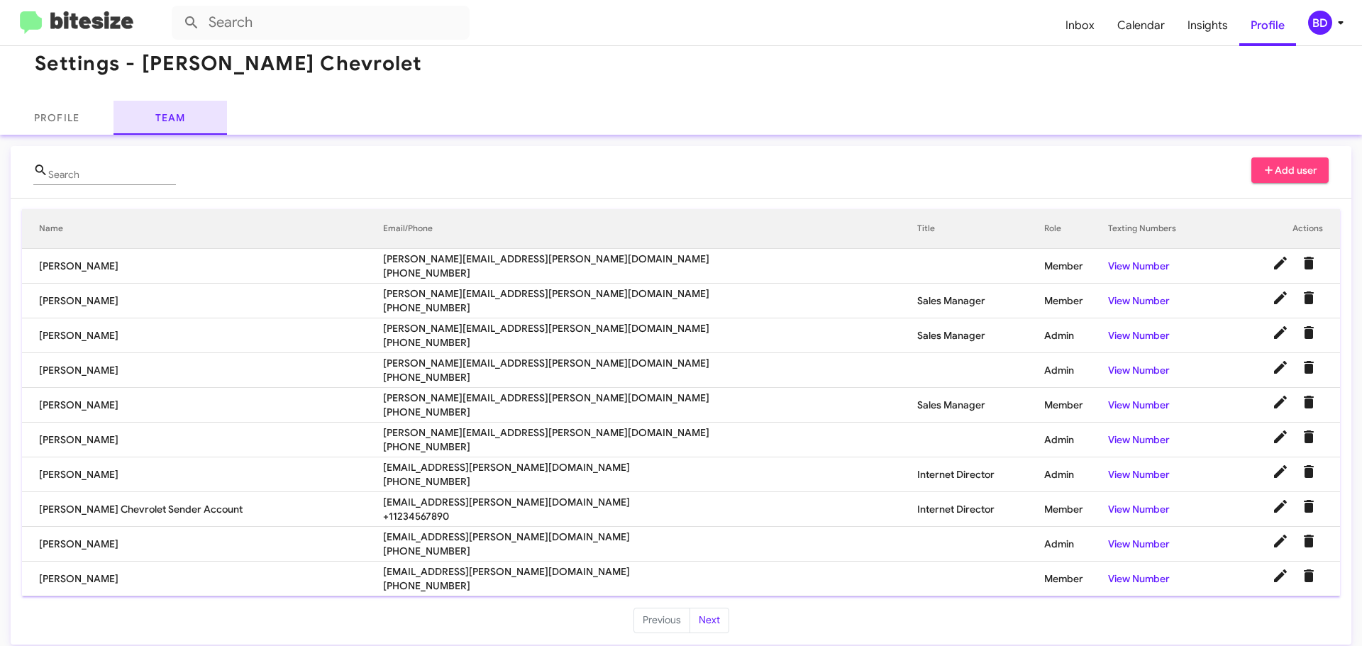
scroll to position [29, 0]
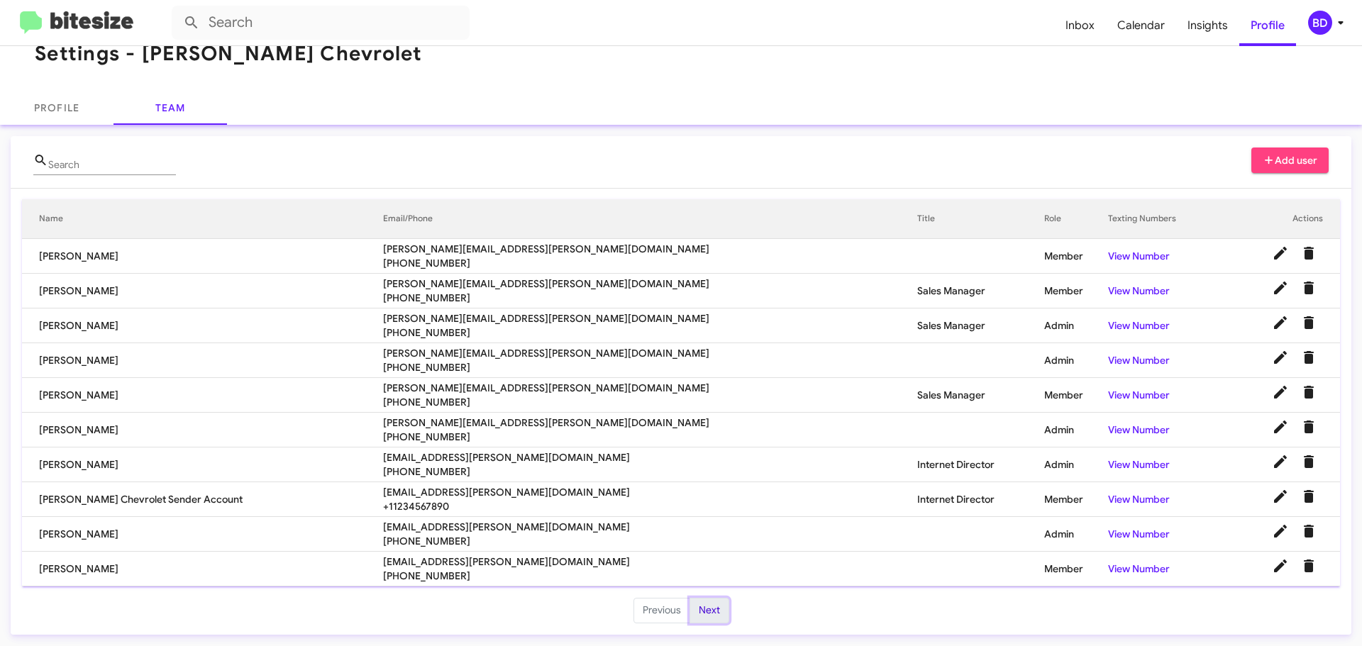
click at [704, 609] on button "Next" at bounding box center [709, 611] width 40 height 26
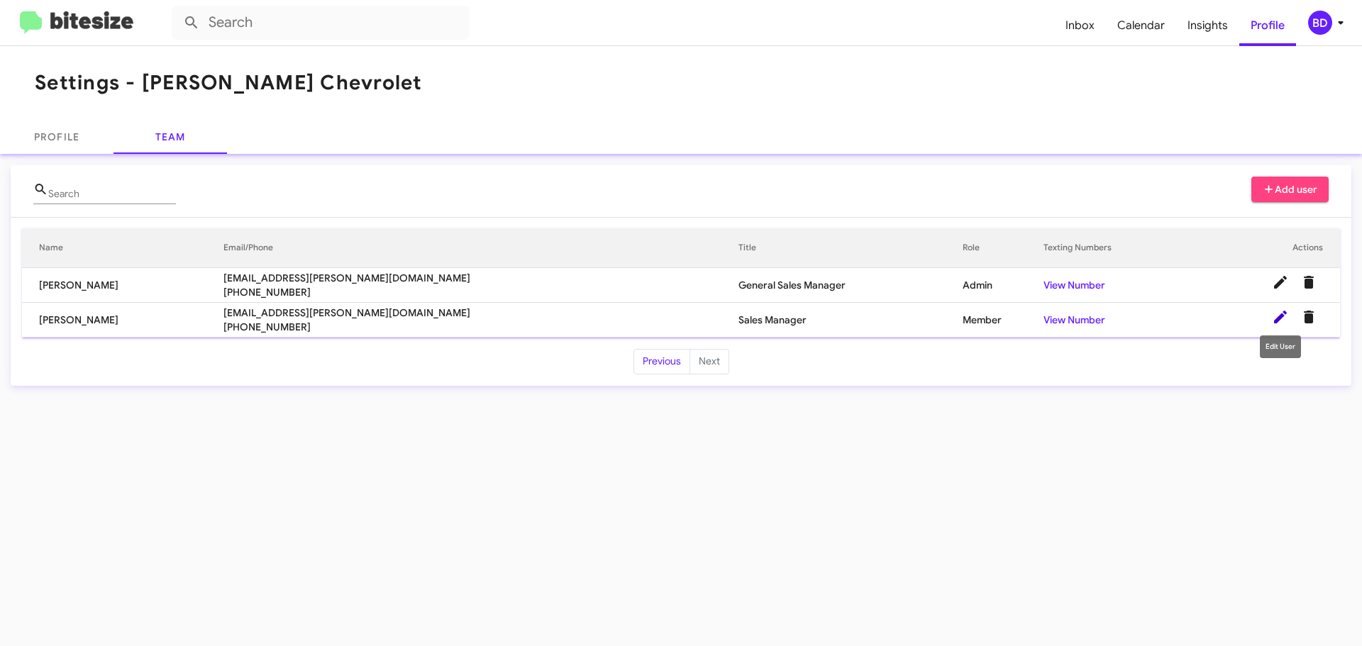
click at [1277, 313] on icon at bounding box center [1280, 317] width 17 height 17
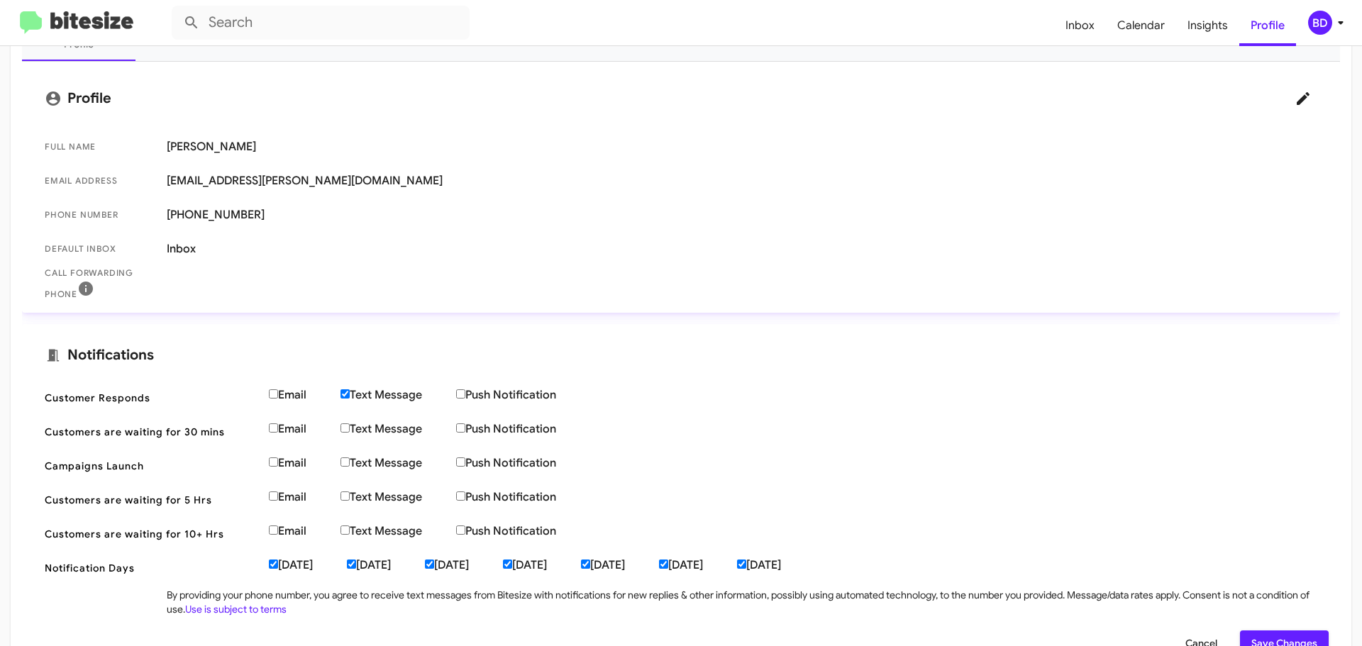
scroll to position [242, 0]
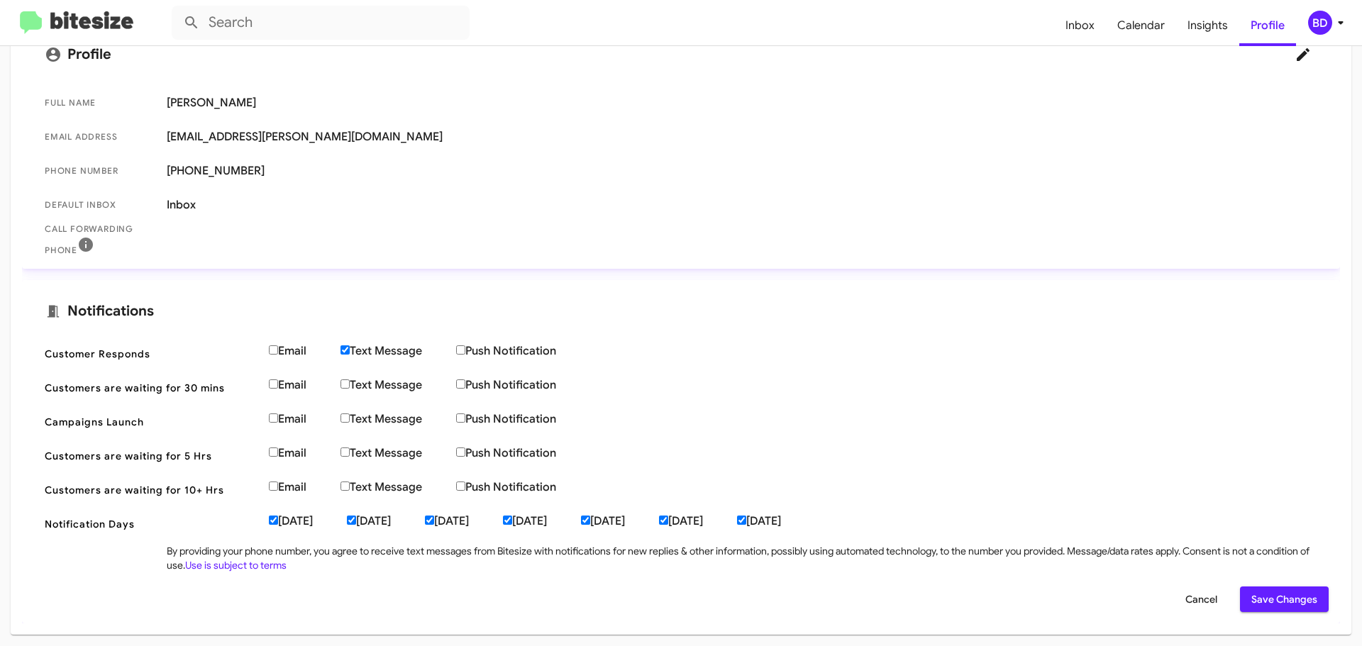
click at [345, 350] on input "Text Message" at bounding box center [344, 349] width 9 height 9
checkbox input "false"
click at [1252, 596] on span "Save Changes" at bounding box center [1284, 600] width 66 height 26
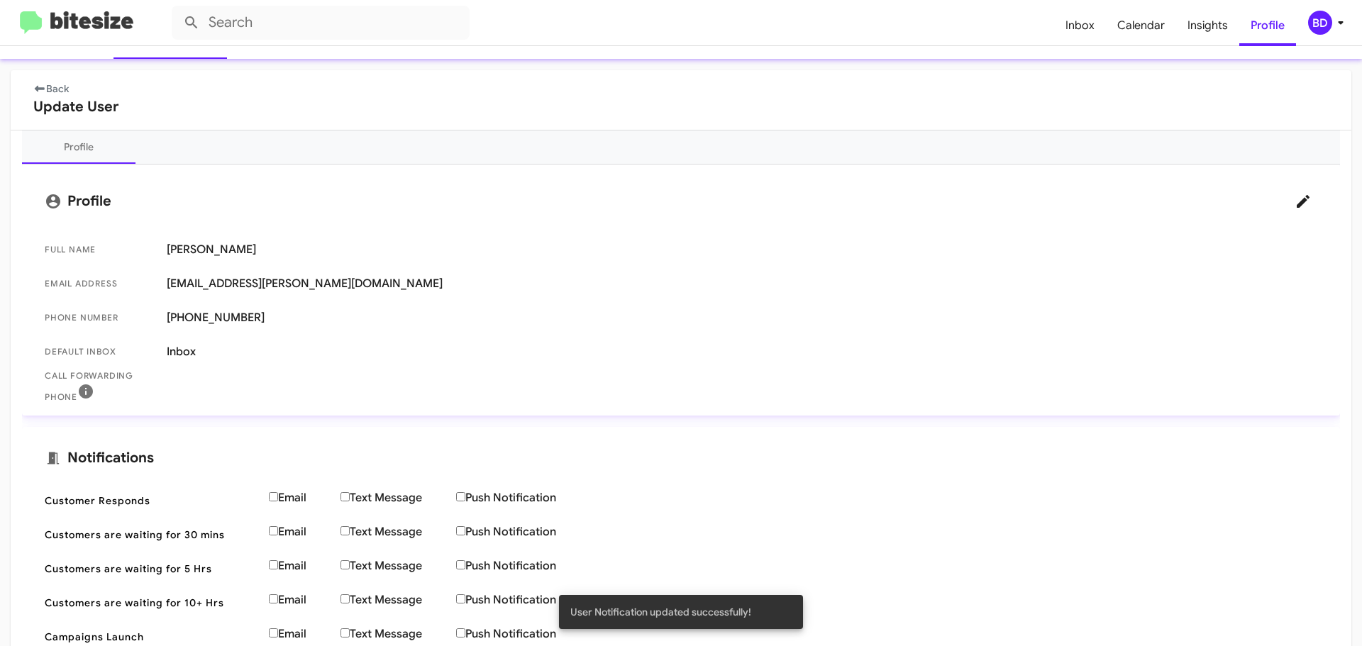
scroll to position [0, 0]
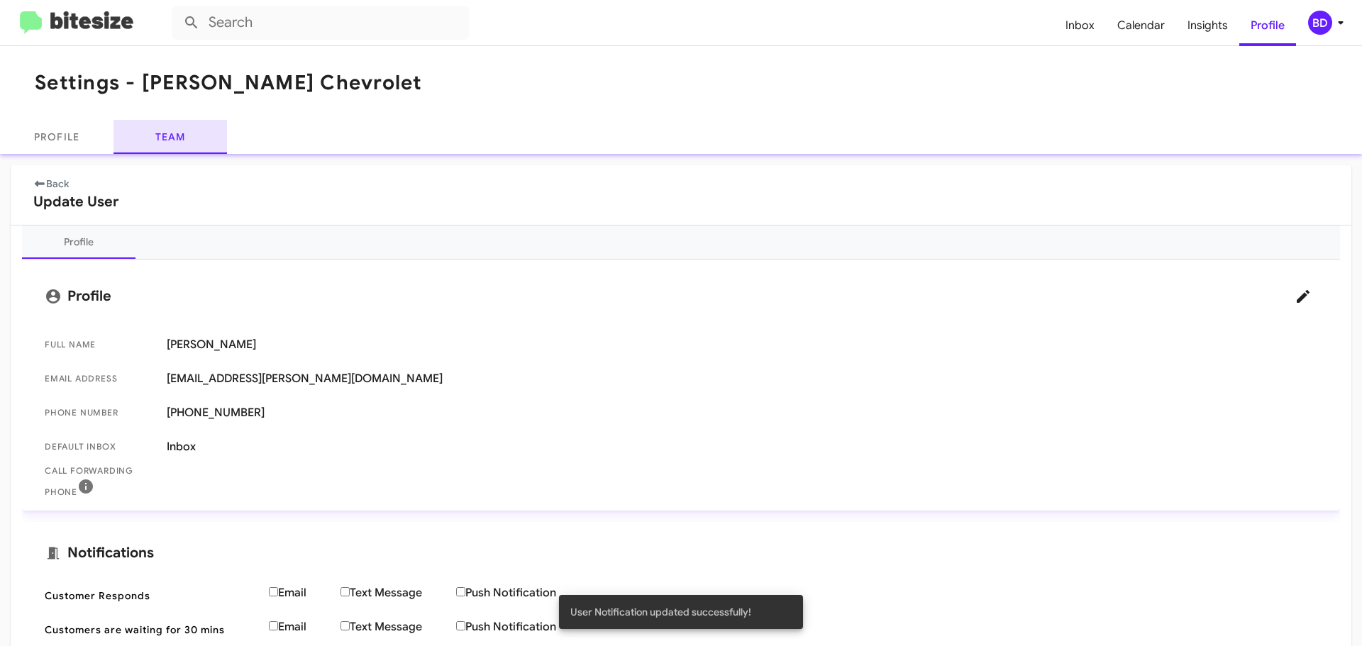
click at [181, 140] on link "Team" at bounding box center [169, 137] width 113 height 34
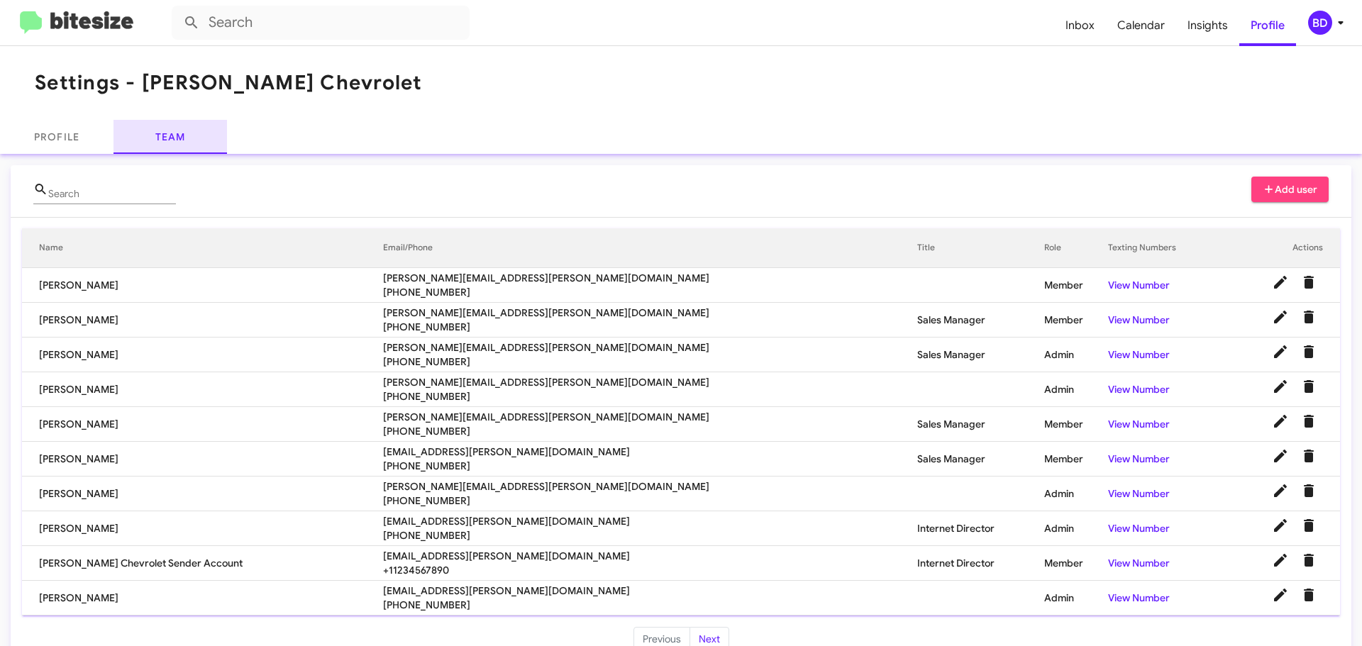
scroll to position [29, 0]
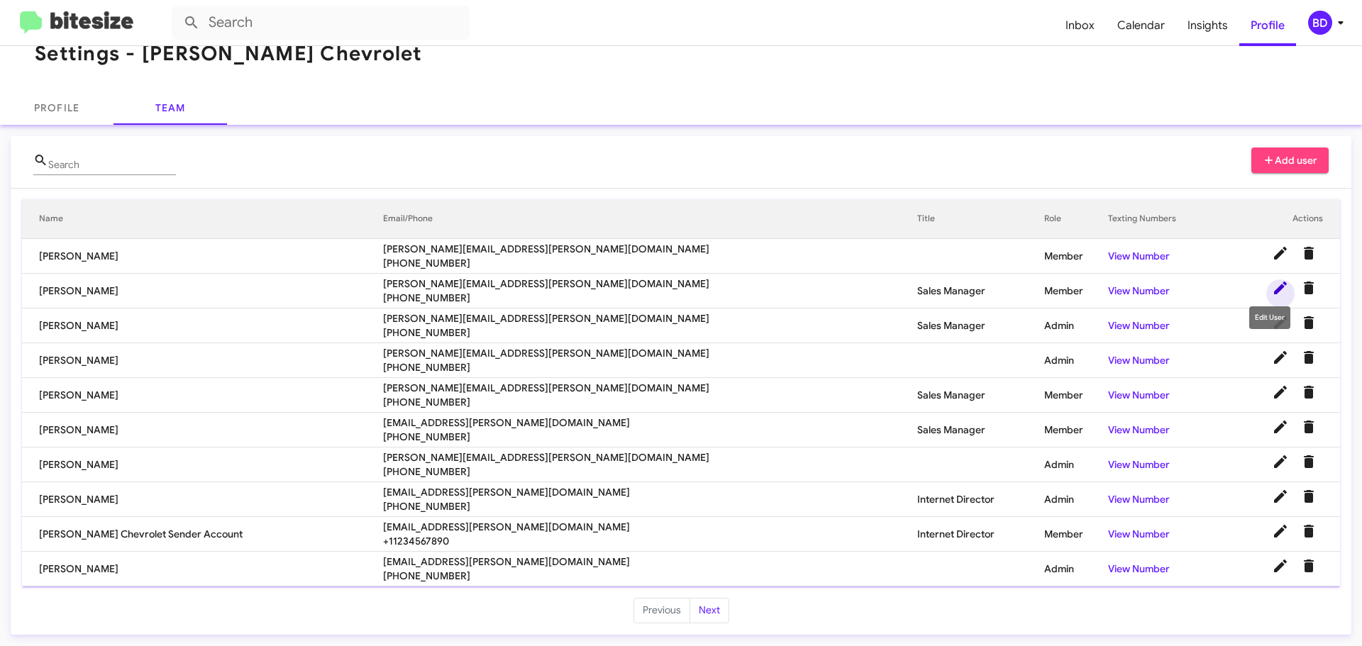
click at [1272, 290] on icon at bounding box center [1280, 287] width 17 height 17
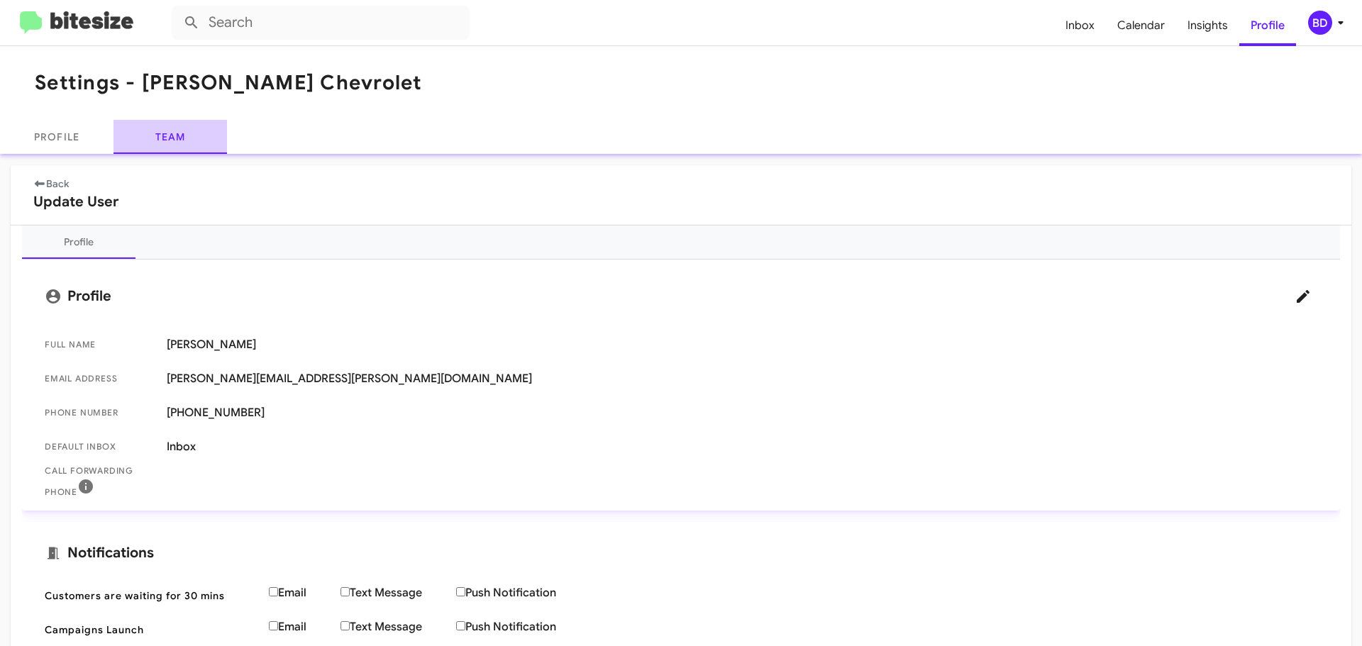
click at [182, 140] on link "Team" at bounding box center [169, 137] width 113 height 34
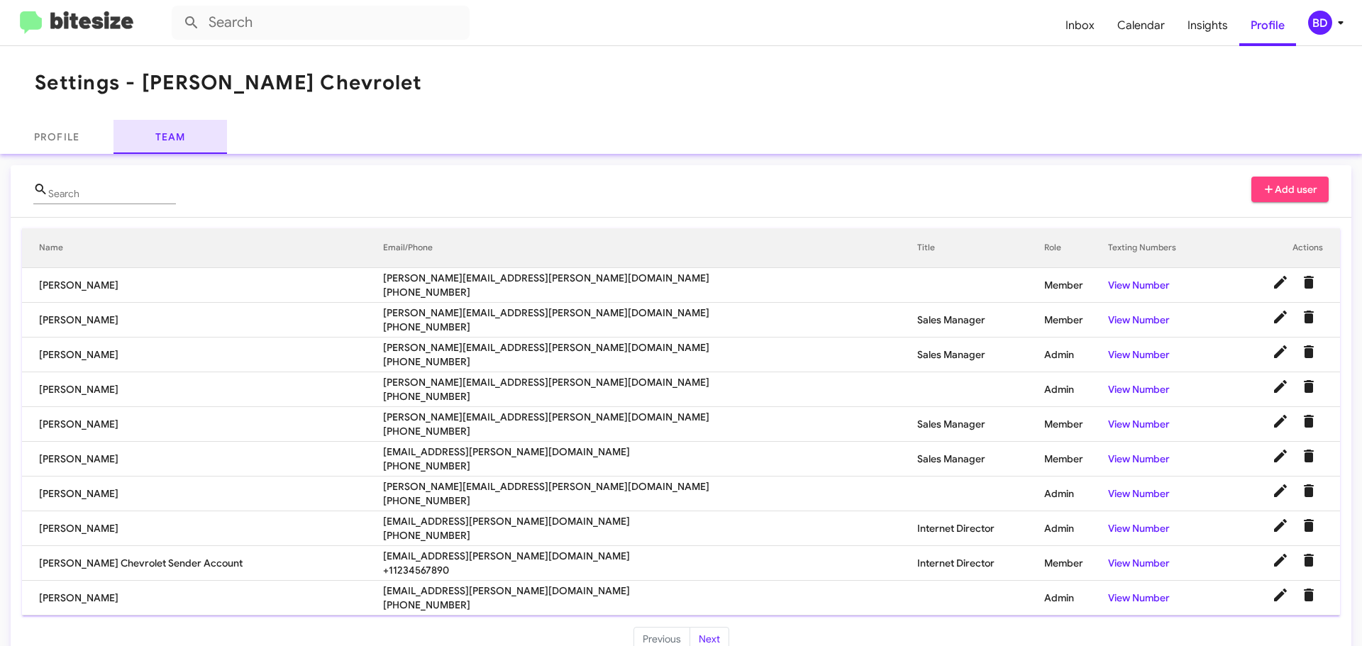
scroll to position [29, 0]
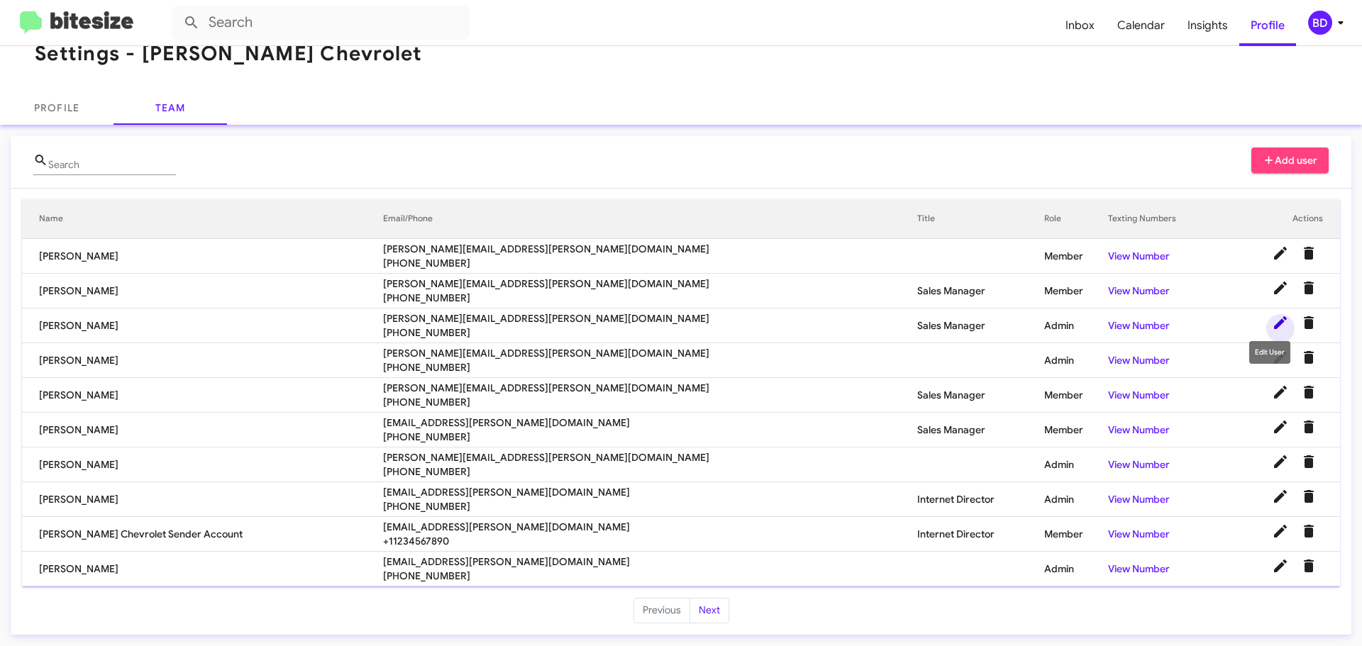
click at [1272, 323] on icon at bounding box center [1280, 322] width 17 height 17
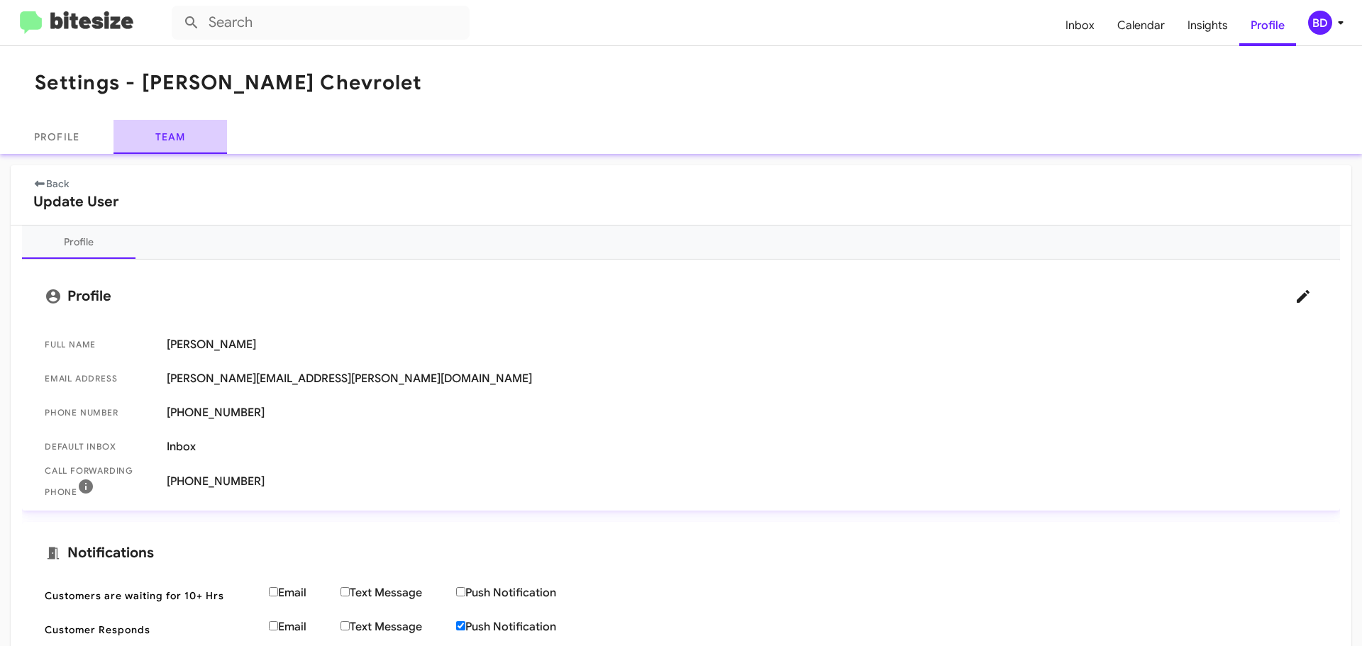
click at [170, 133] on link "Team" at bounding box center [169, 137] width 113 height 34
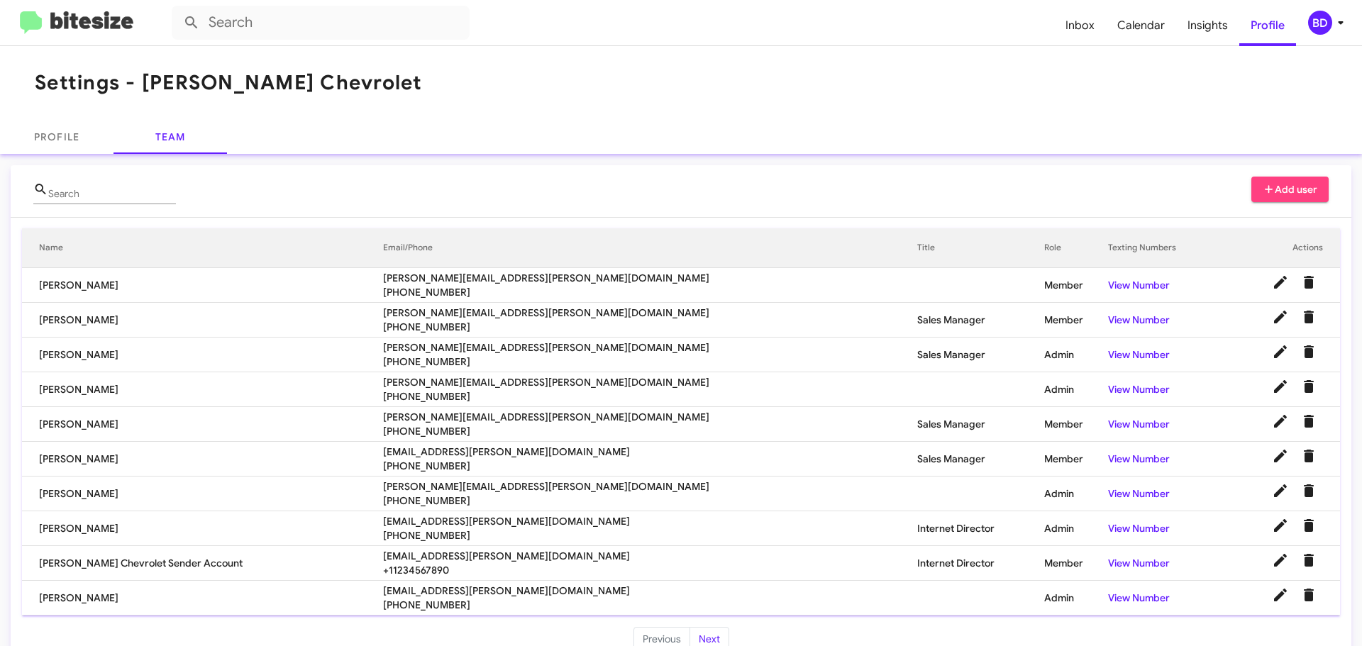
scroll to position [29, 0]
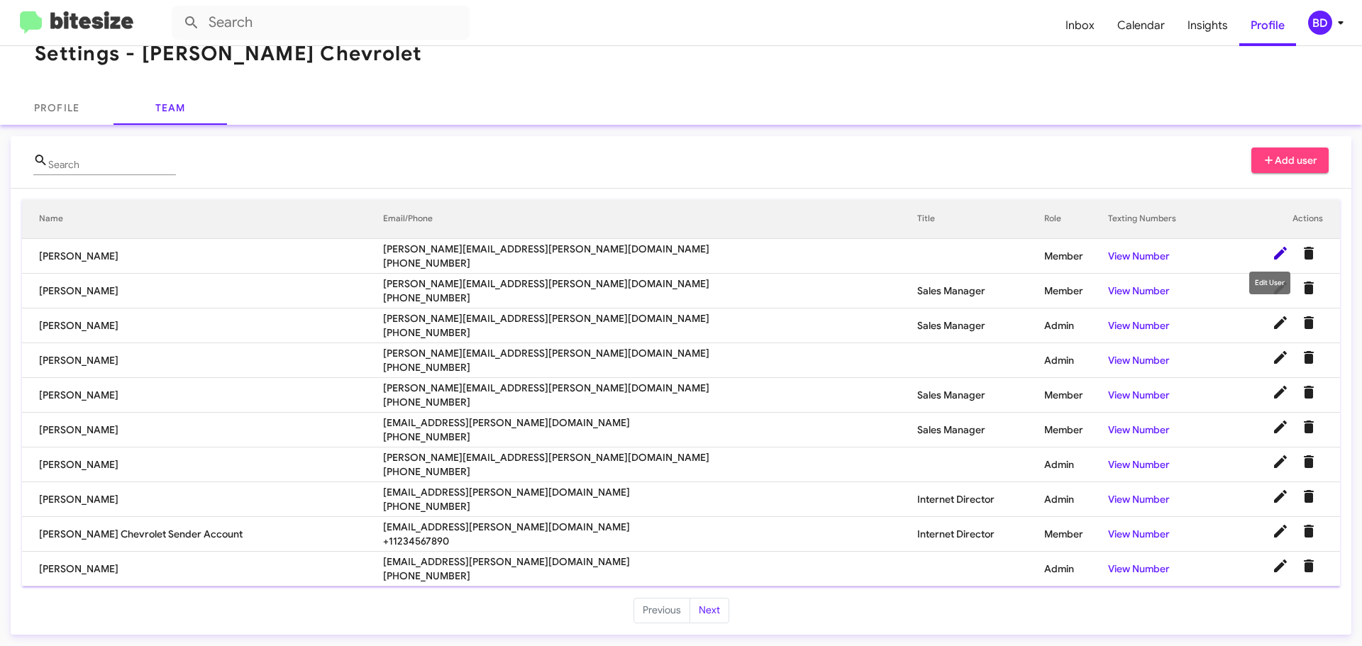
click at [1274, 257] on icon at bounding box center [1280, 253] width 13 height 13
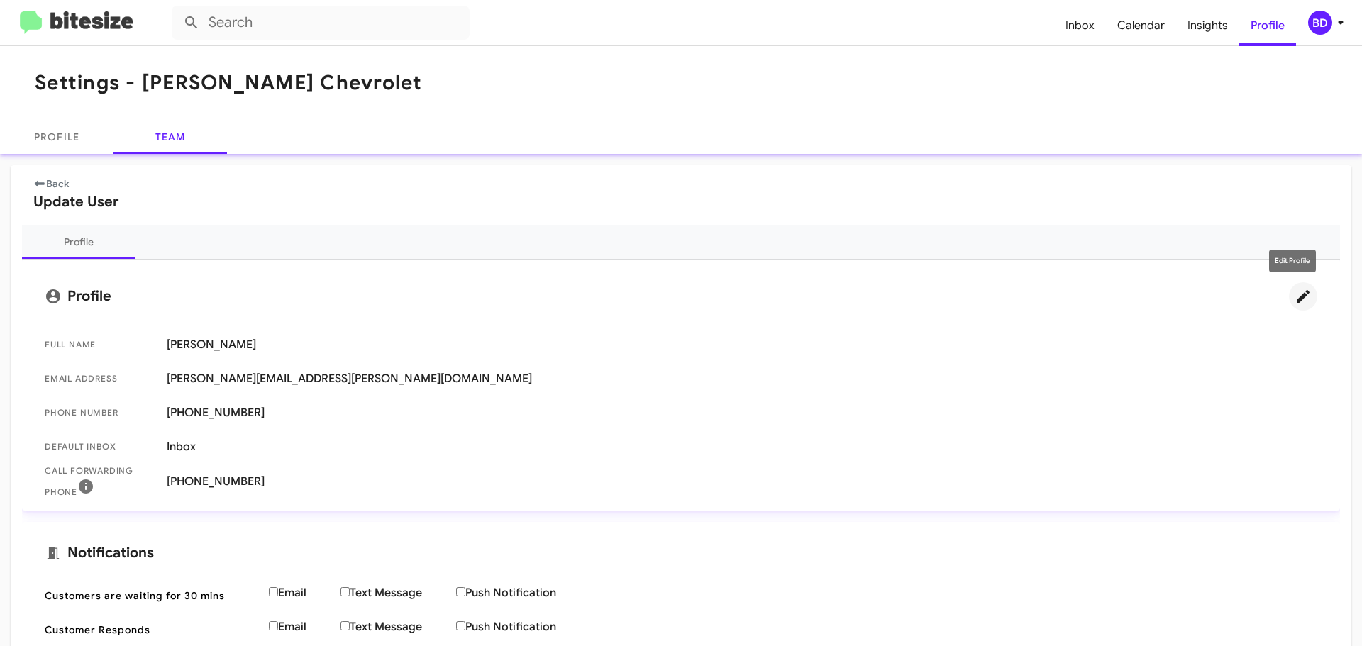
click at [1296, 297] on icon at bounding box center [1302, 296] width 13 height 13
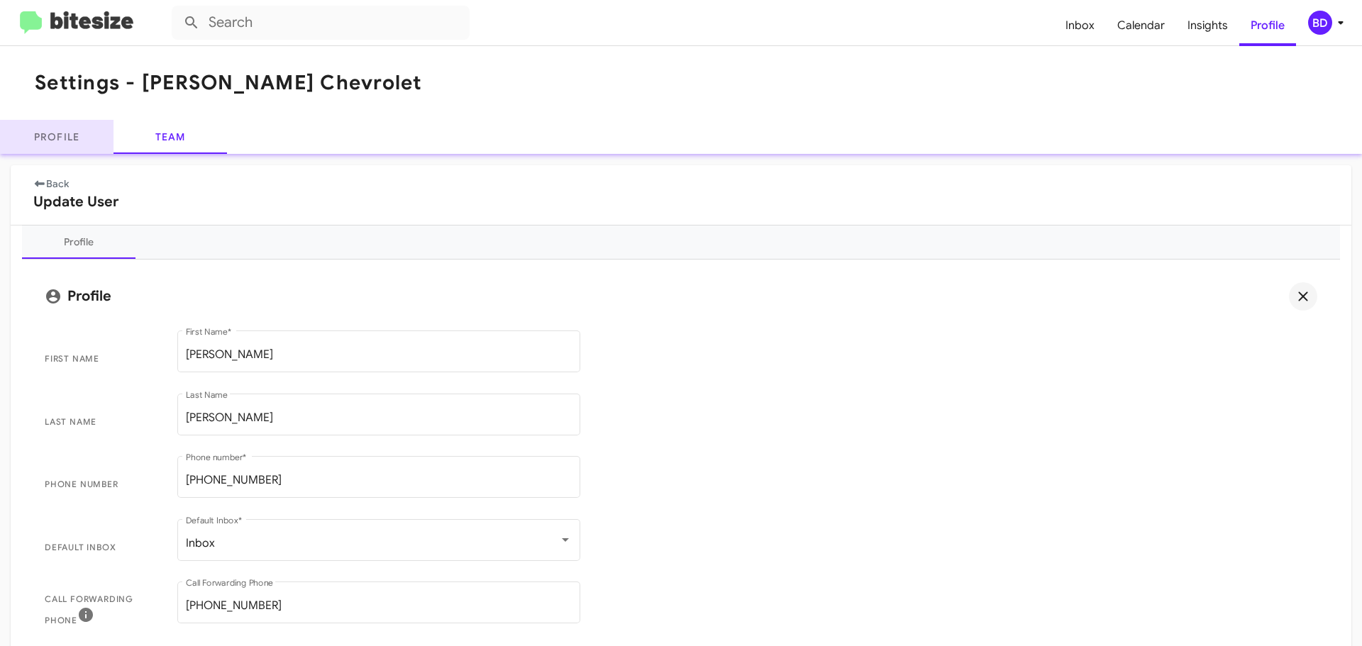
click at [66, 142] on link "Profile" at bounding box center [56, 137] width 113 height 34
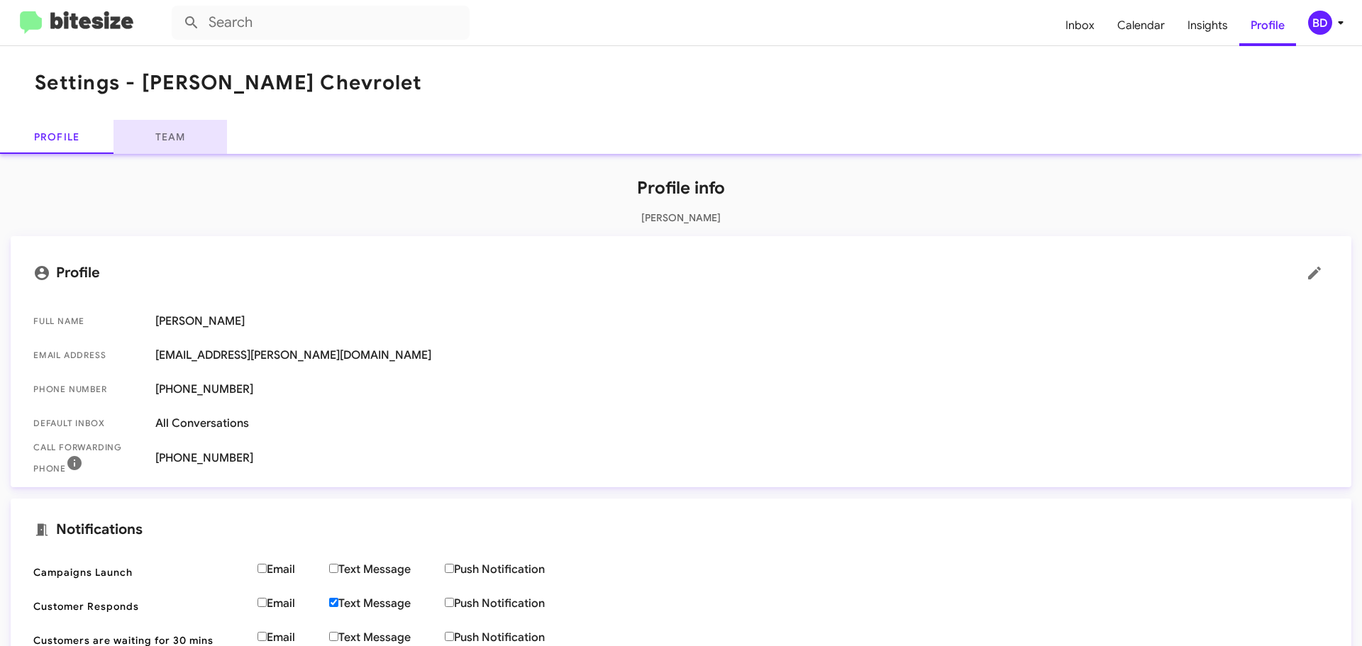
click at [165, 140] on link "Team" at bounding box center [169, 137] width 113 height 34
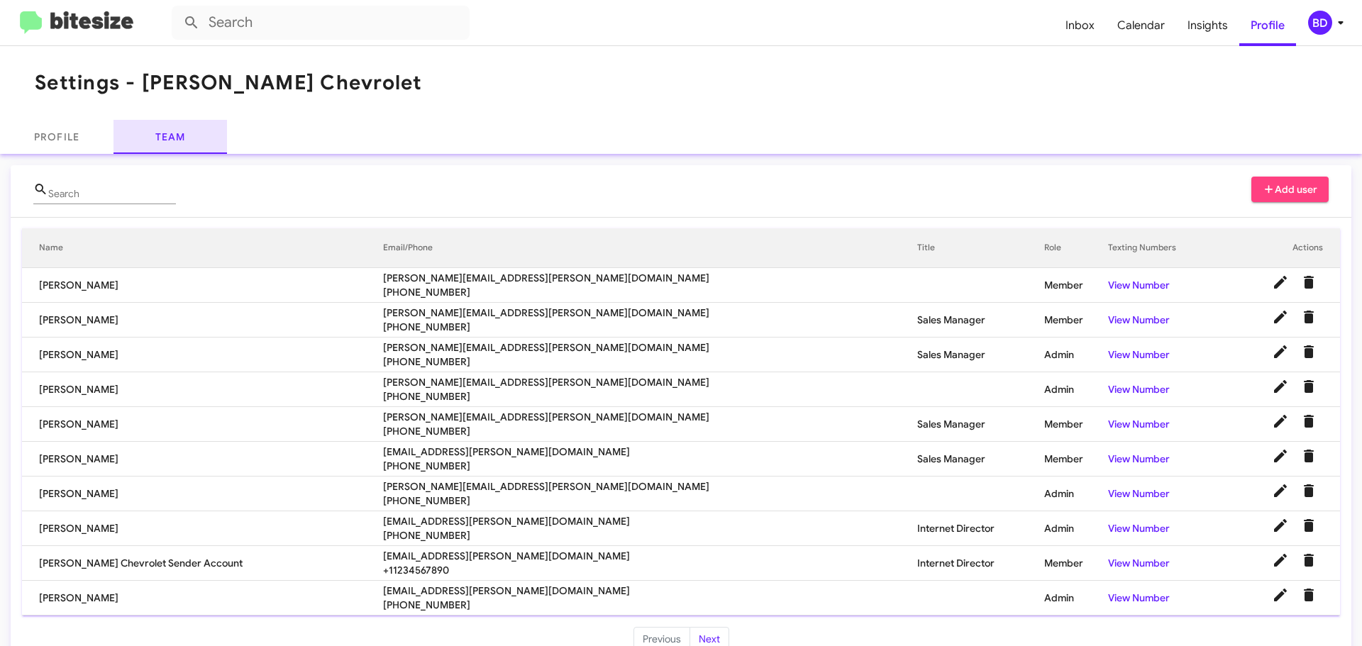
scroll to position [29, 0]
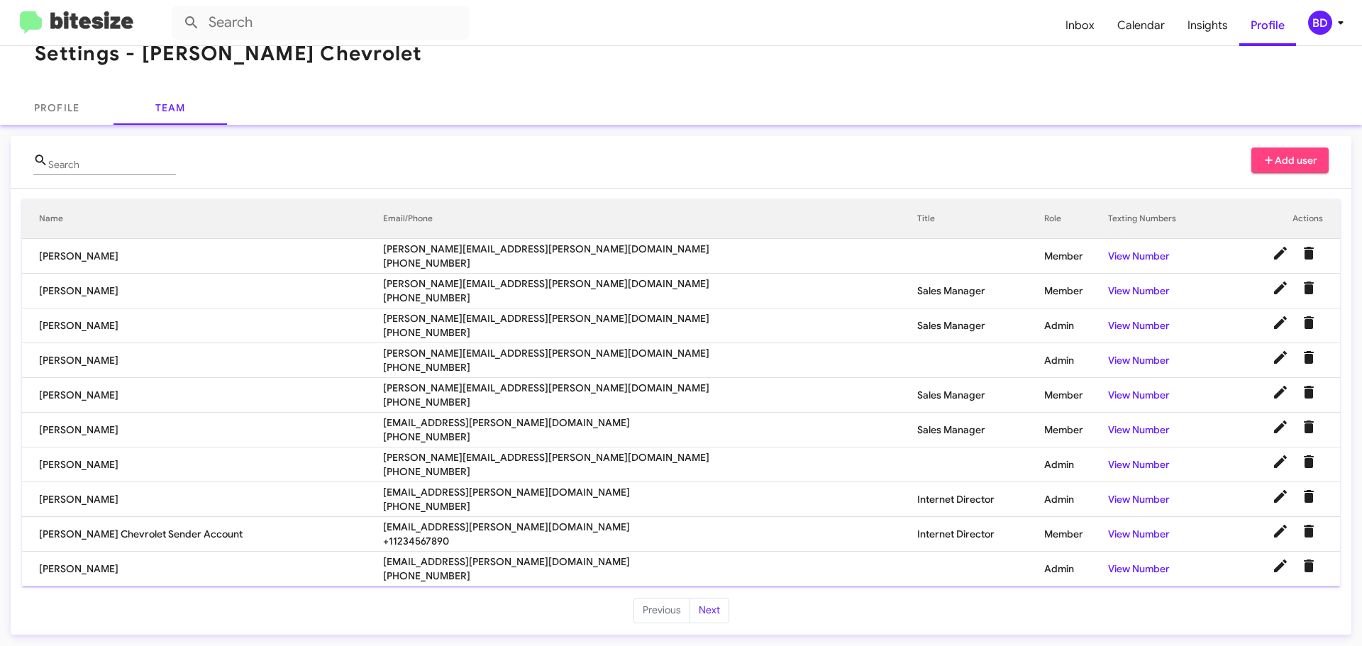
click at [1275, 158] on span "Add user" at bounding box center [1289, 161] width 55 height 26
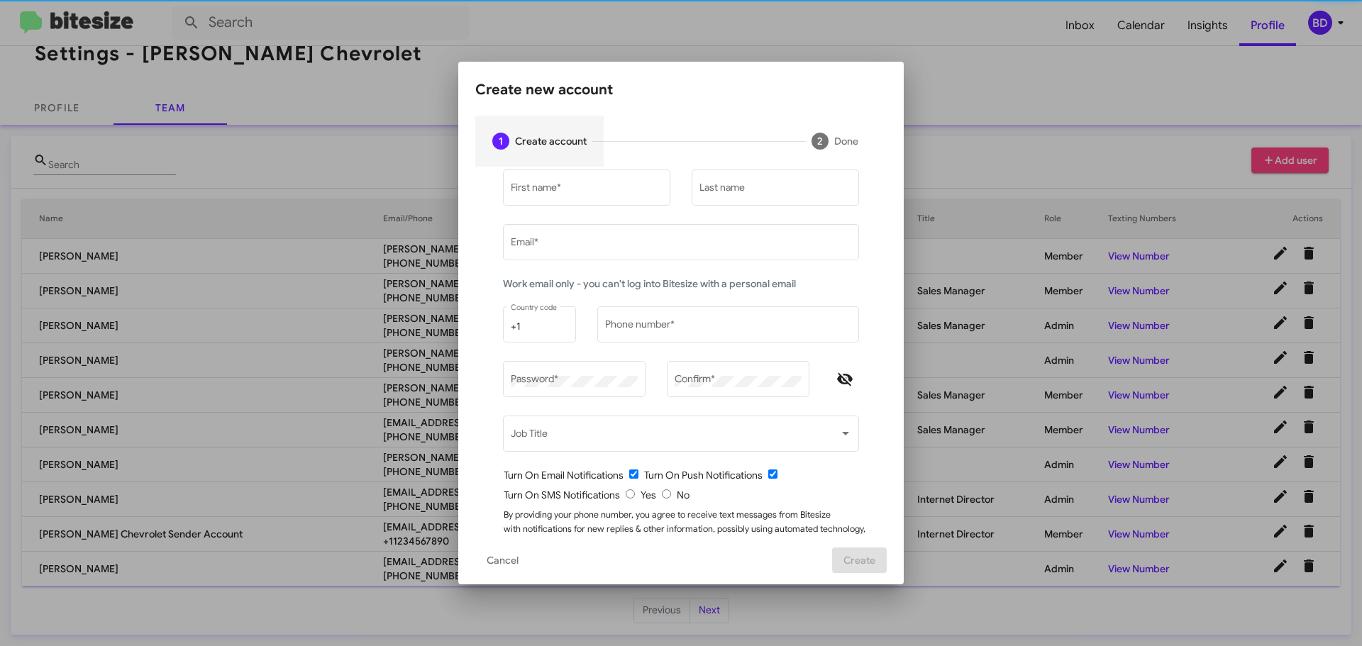
type input "[EMAIL_ADDRESS][PERSON_NAME][DOMAIN_NAME]"
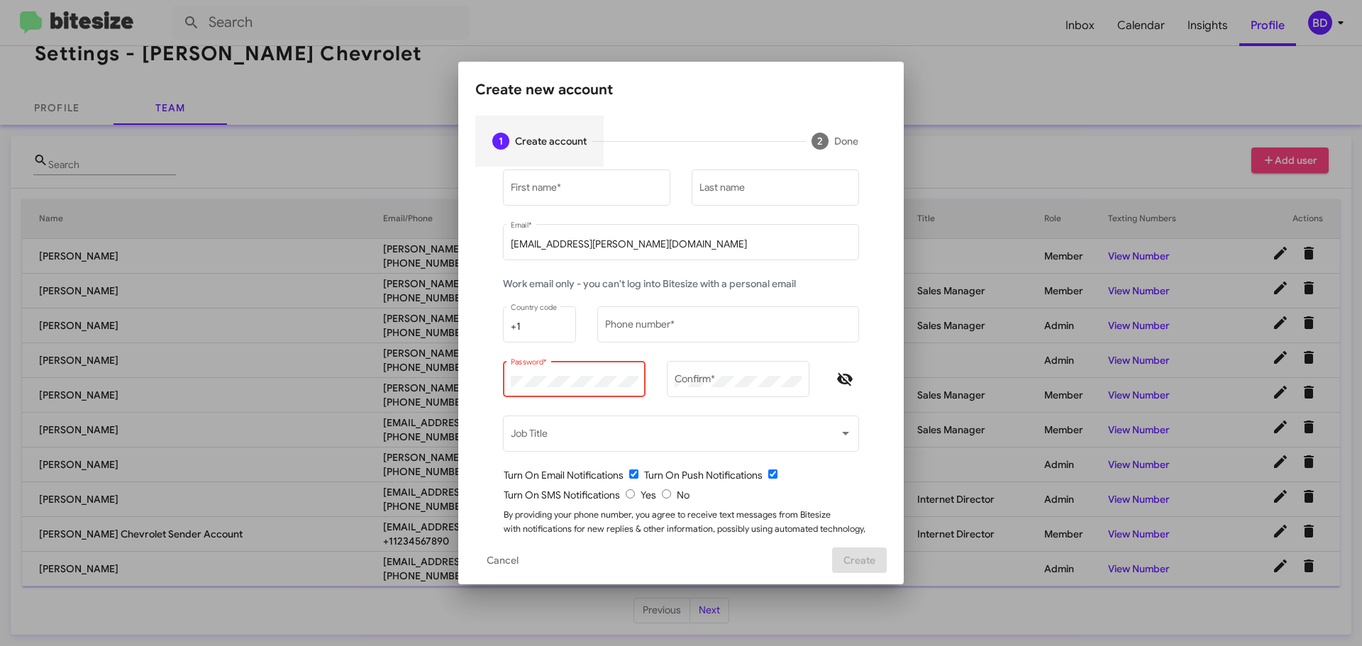
scroll to position [45, 0]
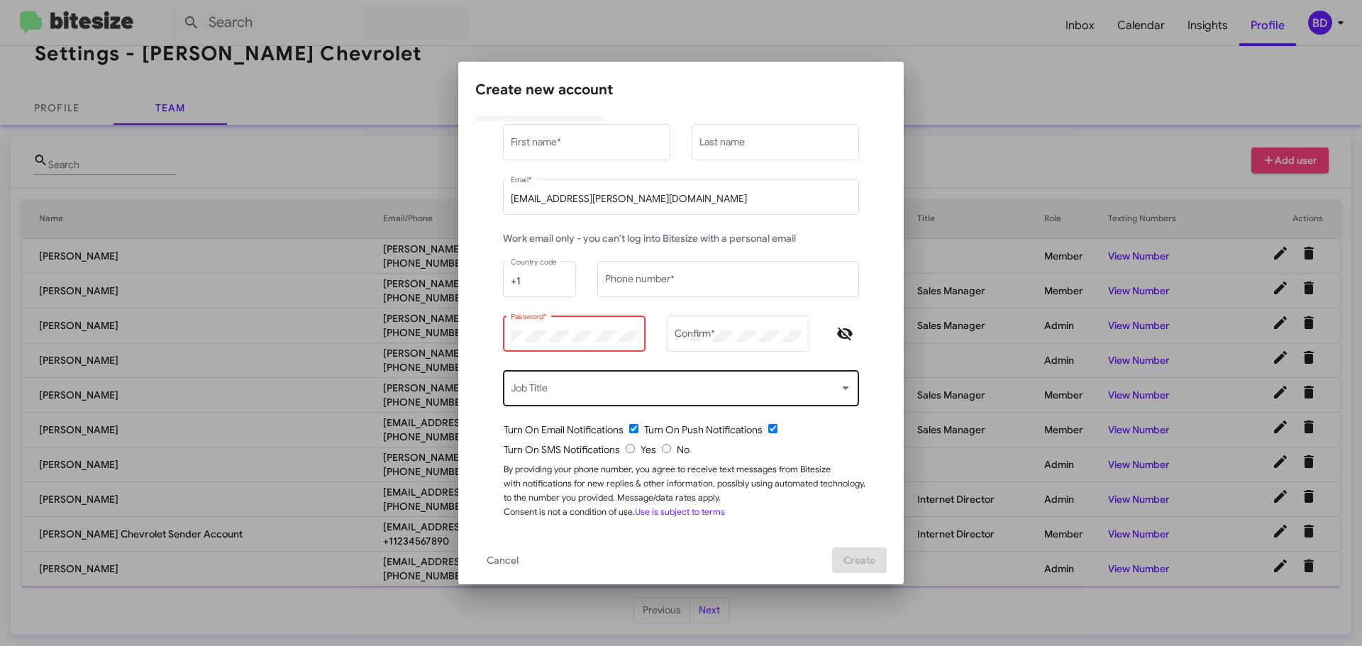
click at [843, 387] on div at bounding box center [845, 387] width 13 height 11
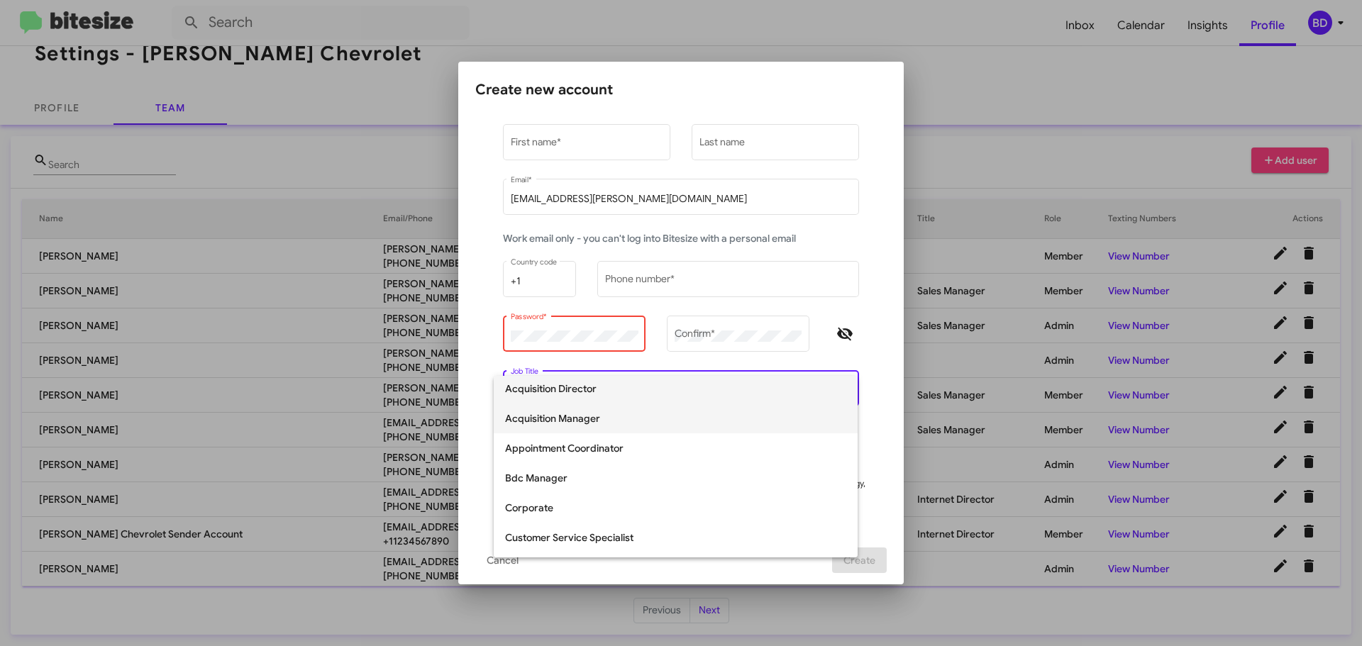
scroll to position [0, 0]
click at [992, 91] on div at bounding box center [681, 323] width 1362 height 646
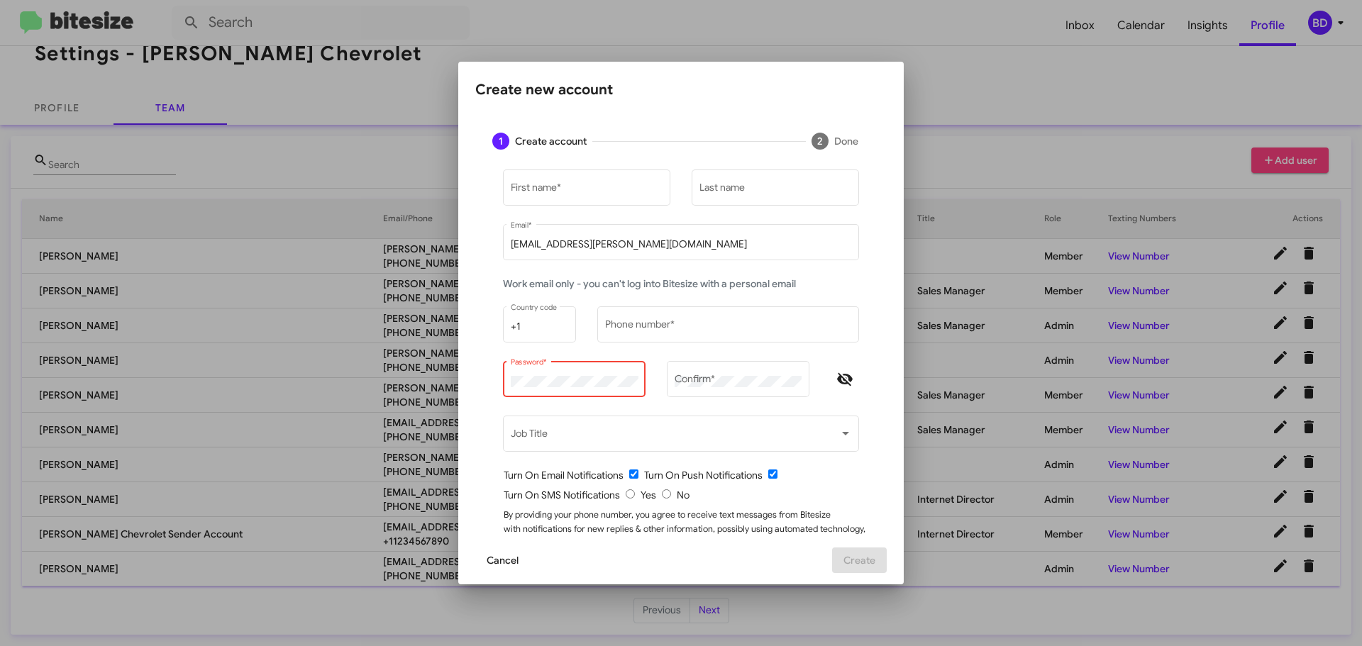
click at [502, 561] on span "Cancel" at bounding box center [503, 561] width 32 height 26
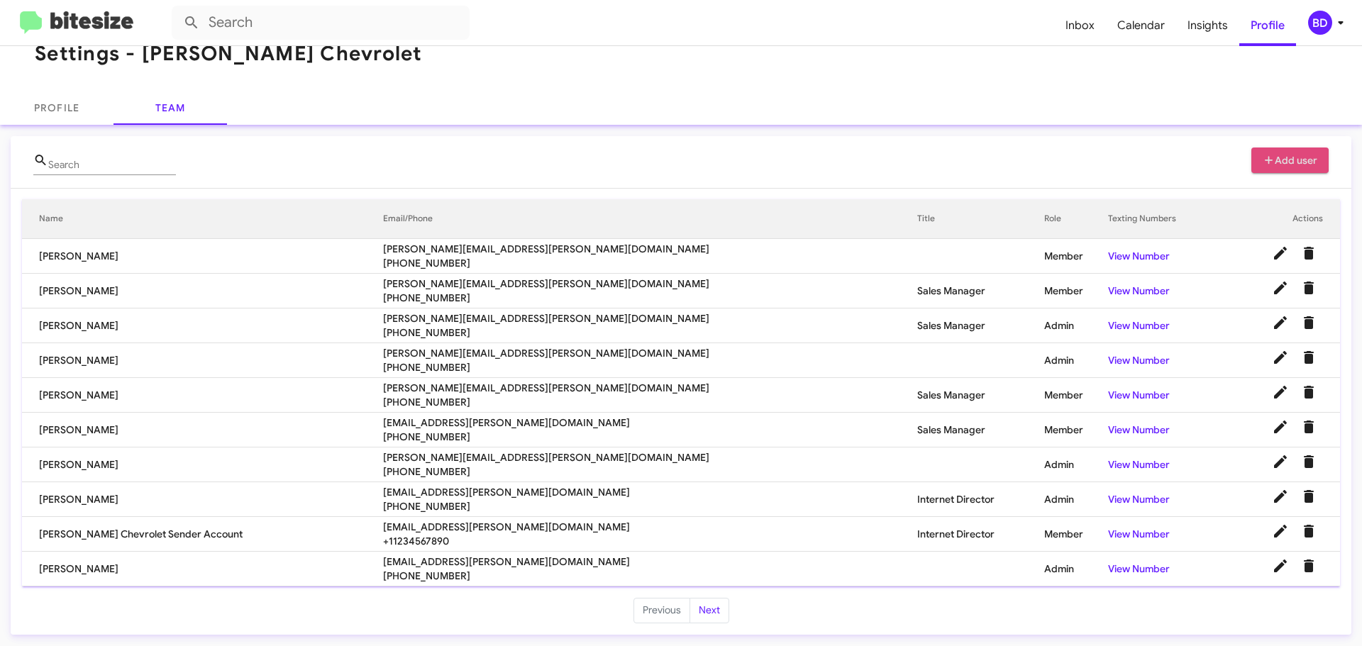
click at [1275, 160] on span "Add user" at bounding box center [1289, 161] width 55 height 26
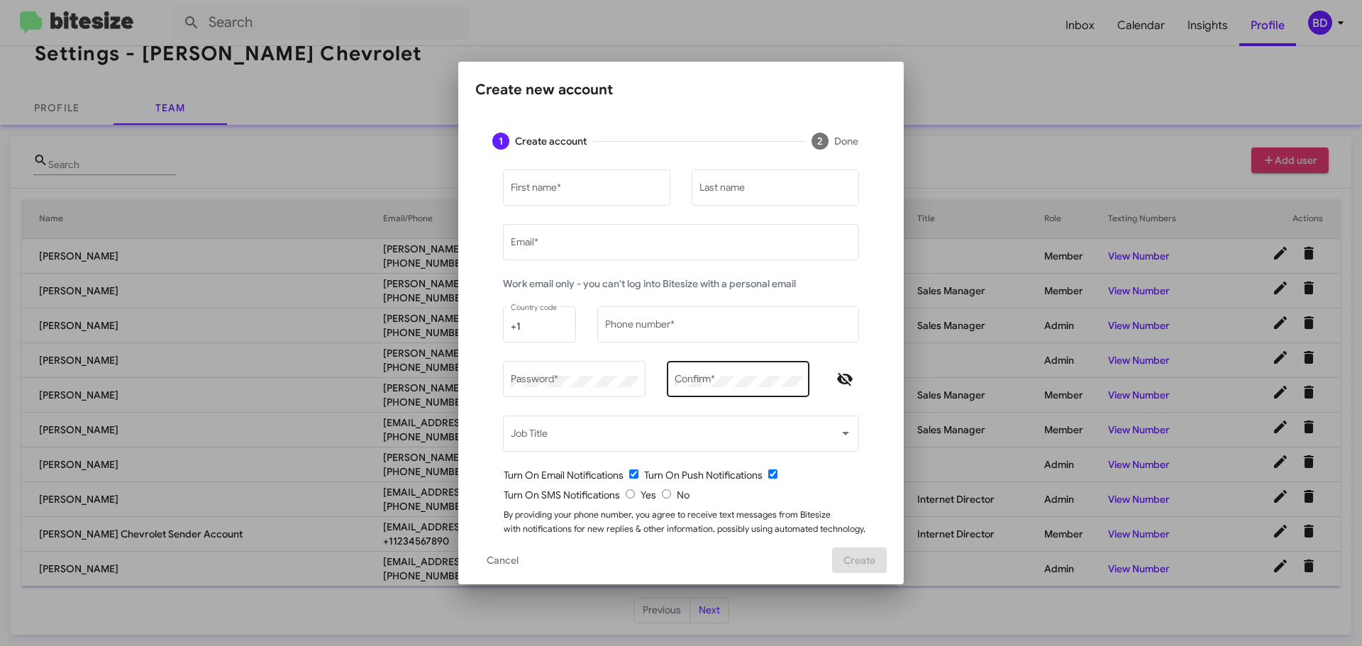
type input "[EMAIL_ADDRESS][PERSON_NAME][DOMAIN_NAME]"
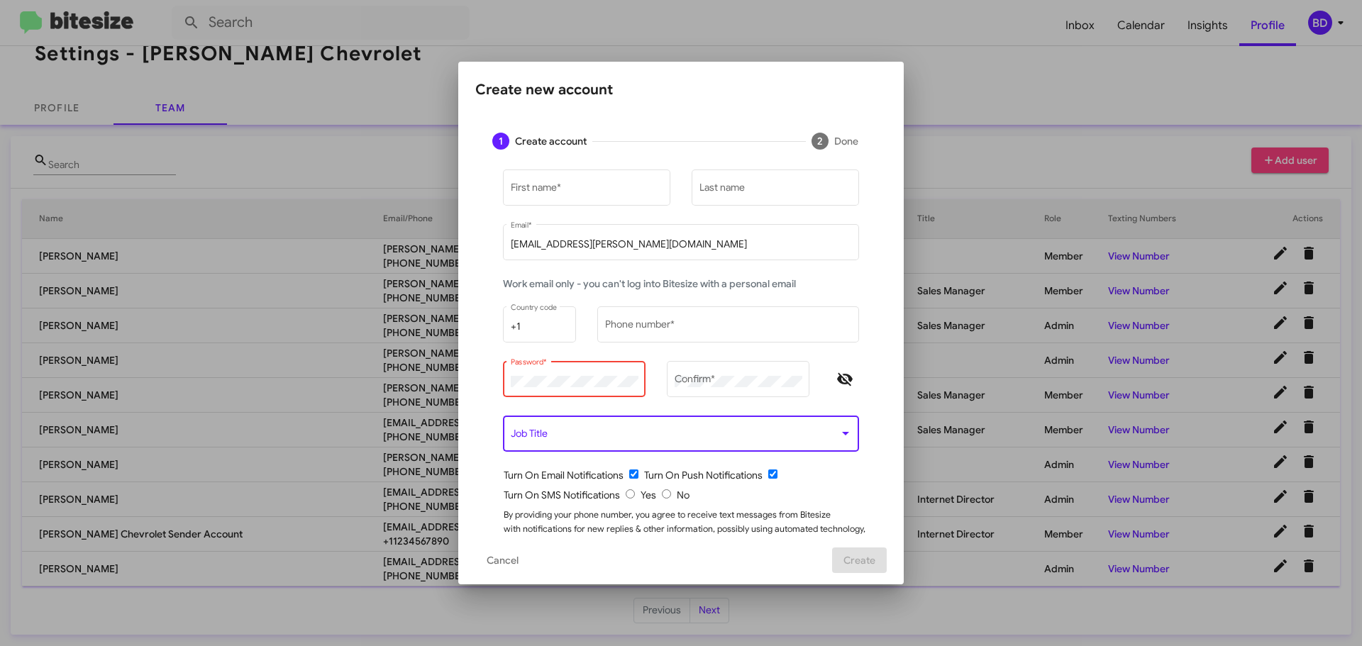
click at [839, 431] on div at bounding box center [845, 433] width 13 height 11
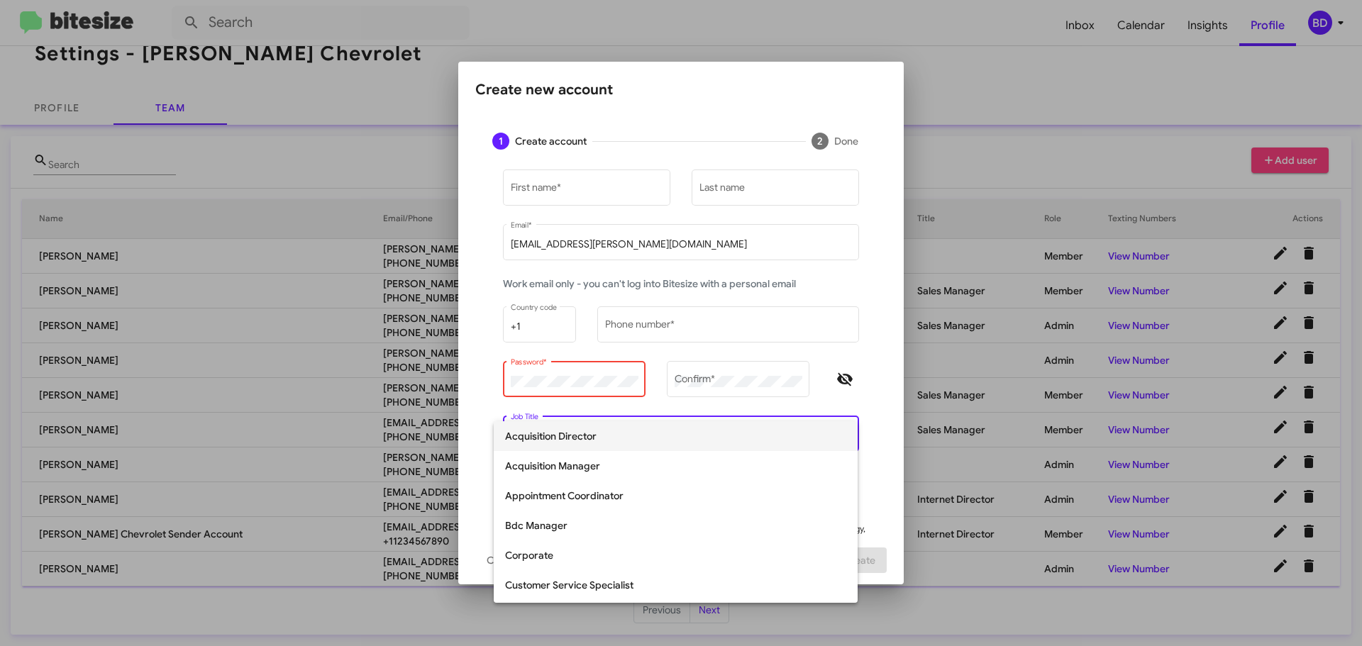
click at [1003, 90] on div at bounding box center [681, 323] width 1362 height 646
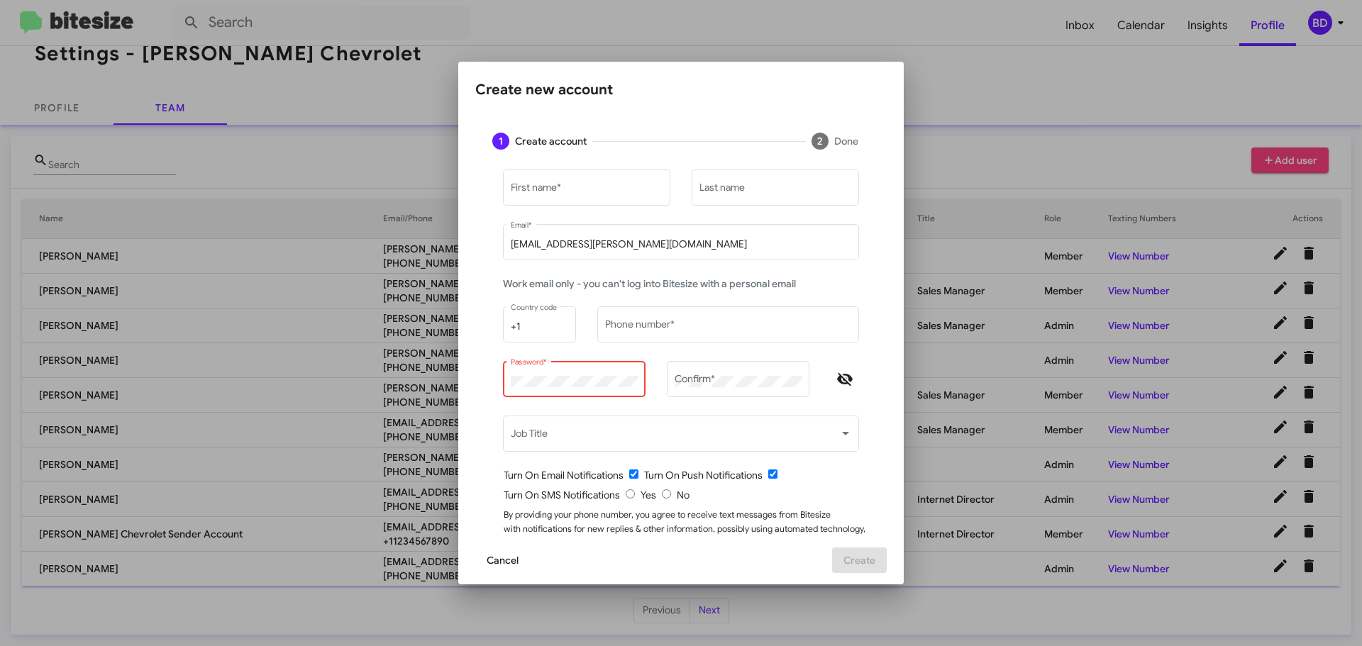
click at [496, 560] on span "Cancel" at bounding box center [503, 561] width 32 height 26
